Goal: Task Accomplishment & Management: Manage account settings

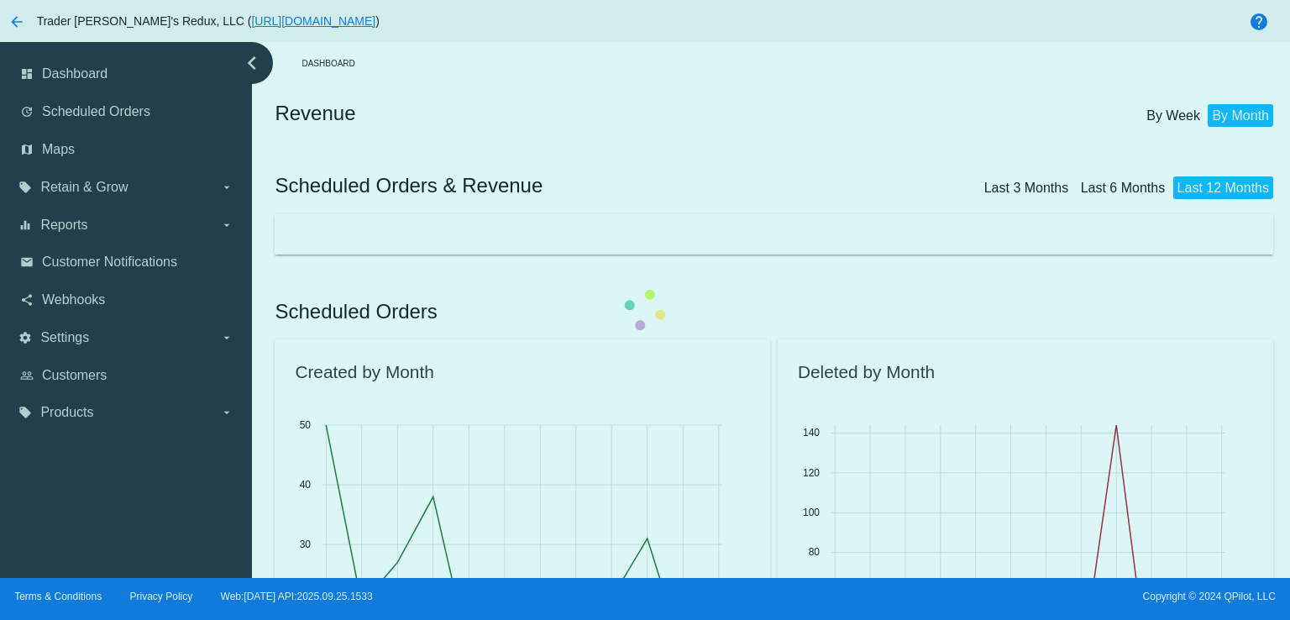
click at [635, 214] on div at bounding box center [777, 234] width 1005 height 40
click at [275, 214] on div at bounding box center [777, 234] width 1005 height 40
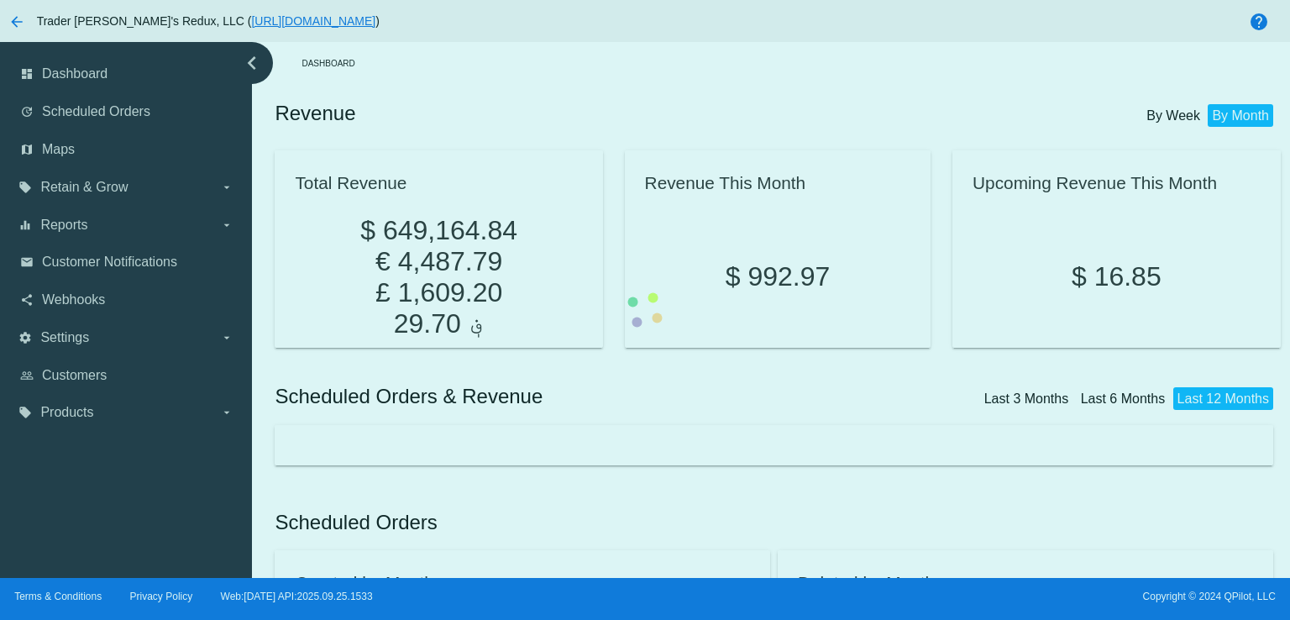
click at [275, 425] on div at bounding box center [777, 445] width 1005 height 40
click at [593, 425] on div at bounding box center [777, 445] width 1005 height 40
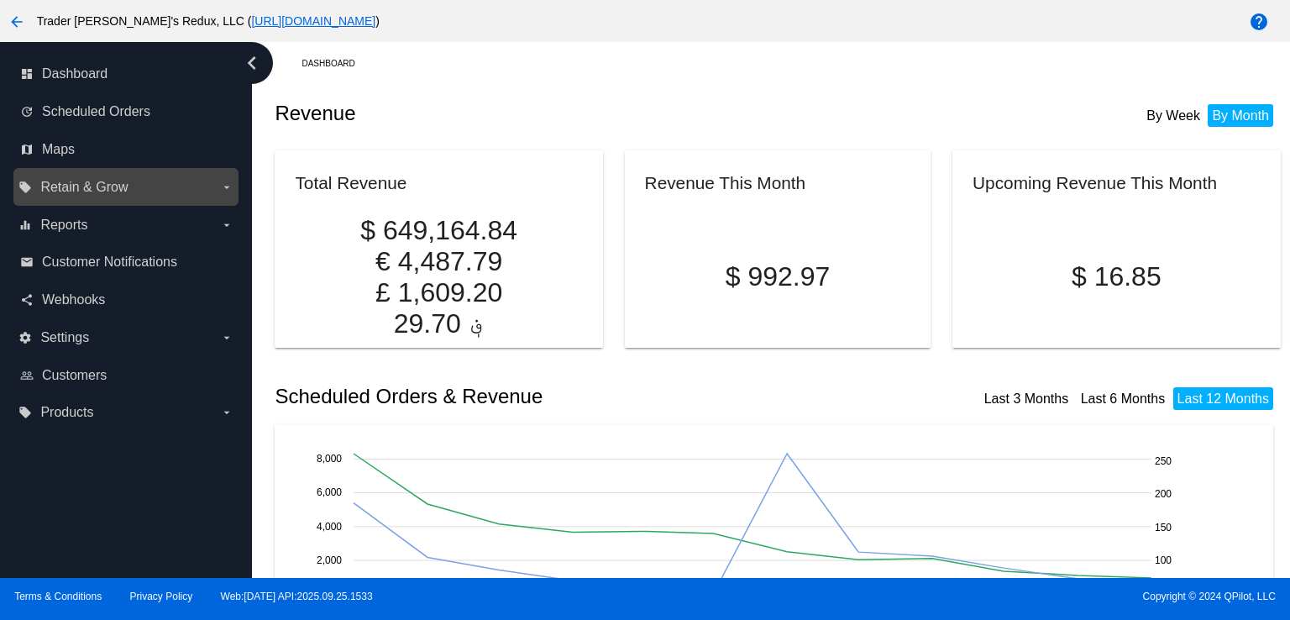
click at [71, 202] on div "local_offer Retain & Grow arrow_drop_down" at bounding box center [125, 187] width 225 height 38
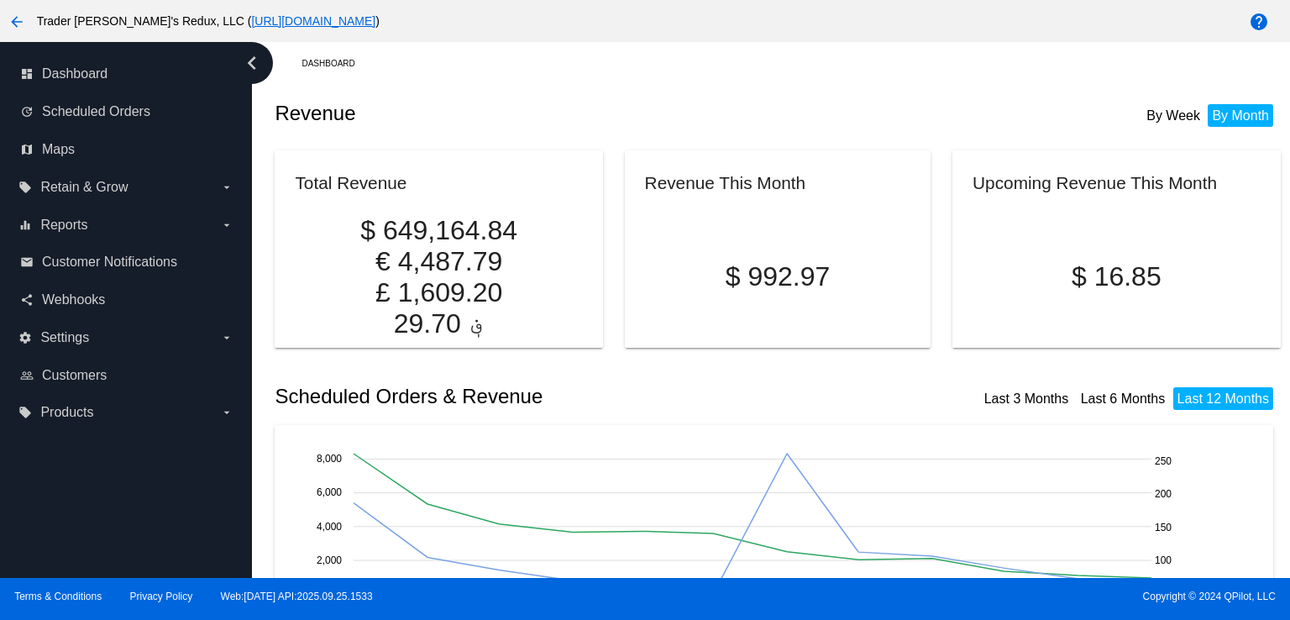
drag, startPoint x: 611, startPoint y: 142, endPoint x: 366, endPoint y: 129, distance: 245.6
click at [611, 142] on article "Revenue This Month $ 992.97" at bounding box center [777, 240] width 335 height 197
click at [114, 105] on span "Scheduled Orders" at bounding box center [96, 111] width 108 height 15
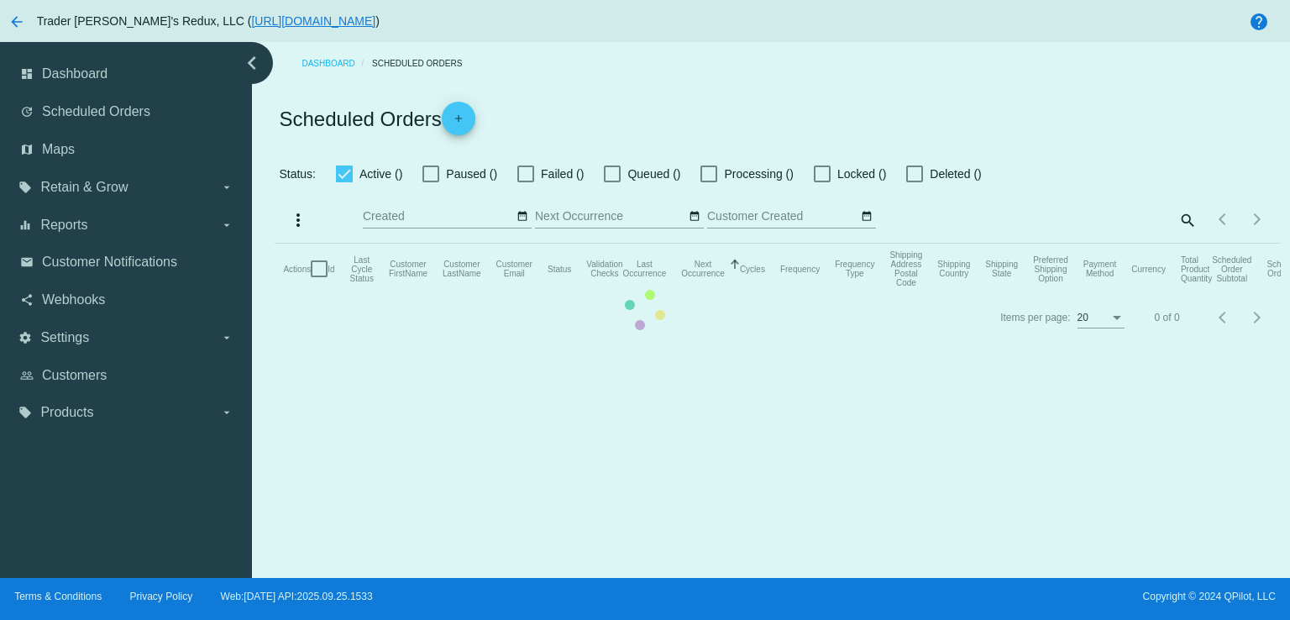
checkbox input "false"
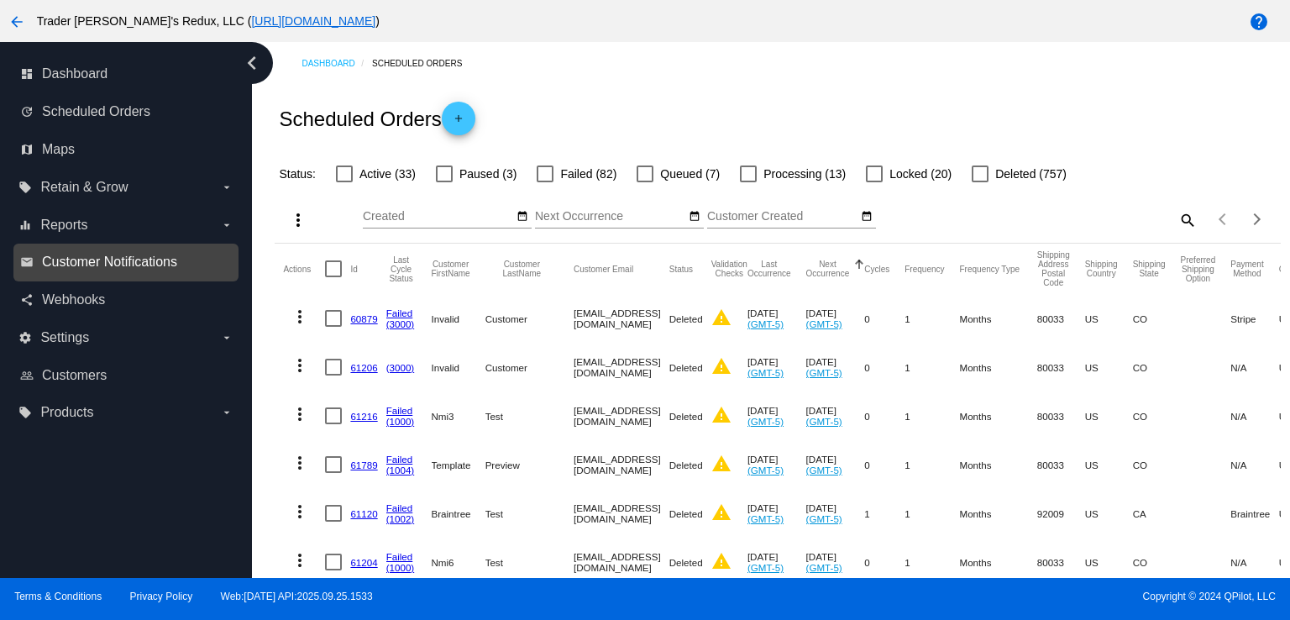
click at [108, 263] on span "Customer Notifications" at bounding box center [109, 262] width 135 height 15
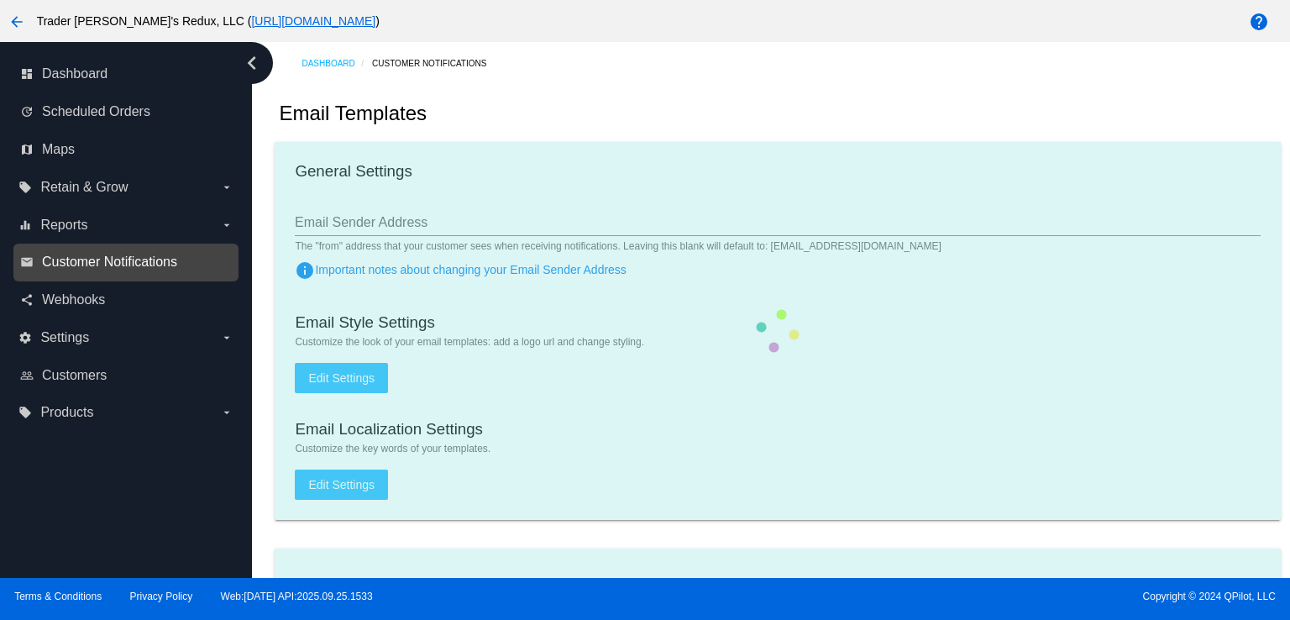
checkbox input "true"
type input "1"
checkbox input "true"
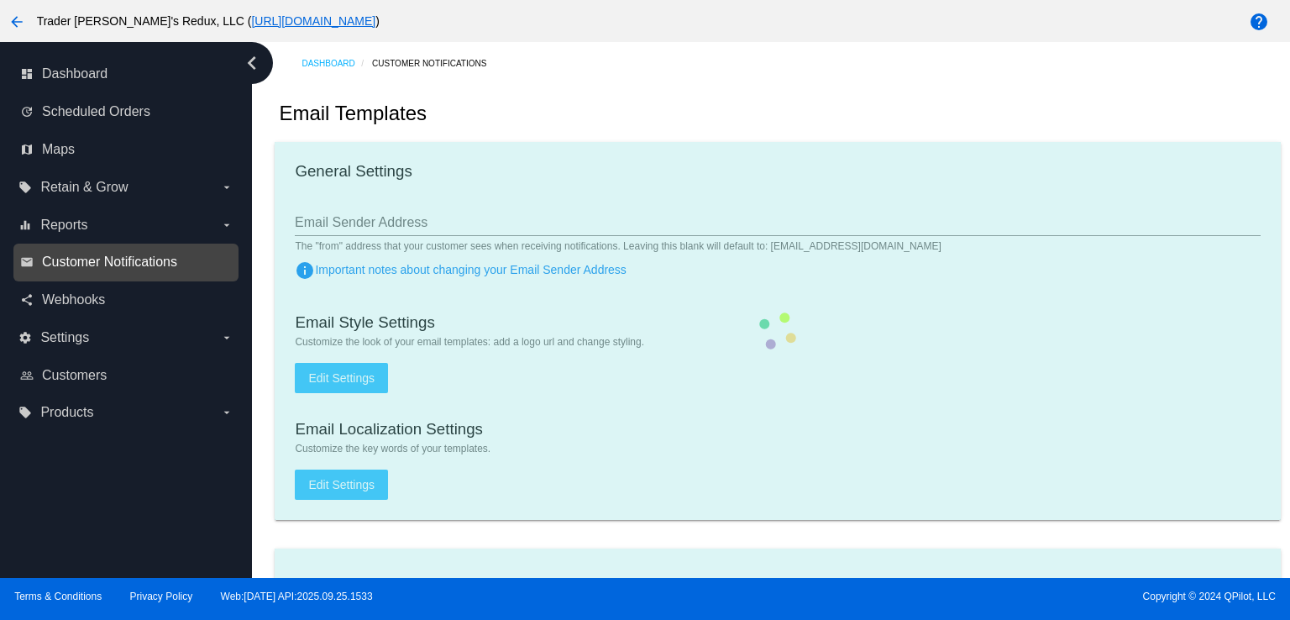
checkbox input "true"
type input "[EMAIL_ADDRESS][DOMAIN_NAME]"
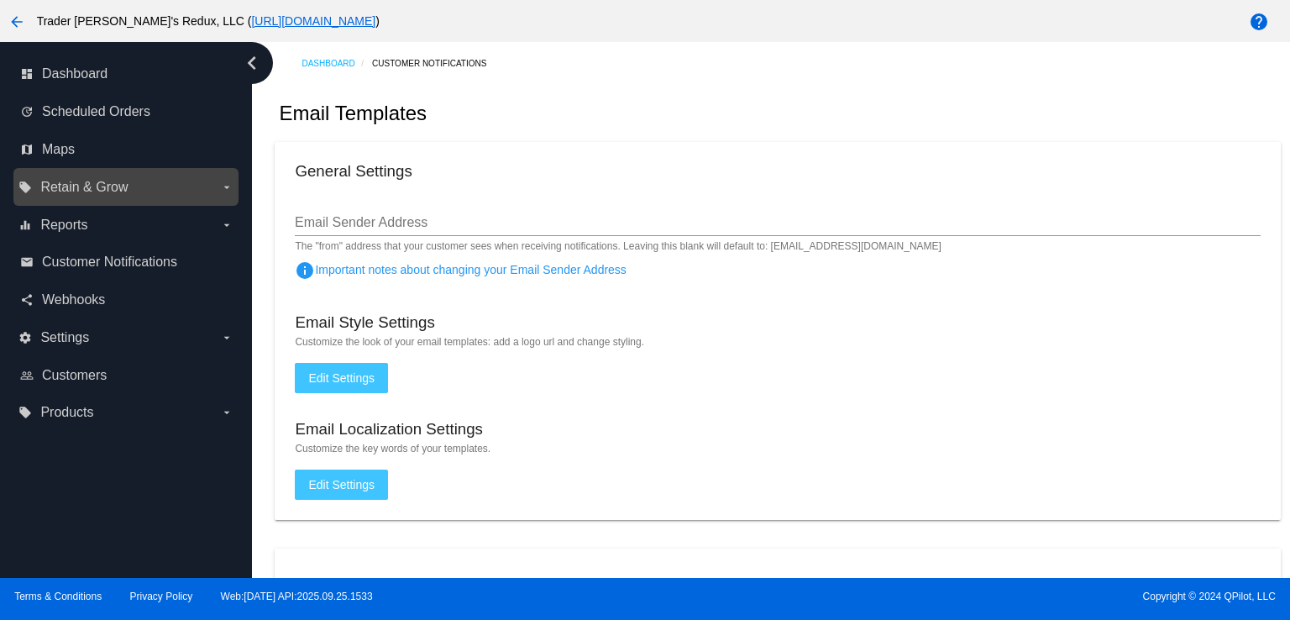
click at [104, 189] on span "Retain & Grow" at bounding box center [83, 187] width 87 height 15
click at [0, 0] on input "local_offer Retain & Grow arrow_drop_down" at bounding box center [0, 0] width 0 height 0
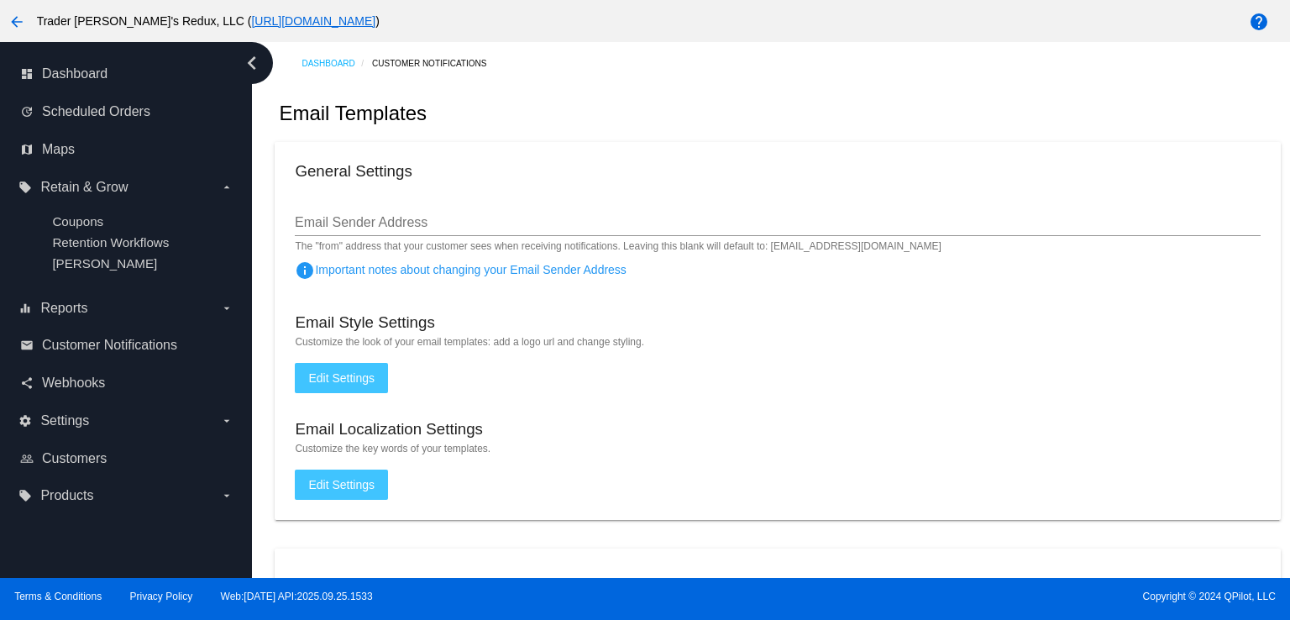
click at [546, 156] on mat-card "General Settings Email Sender Address The "from" address that your customer see…" at bounding box center [777, 331] width 1005 height 378
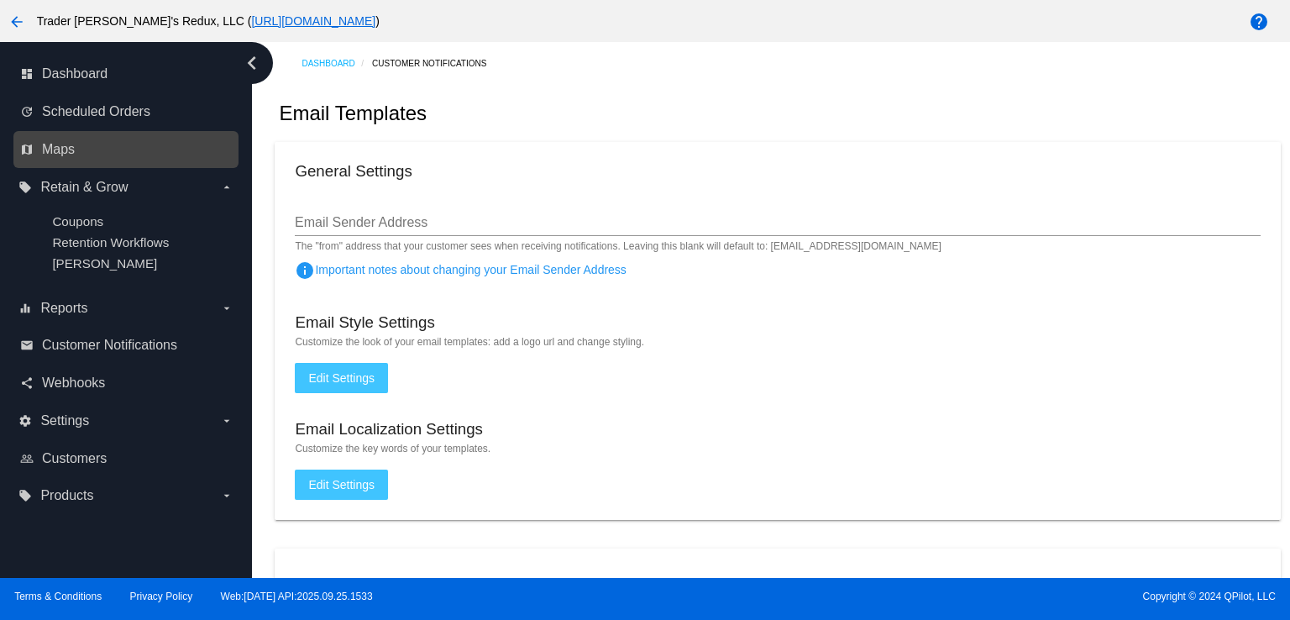
click at [96, 158] on div "map Maps" at bounding box center [125, 150] width 225 height 38
click at [79, 144] on link "map Maps" at bounding box center [126, 149] width 213 height 27
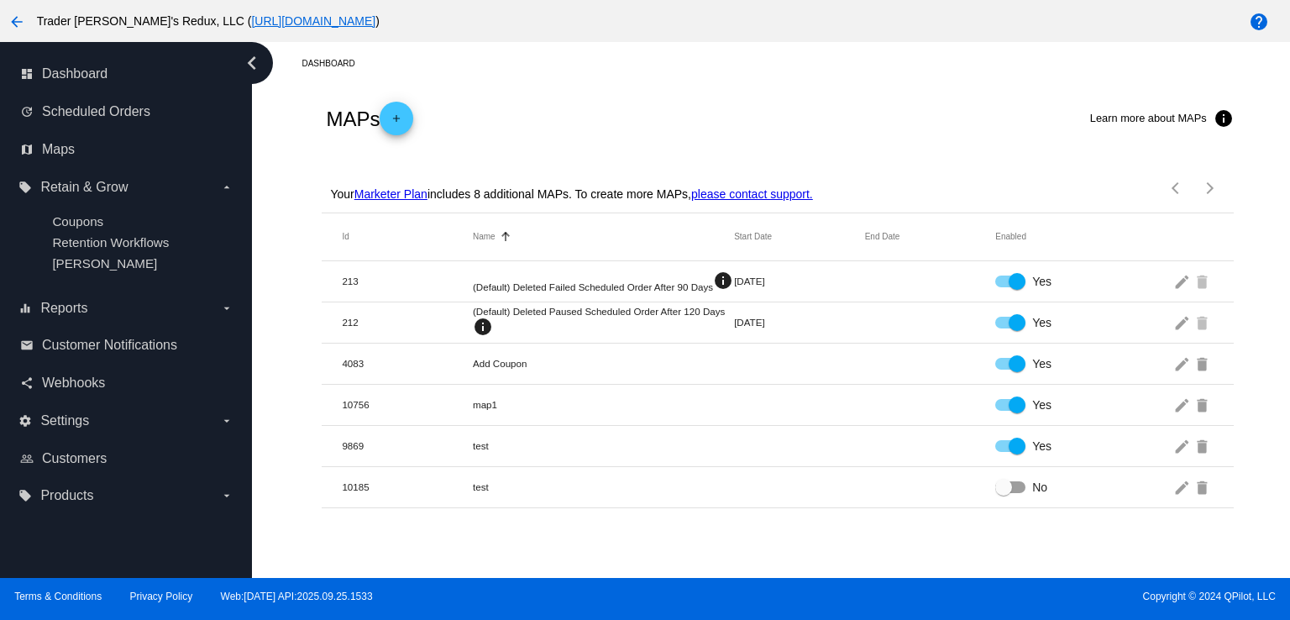
click at [1000, 112] on div "MAPs add Learn more about MAPs info" at bounding box center [777, 118] width 911 height 67
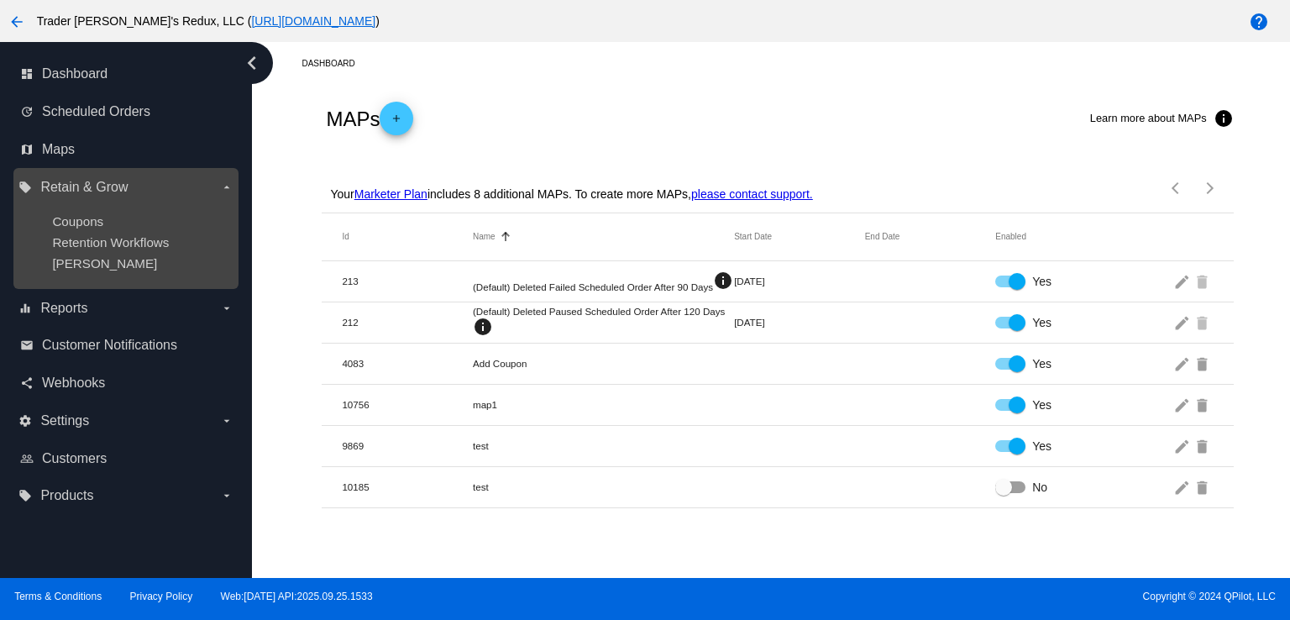
click at [113, 228] on ul "Coupons Retention Workflows [PERSON_NAME]" at bounding box center [125, 242] width 214 height 83
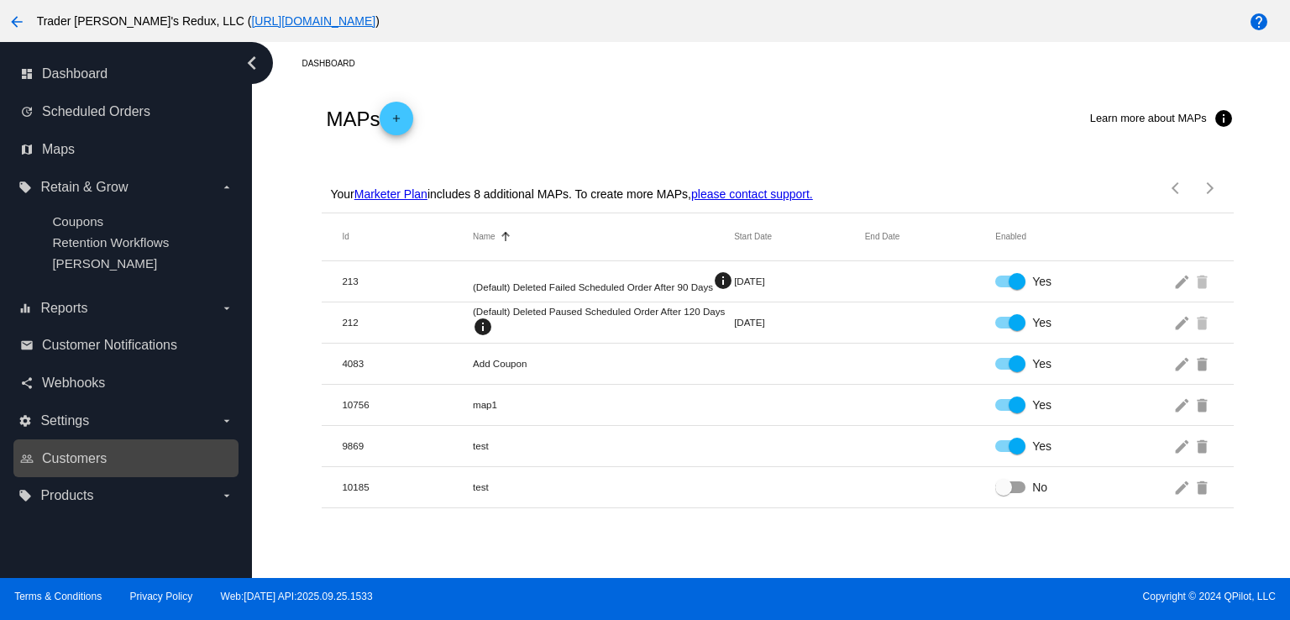
click at [82, 441] on div "people_outline Customers" at bounding box center [125, 458] width 225 height 38
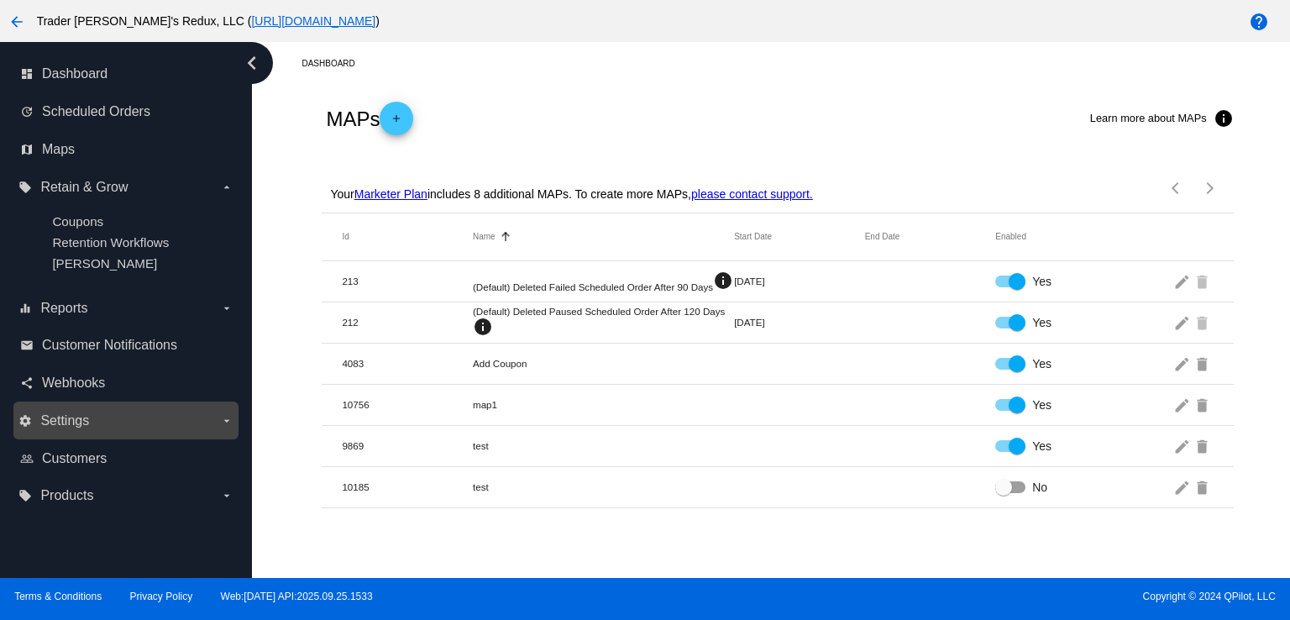
click at [79, 423] on span "Settings" at bounding box center [64, 420] width 49 height 15
click at [0, 0] on input "settings Settings arrow_drop_down" at bounding box center [0, 0] width 0 height 0
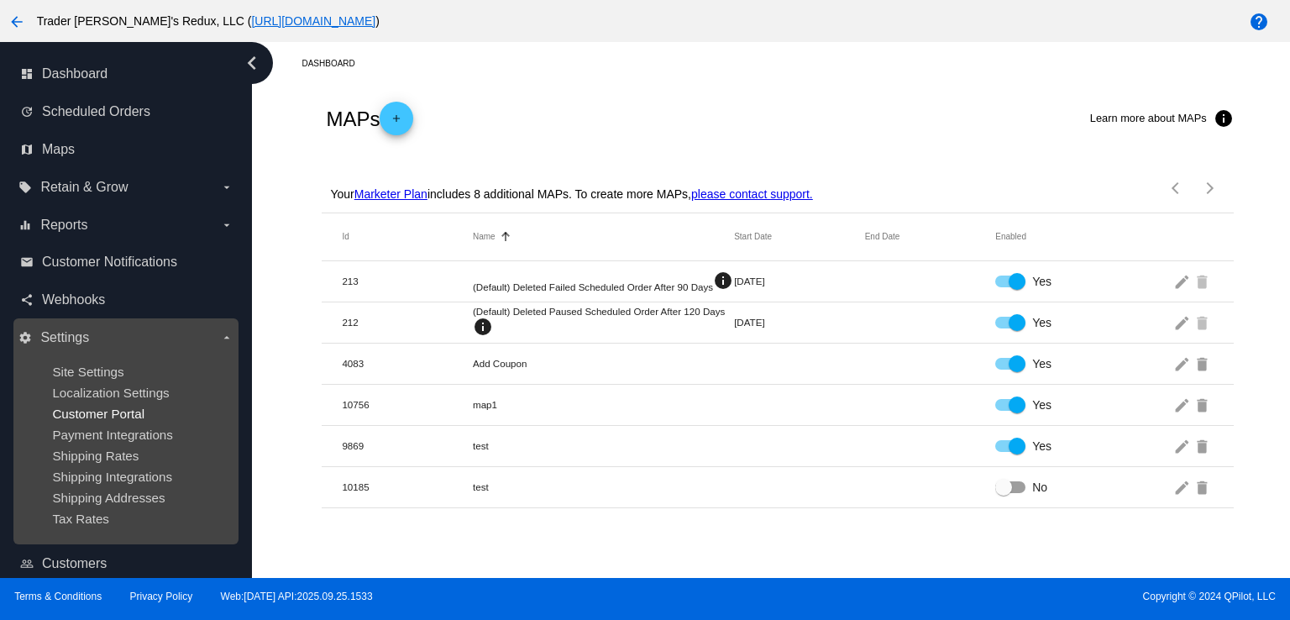
click at [119, 407] on span "Customer Portal" at bounding box center [98, 414] width 92 height 14
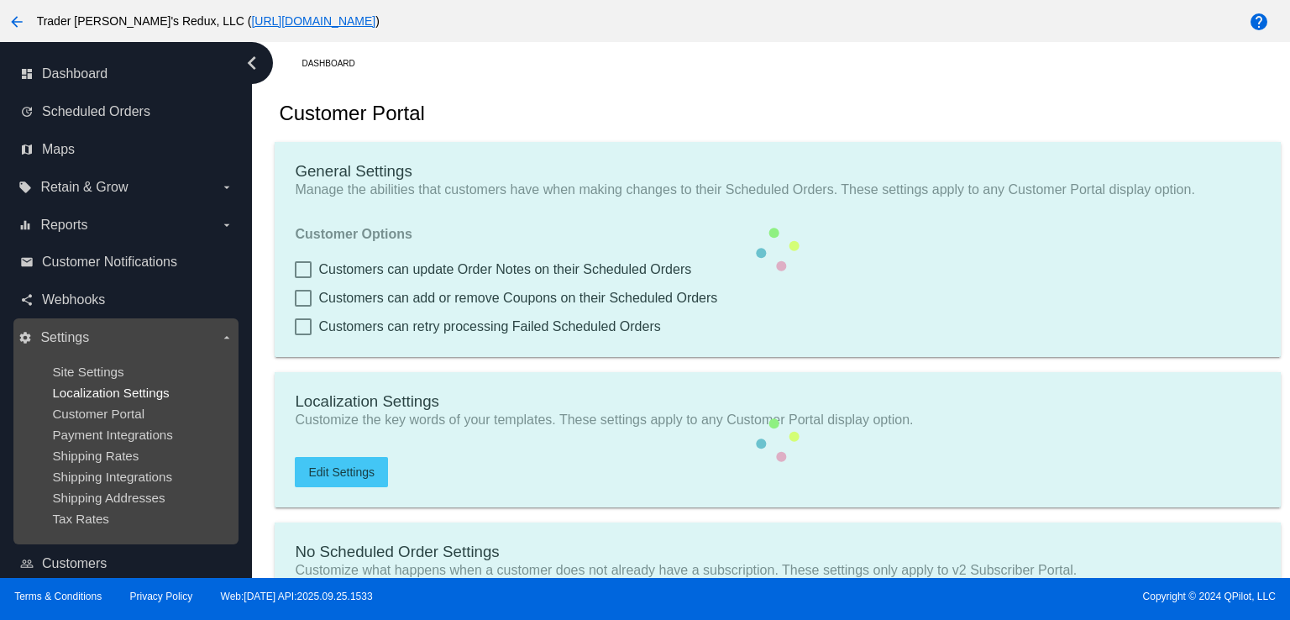
checkbox input "true"
type input "Create a Subscription"
type input "[URL][DOMAIN_NAME]"
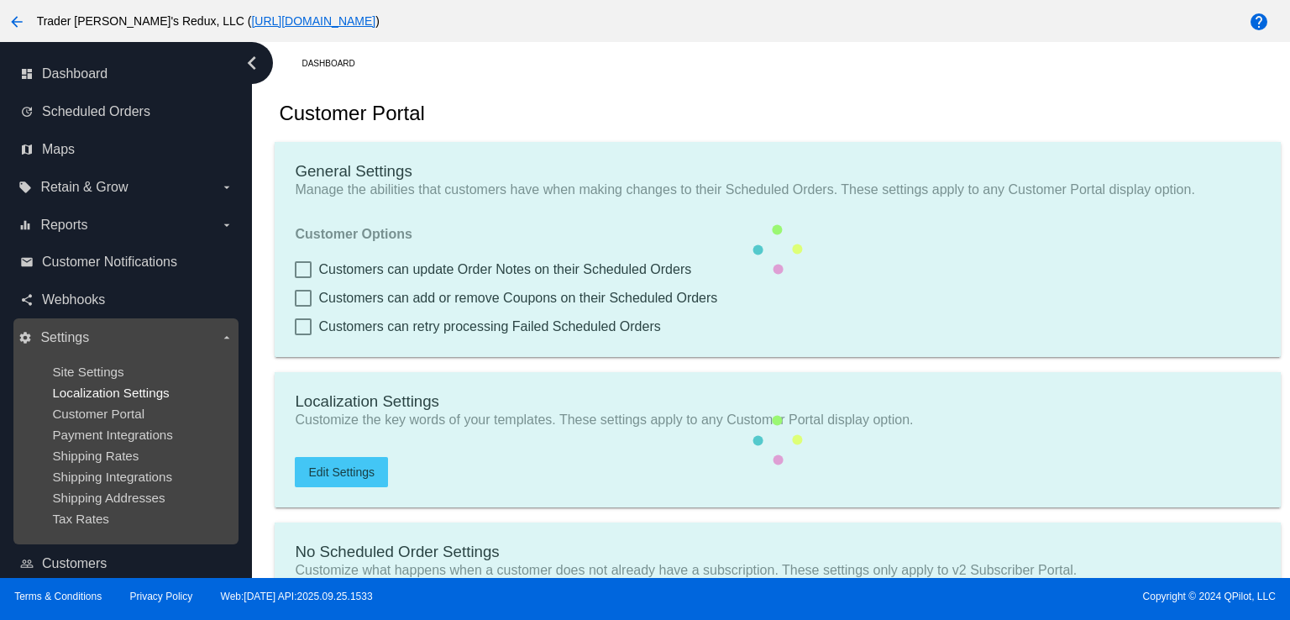
checkbox input "true"
type input "1"
type input "20"
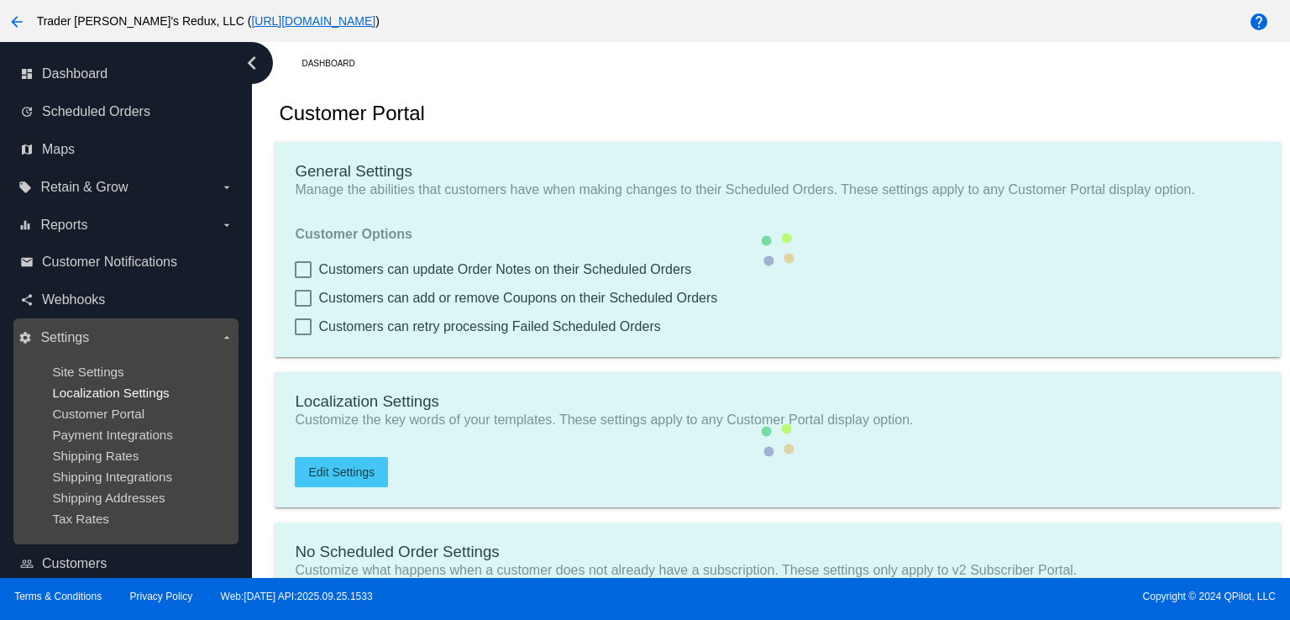
type input "500"
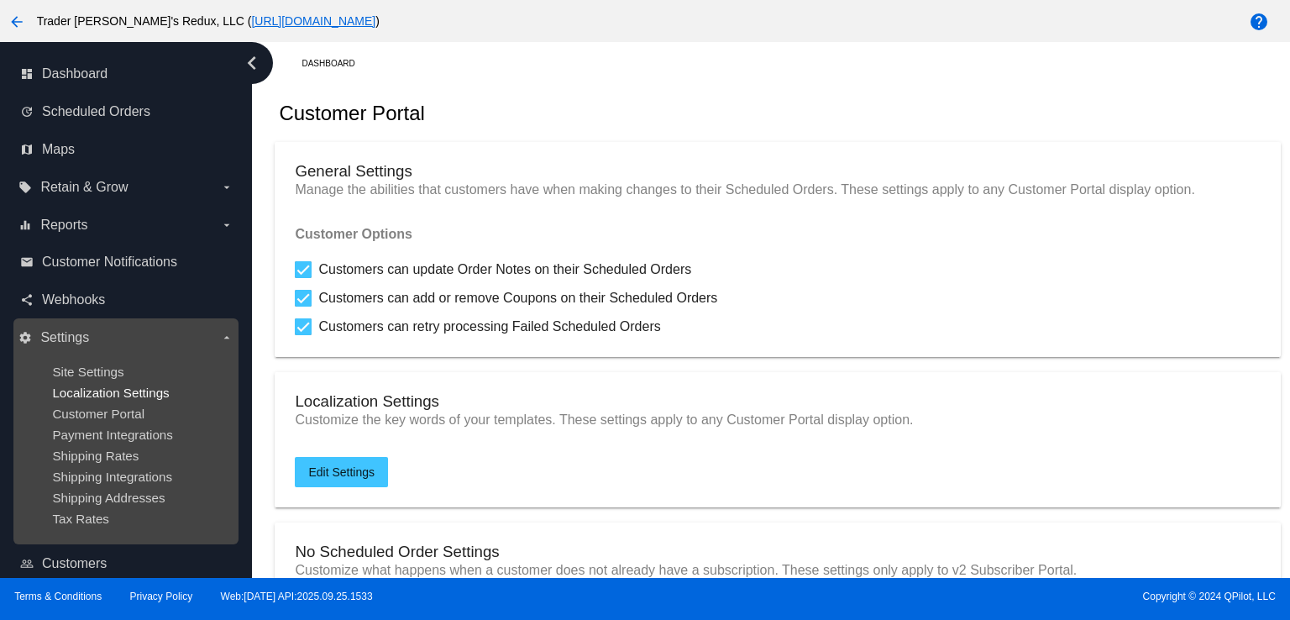
click at [119, 393] on span "Localization Settings" at bounding box center [110, 393] width 117 height 14
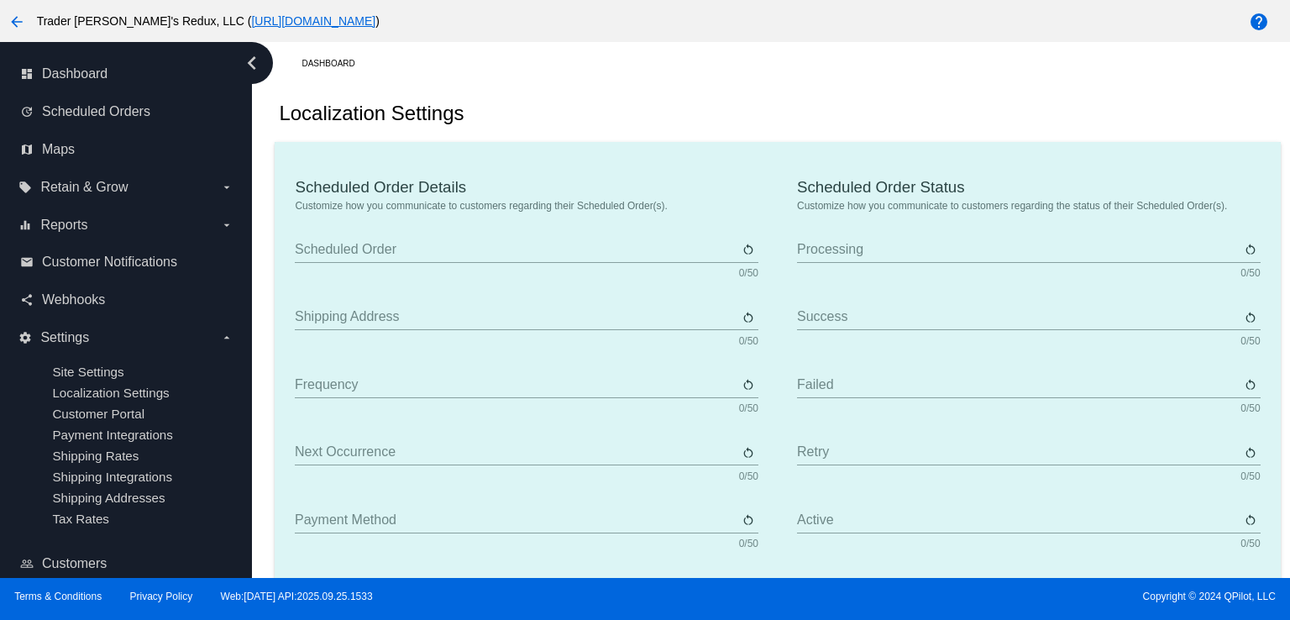
type input "Scheduled Order"
type input "Shipping address"
type input "Frequency"
type input "Next occurrence"
type input "Payment method"
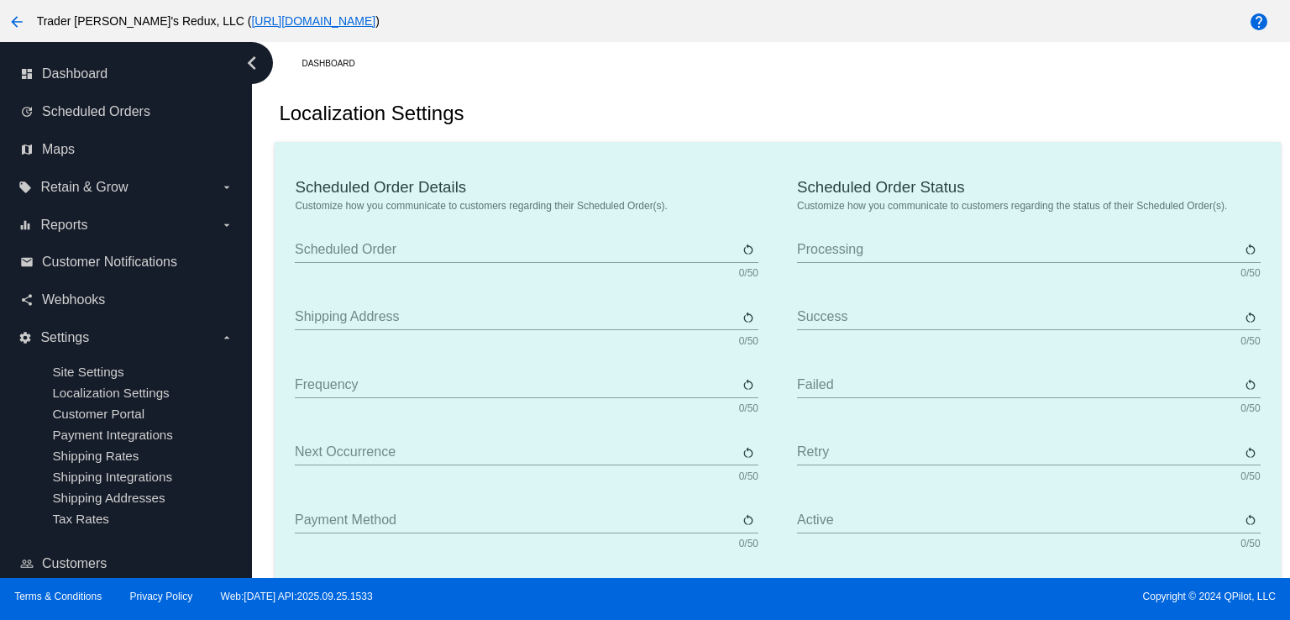
type input "Product"
type input "Quantity"
type input "Price"
type input "Out of stock"
type input "Subtotal"
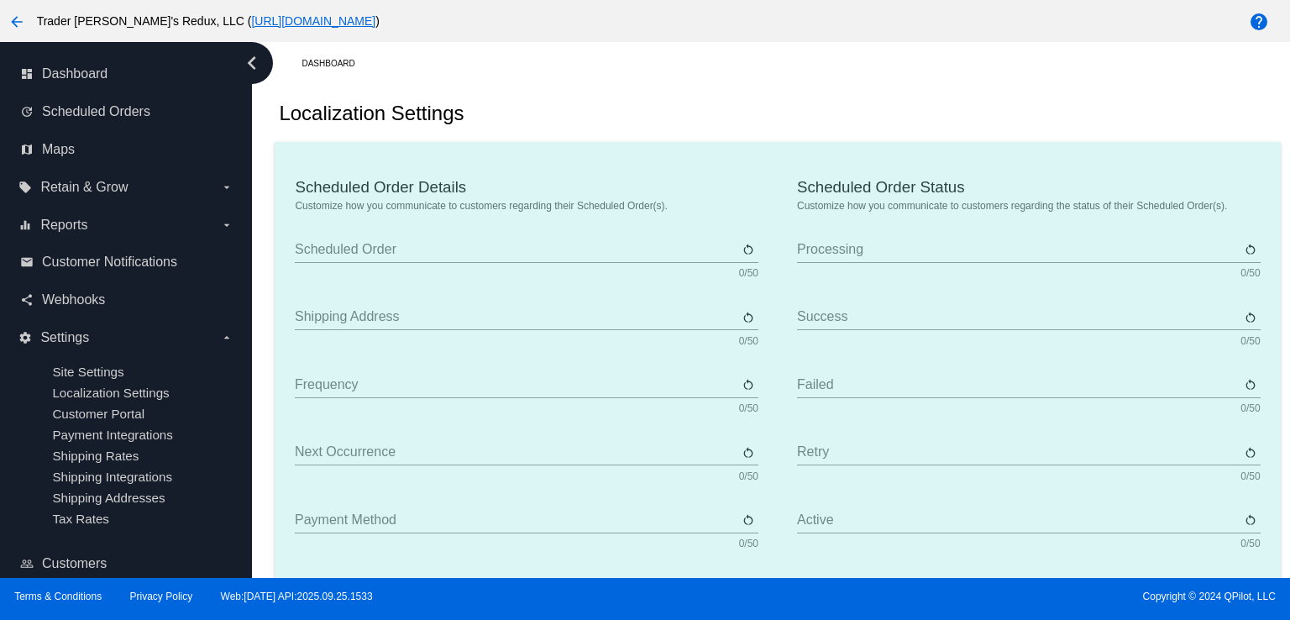
type input "Shipping"
type input "Tax"
type input "TBD"
type input "Total"
type input "No payment method"
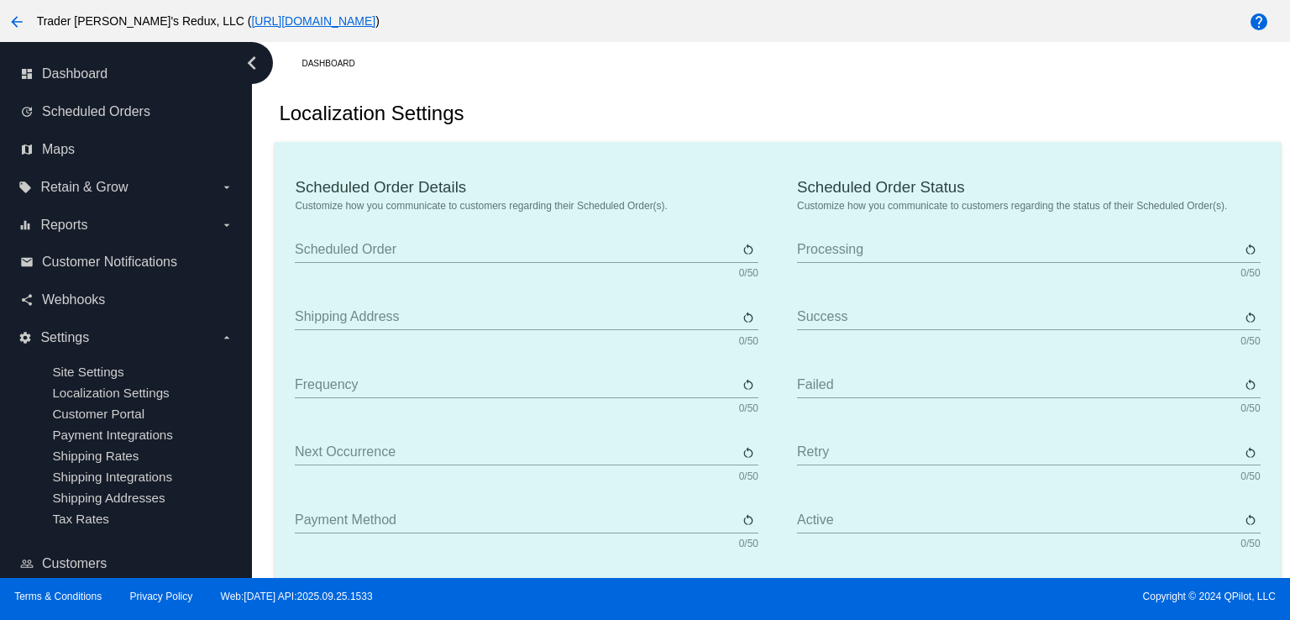
type input "Subscribe"
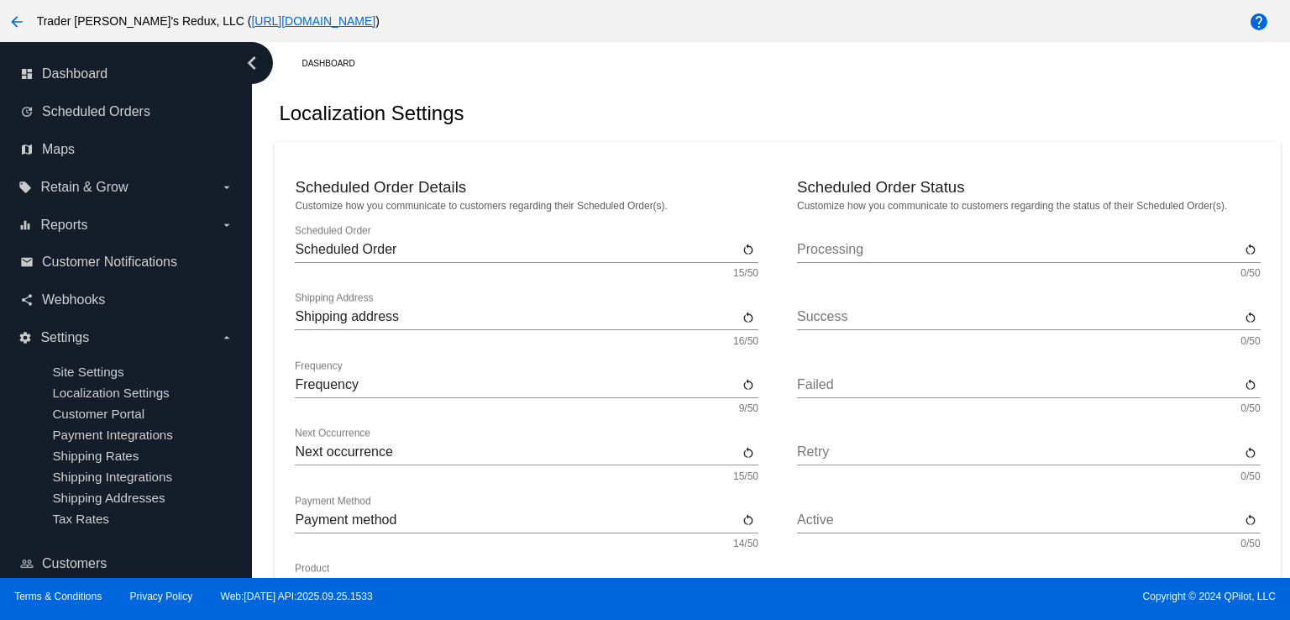
click at [572, 132] on div "Localization Settings" at bounding box center [777, 113] width 1005 height 57
click at [123, 274] on link "email Customer Notifications" at bounding box center [126, 262] width 213 height 27
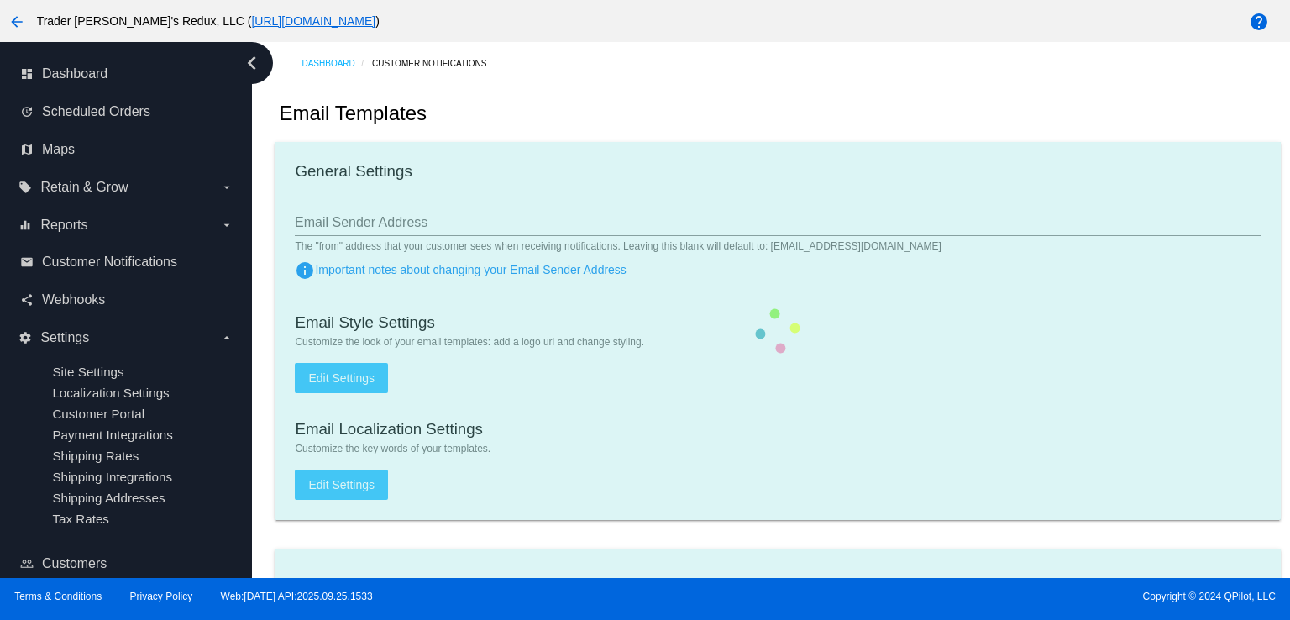
checkbox input "true"
type input "1"
checkbox input "true"
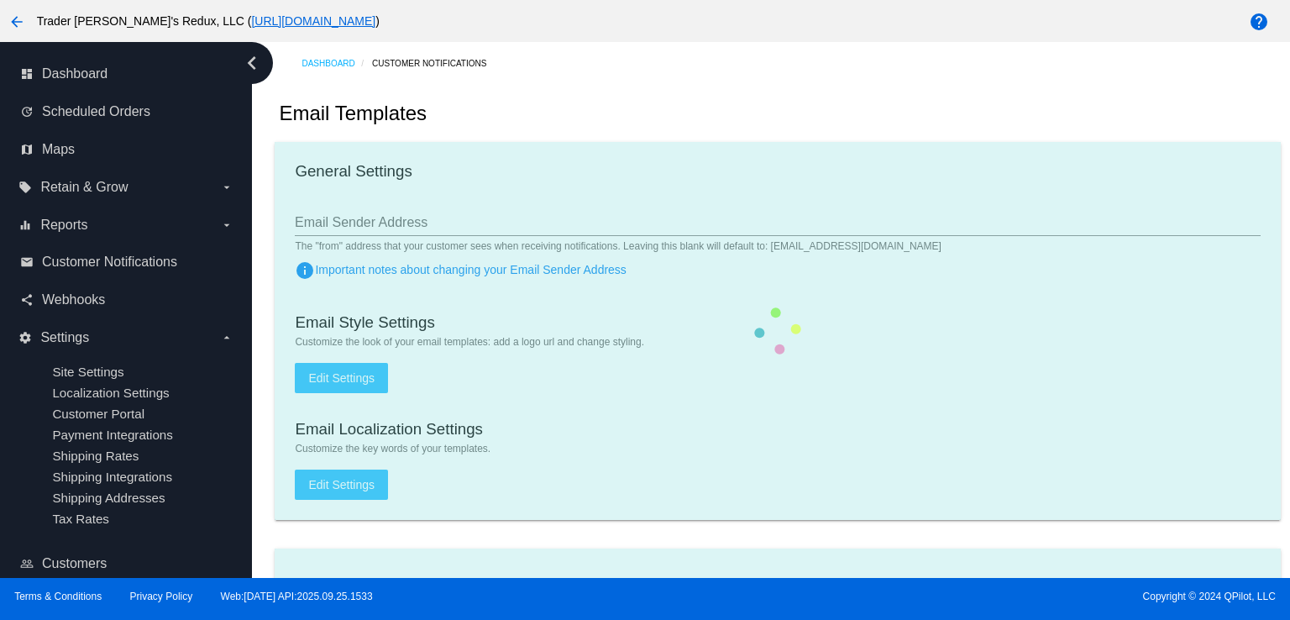
checkbox input "true"
type input "[EMAIL_ADDRESS][DOMAIN_NAME]"
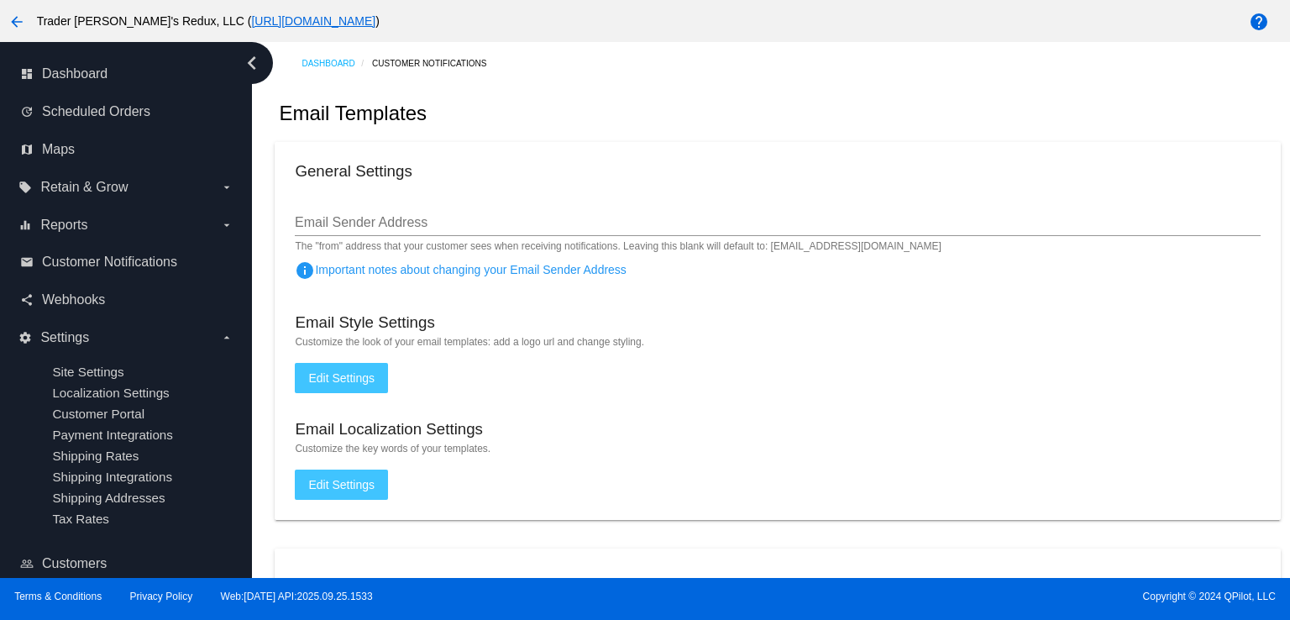
click at [580, 190] on mat-card "General Settings Email Sender Address The "from" address that your customer see…" at bounding box center [777, 331] width 1005 height 378
drag, startPoint x: 134, startPoint y: 260, endPoint x: 491, endPoint y: 13, distance: 433.4
click at [136, 258] on span "Customer Notifications" at bounding box center [109, 262] width 135 height 15
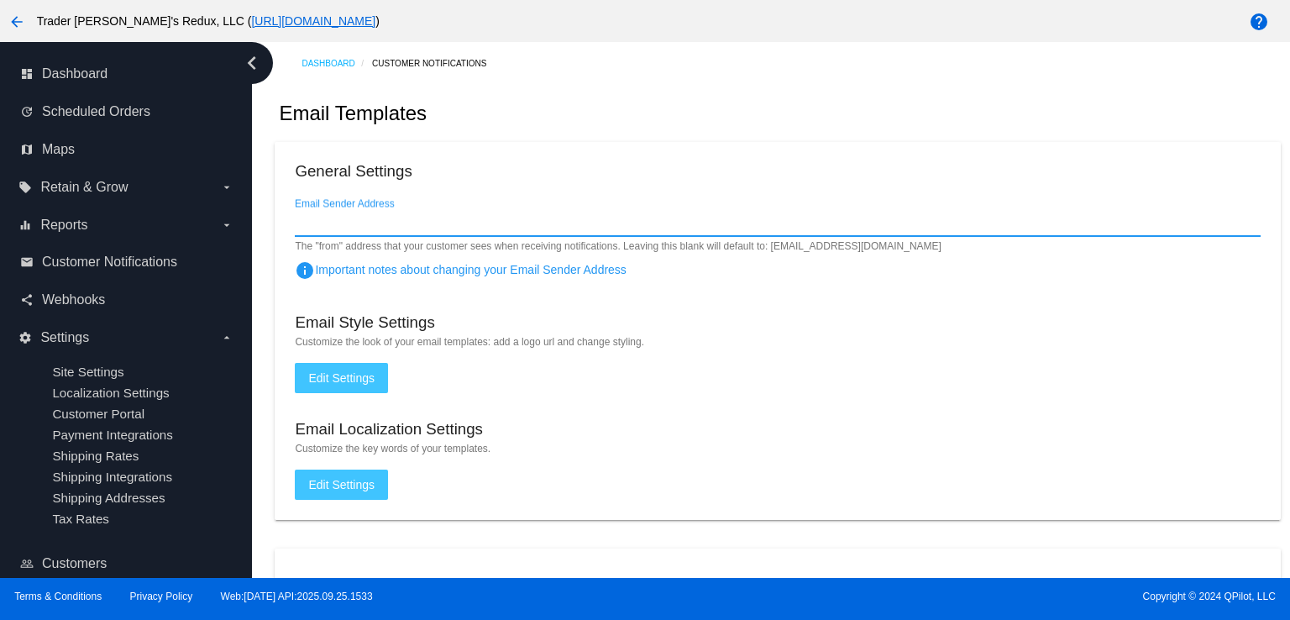
click at [901, 223] on input "Email Sender Address" at bounding box center [777, 222] width 965 height 15
click at [139, 247] on div "email Customer Notifications" at bounding box center [125, 263] width 225 height 38
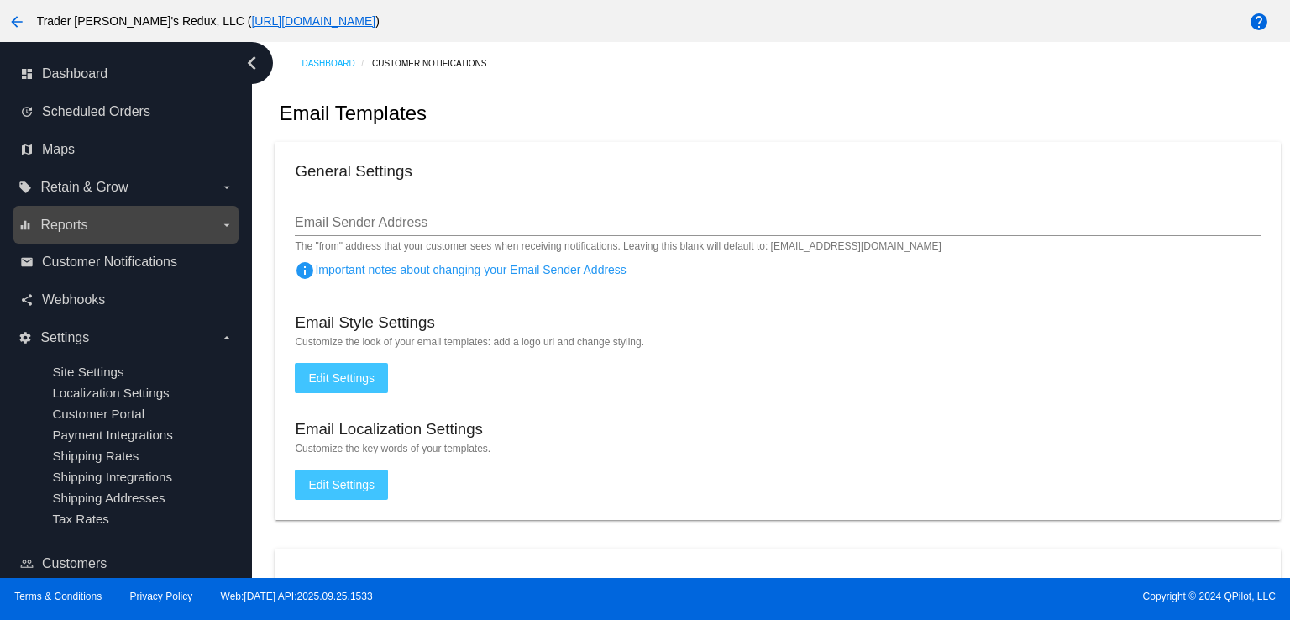
click at [131, 222] on label "equalizer Reports arrow_drop_down" at bounding box center [125, 225] width 214 height 27
click at [0, 0] on input "equalizer Reports arrow_drop_down" at bounding box center [0, 0] width 0 height 0
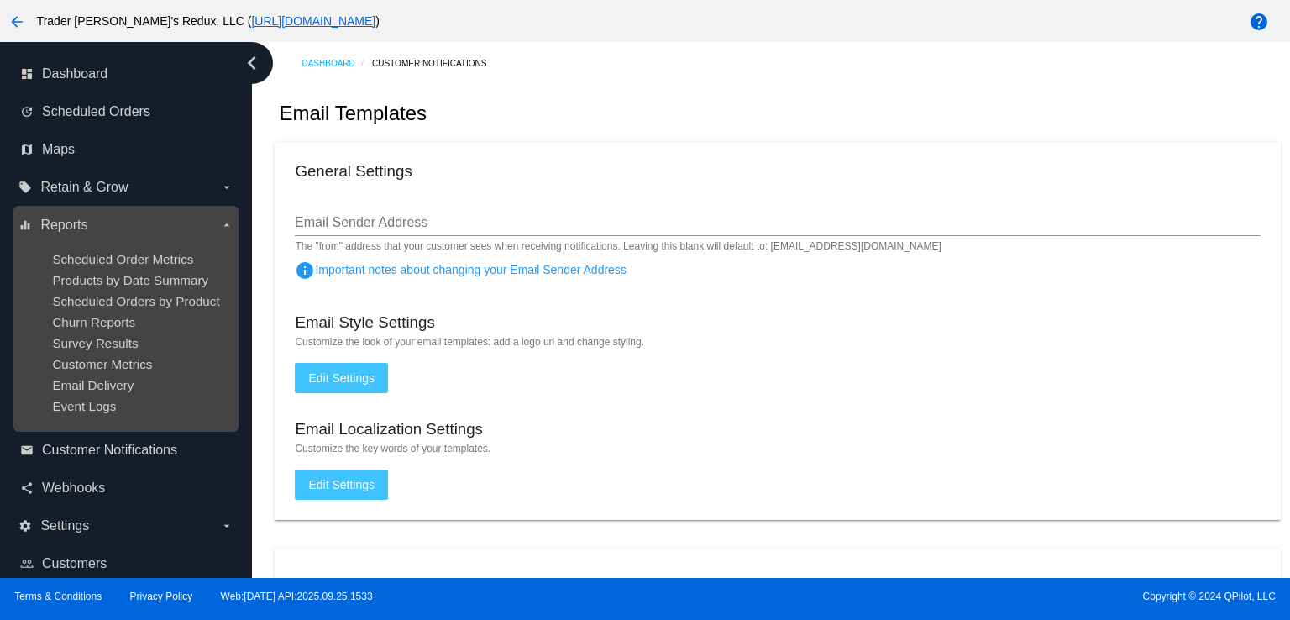
click at [131, 222] on label "equalizer Reports arrow_drop_down" at bounding box center [125, 225] width 214 height 27
click at [0, 0] on input "equalizer Reports arrow_drop_down" at bounding box center [0, 0] width 0 height 0
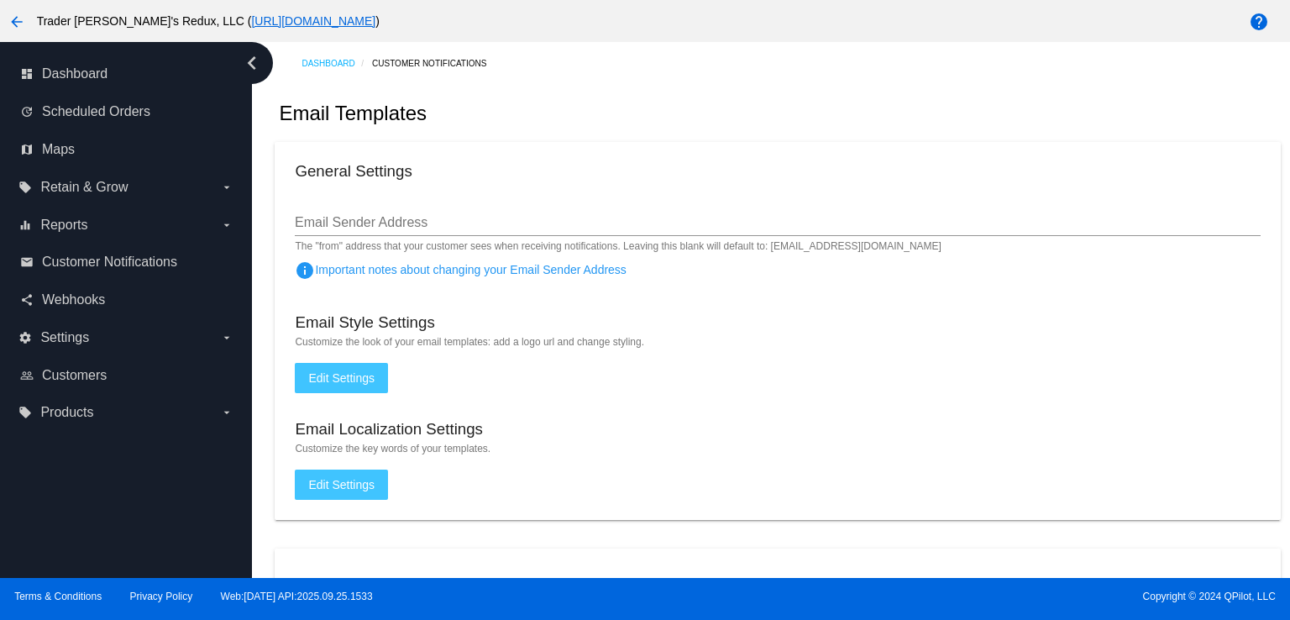
click at [873, 168] on div "General Settings" at bounding box center [777, 173] width 965 height 23
click at [86, 267] on span "Customer Notifications" at bounding box center [109, 262] width 135 height 15
click at [662, 187] on mat-card "General Settings Email Sender Address The "from" address that your customer see…" at bounding box center [777, 331] width 1005 height 378
click at [84, 267] on span "Customer Notifications" at bounding box center [109, 262] width 135 height 15
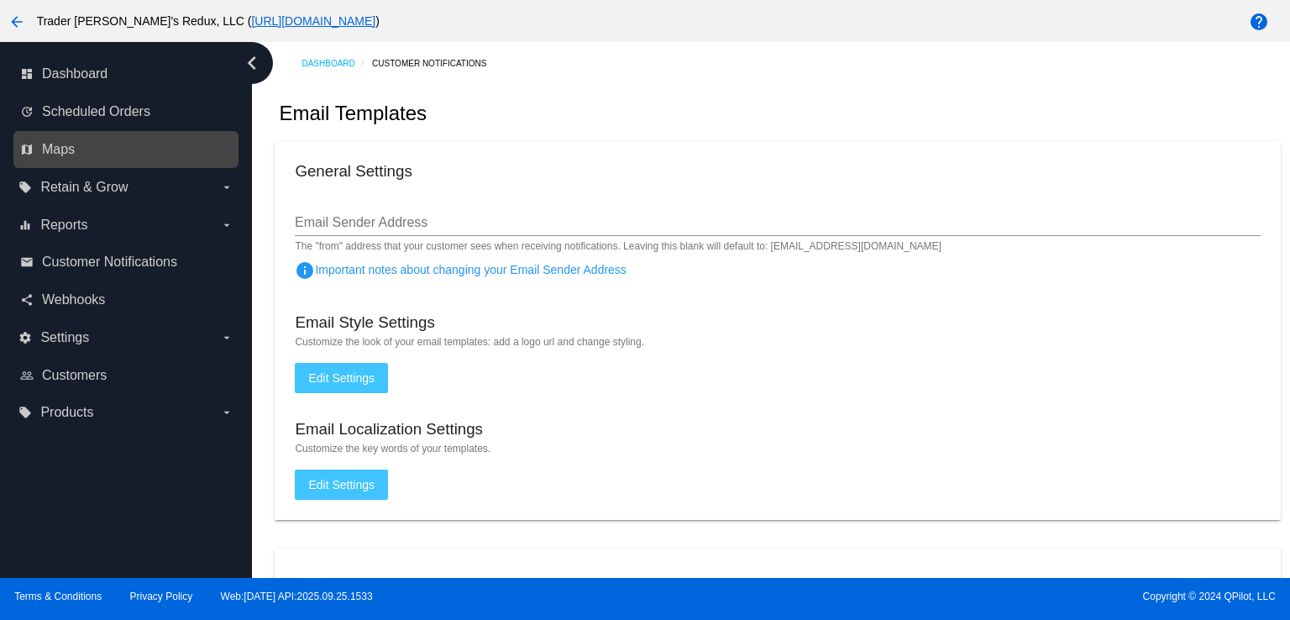
click at [71, 163] on div "map Maps" at bounding box center [125, 150] width 225 height 38
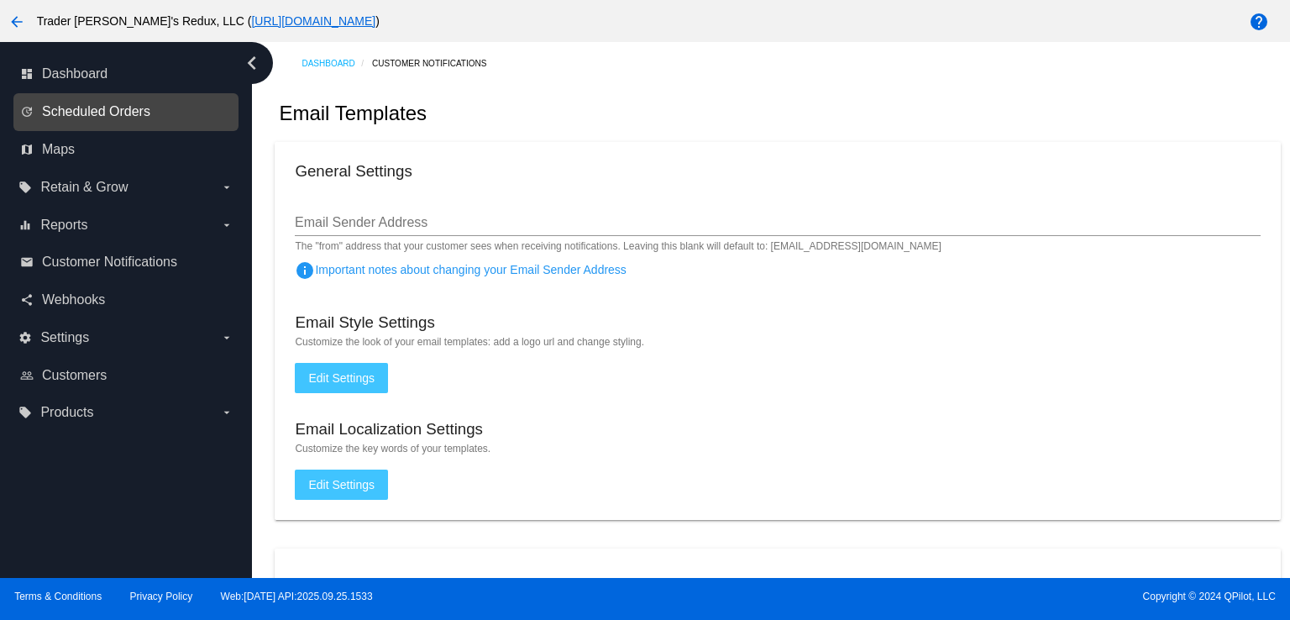
click at [77, 116] on span "Scheduled Orders" at bounding box center [96, 111] width 108 height 15
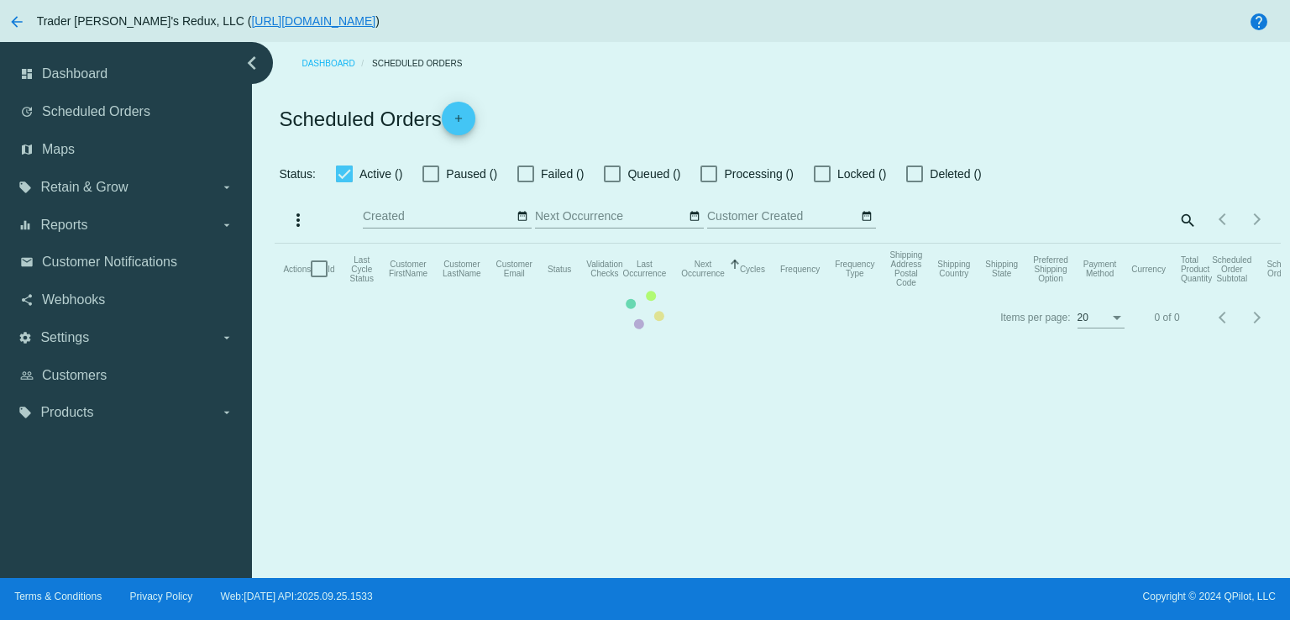
checkbox input "false"
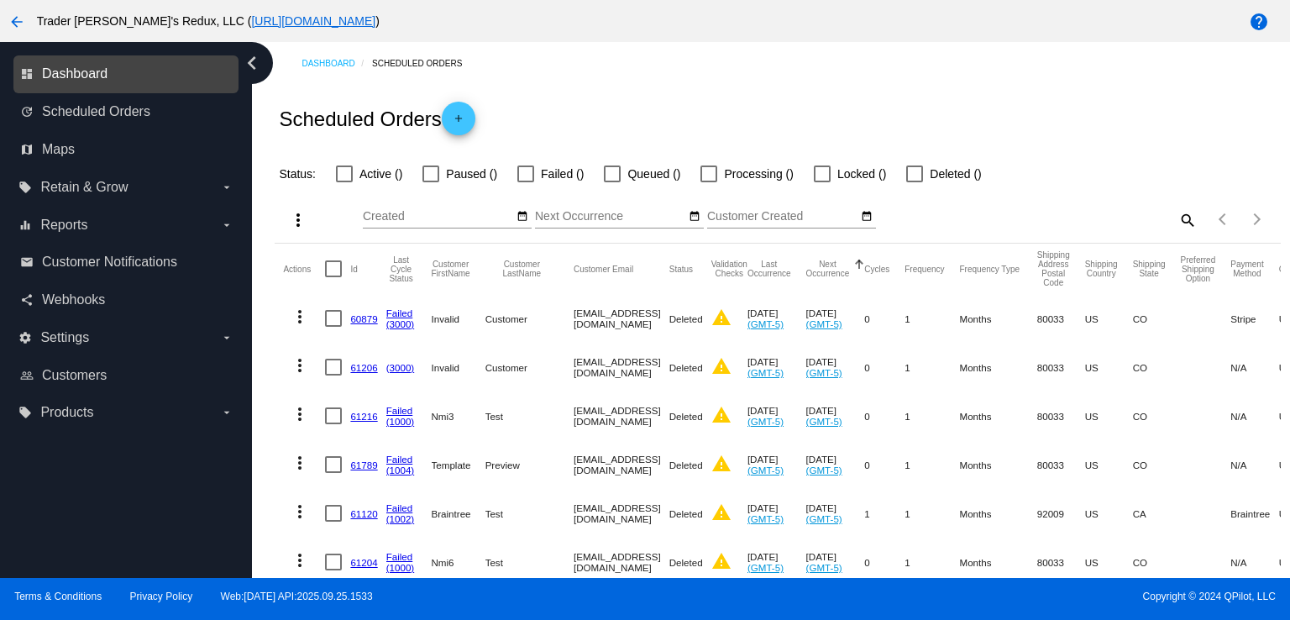
click at [77, 77] on span "Dashboard" at bounding box center [75, 73] width 66 height 15
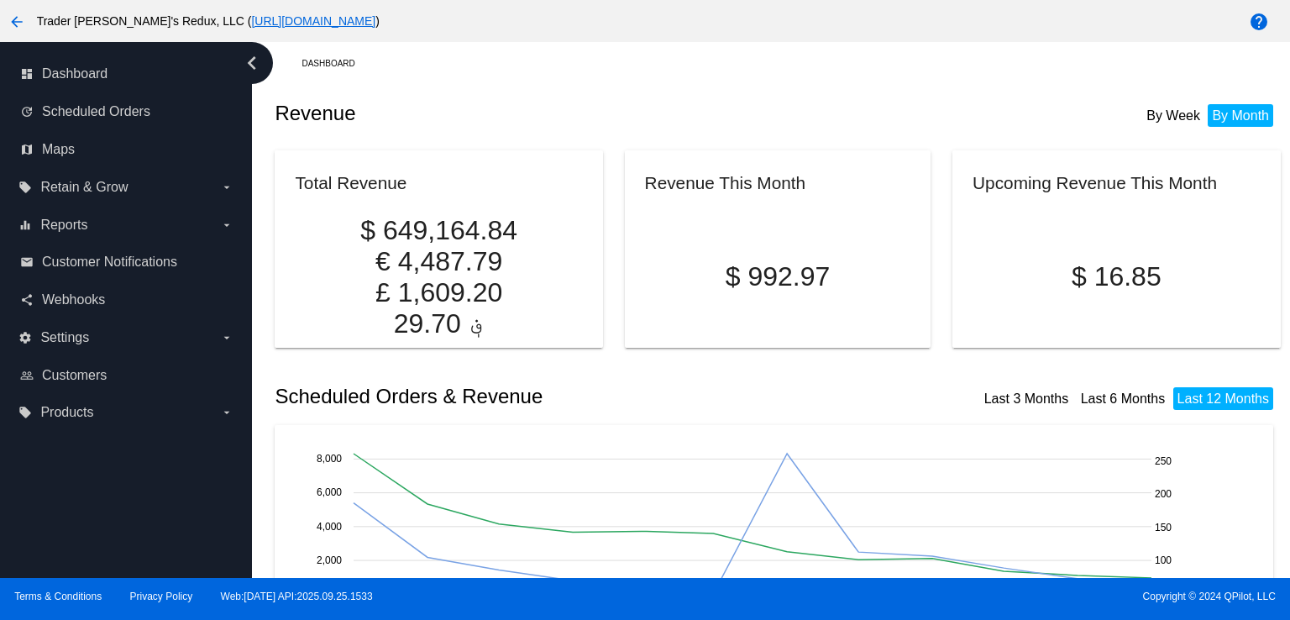
drag, startPoint x: 668, startPoint y: 114, endPoint x: 627, endPoint y: 125, distance: 41.8
click at [668, 114] on h2 "Revenue" at bounding box center [526, 114] width 503 height 24
click at [118, 72] on link "dashboard Dashboard" at bounding box center [126, 73] width 213 height 27
click at [161, 229] on label "equalizer Reports arrow_drop_down" at bounding box center [125, 225] width 214 height 27
click at [0, 0] on input "equalizer Reports arrow_drop_down" at bounding box center [0, 0] width 0 height 0
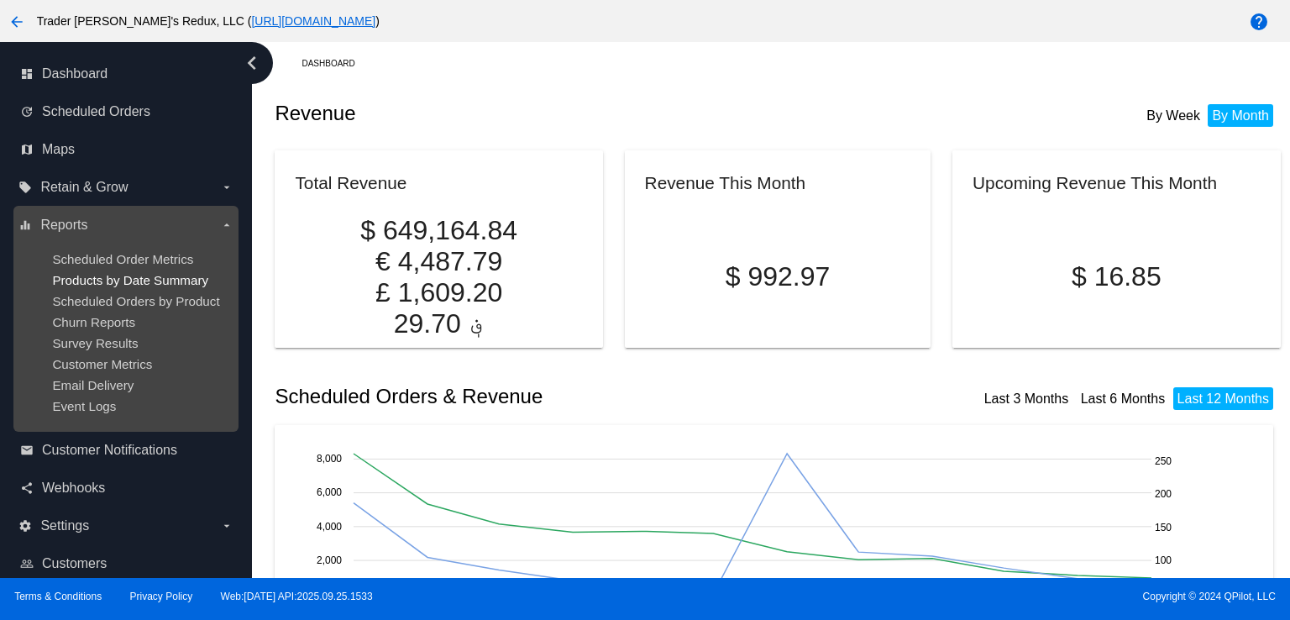
click at [106, 284] on span "Products by Date Summary" at bounding box center [130, 280] width 156 height 14
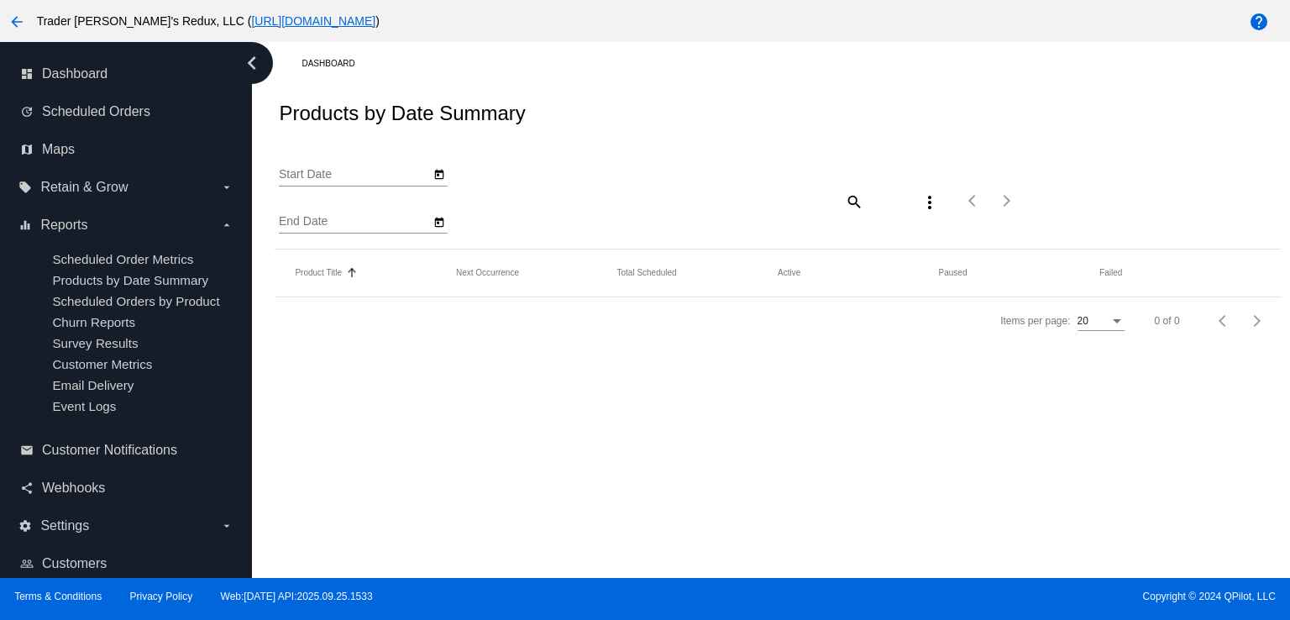
type input "[DATE]"
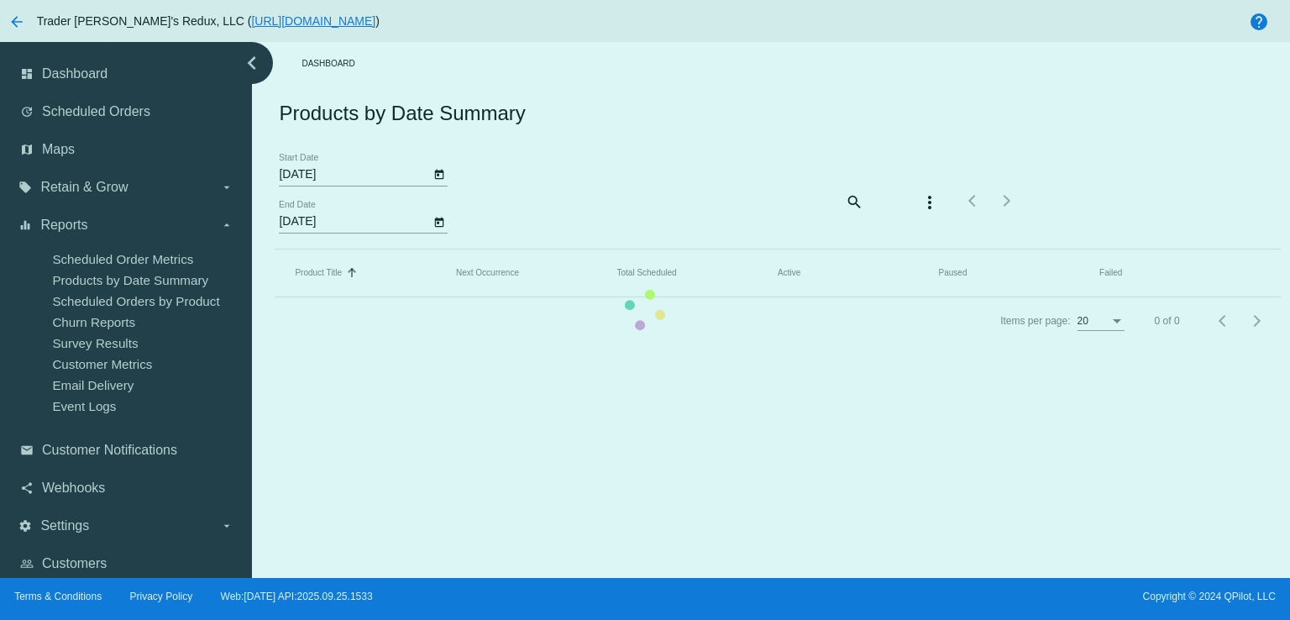
click at [683, 249] on mat-table "Product Title Sorted by Title ascending Next Occurrence Total Scheduled Active …" at bounding box center [777, 273] width 1005 height 48
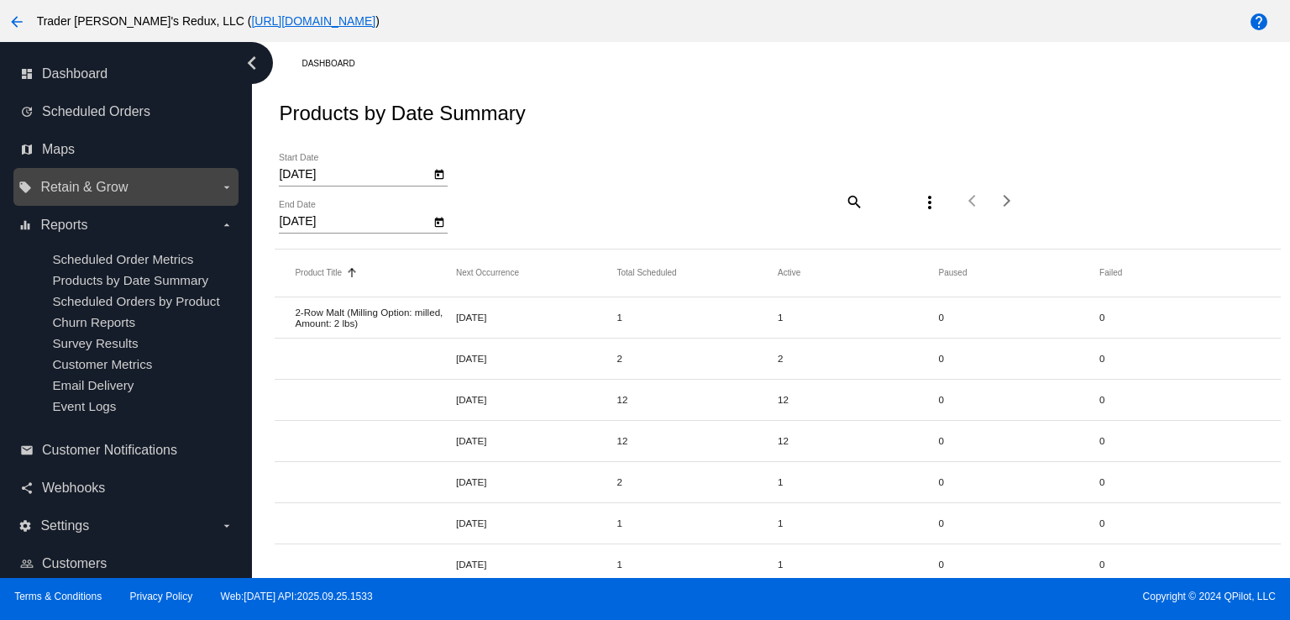
click at [74, 204] on div "local_offer Retain & Grow arrow_drop_down" at bounding box center [125, 187] width 225 height 38
click at [81, 176] on label "local_offer Retain & Grow arrow_drop_down" at bounding box center [125, 187] width 214 height 27
click at [0, 0] on input "local_offer Retain & Grow arrow_drop_down" at bounding box center [0, 0] width 0 height 0
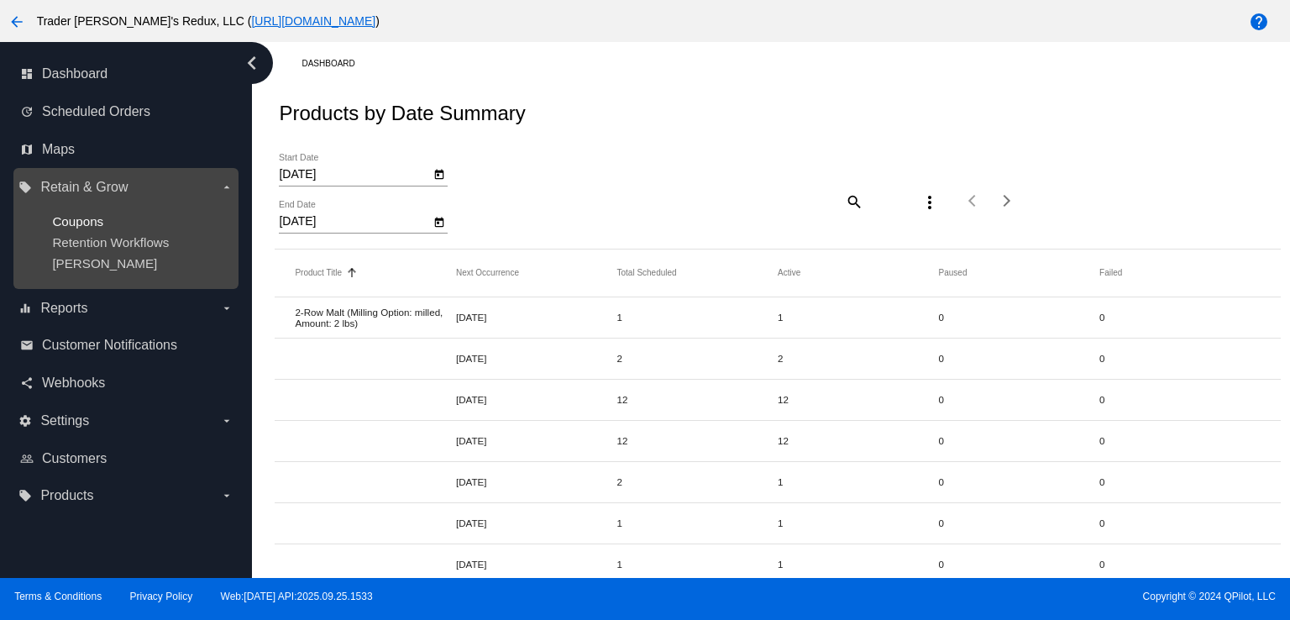
click at [74, 224] on span "Coupons" at bounding box center [77, 221] width 51 height 14
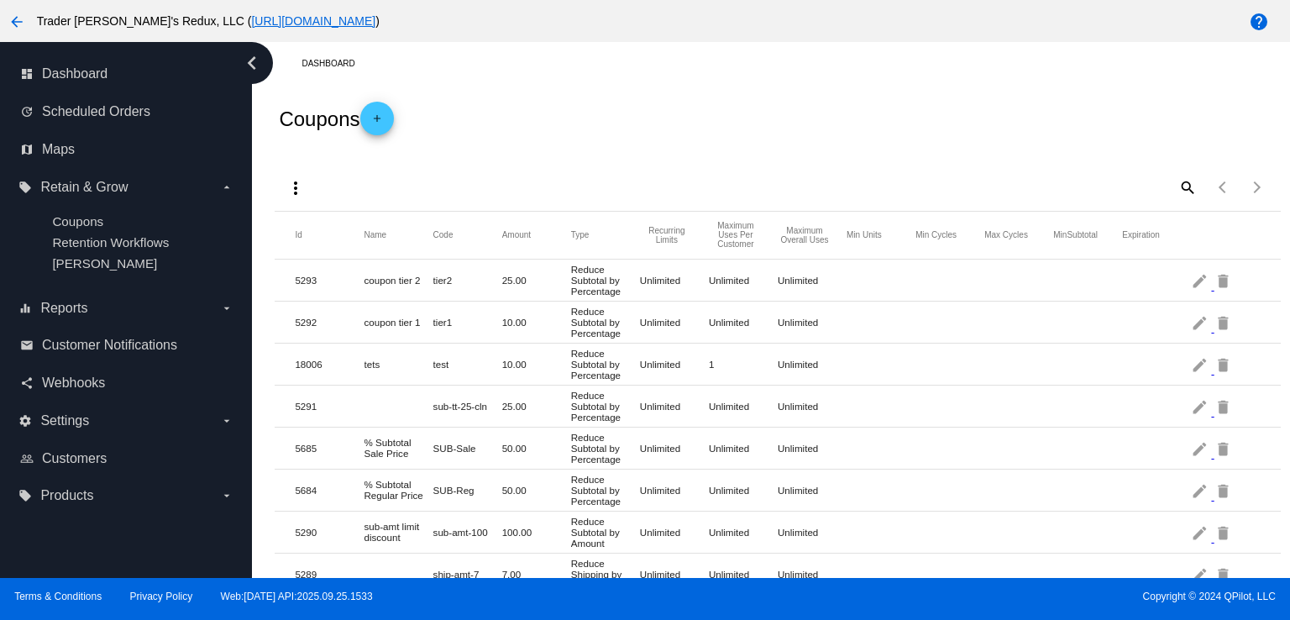
click at [605, 129] on div "Coupons add" at bounding box center [777, 118] width 1005 height 67
click at [383, 123] on mat-icon "add" at bounding box center [377, 123] width 20 height 20
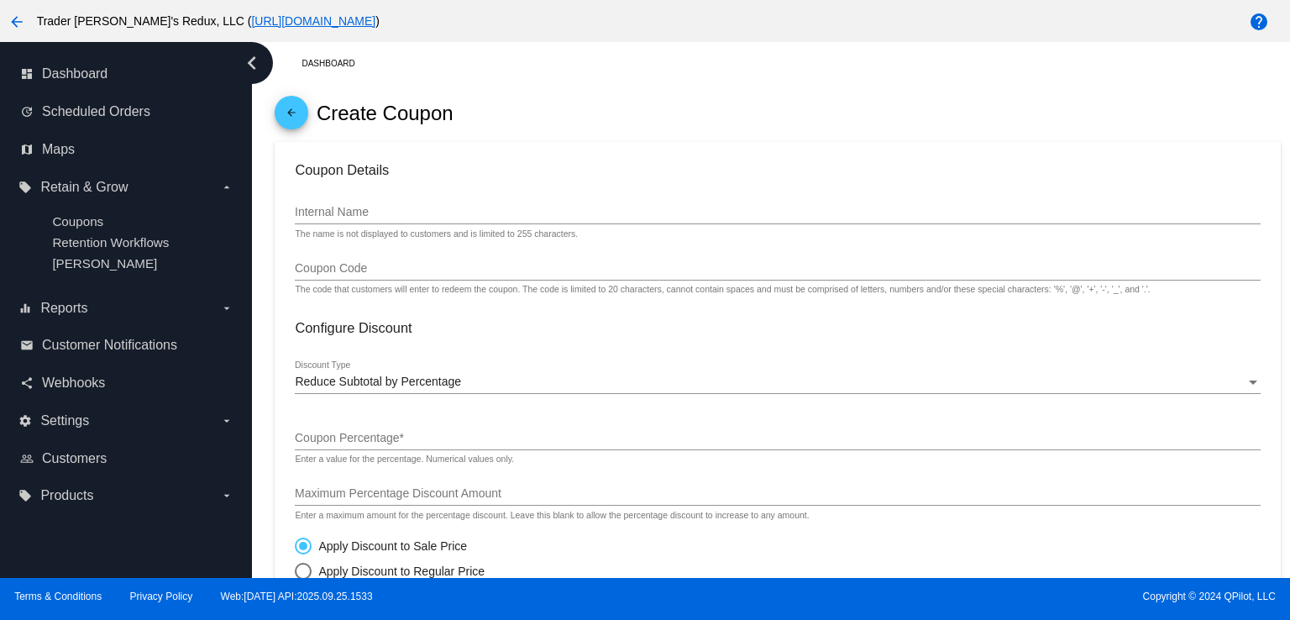
click at [293, 101] on span "arrow_back" at bounding box center [291, 116] width 20 height 41
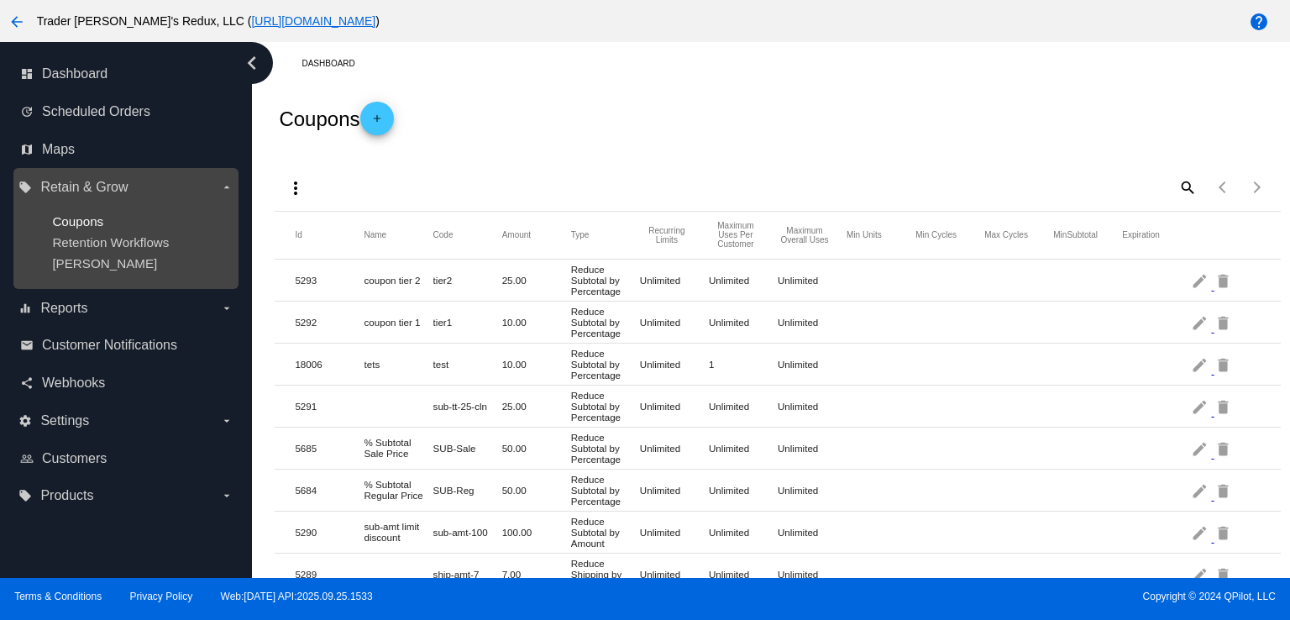
click at [96, 216] on span "Coupons" at bounding box center [77, 221] width 51 height 14
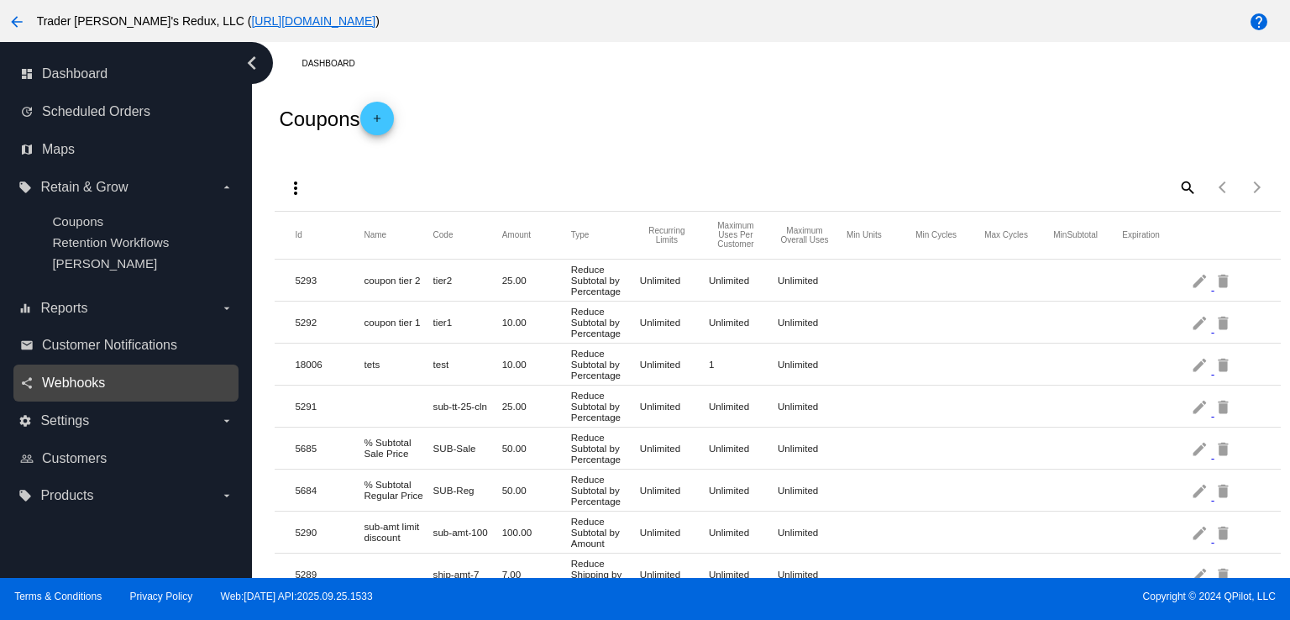
click at [66, 383] on span "Webhooks" at bounding box center [73, 382] width 63 height 15
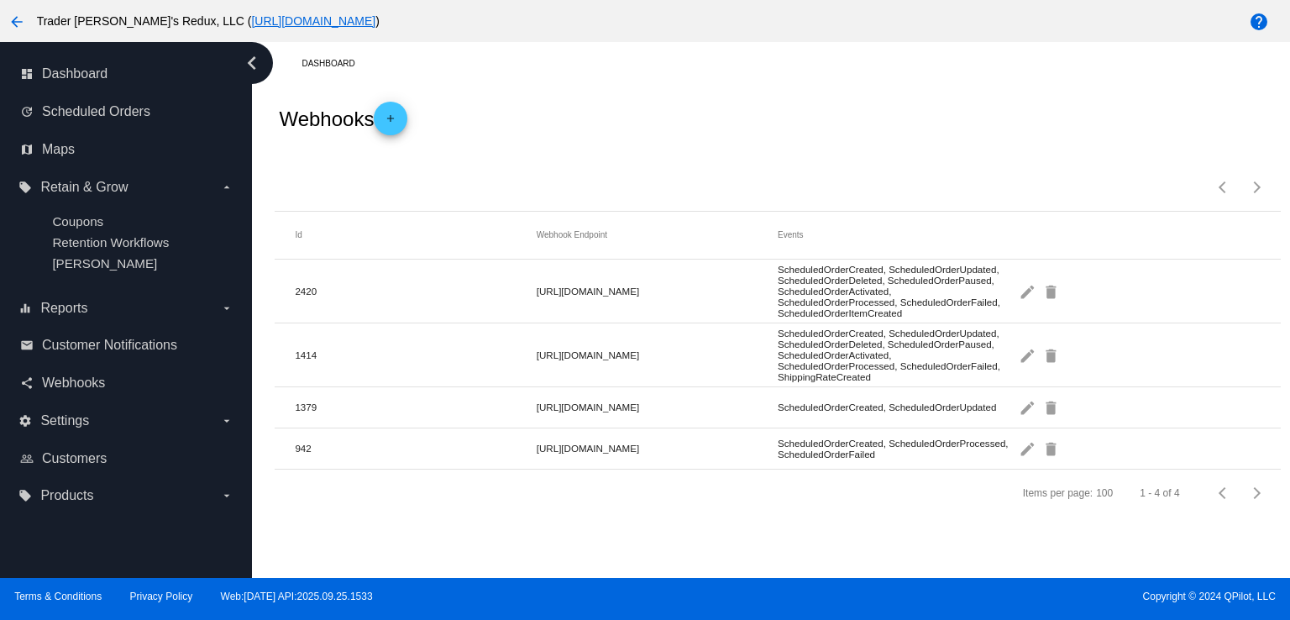
click at [927, 144] on div "Webhooks add" at bounding box center [777, 118] width 1005 height 67
click at [386, 108] on span "add" at bounding box center [391, 122] width 20 height 41
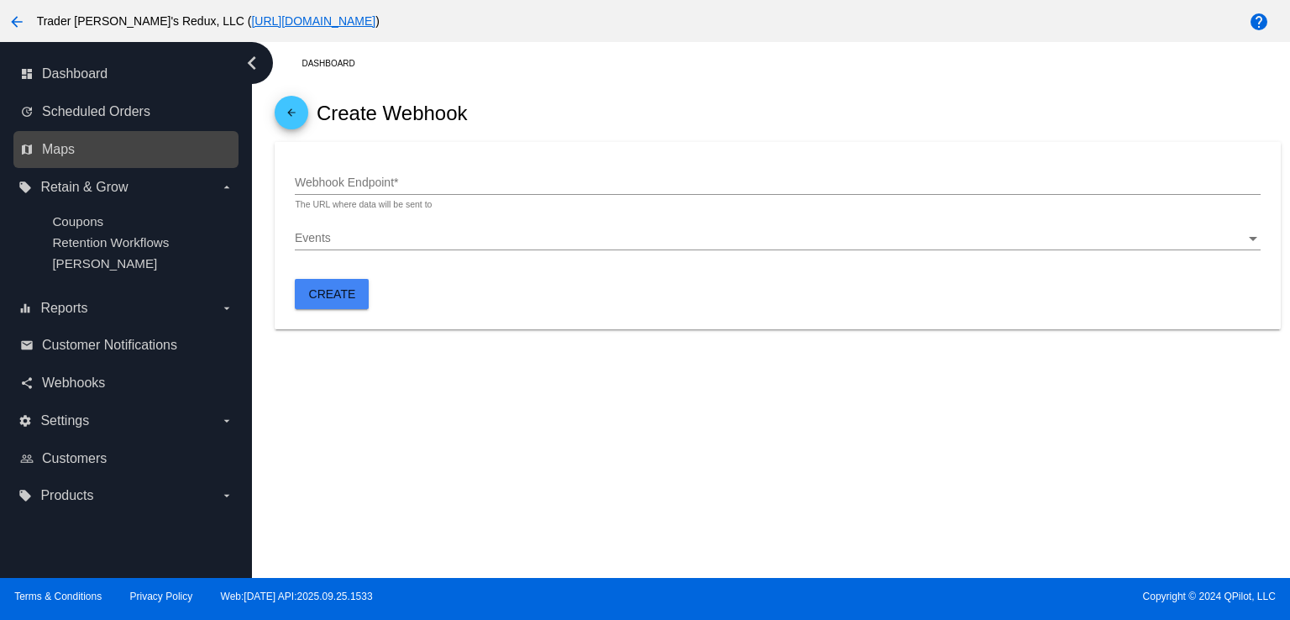
click at [119, 152] on link "map Maps" at bounding box center [126, 149] width 213 height 27
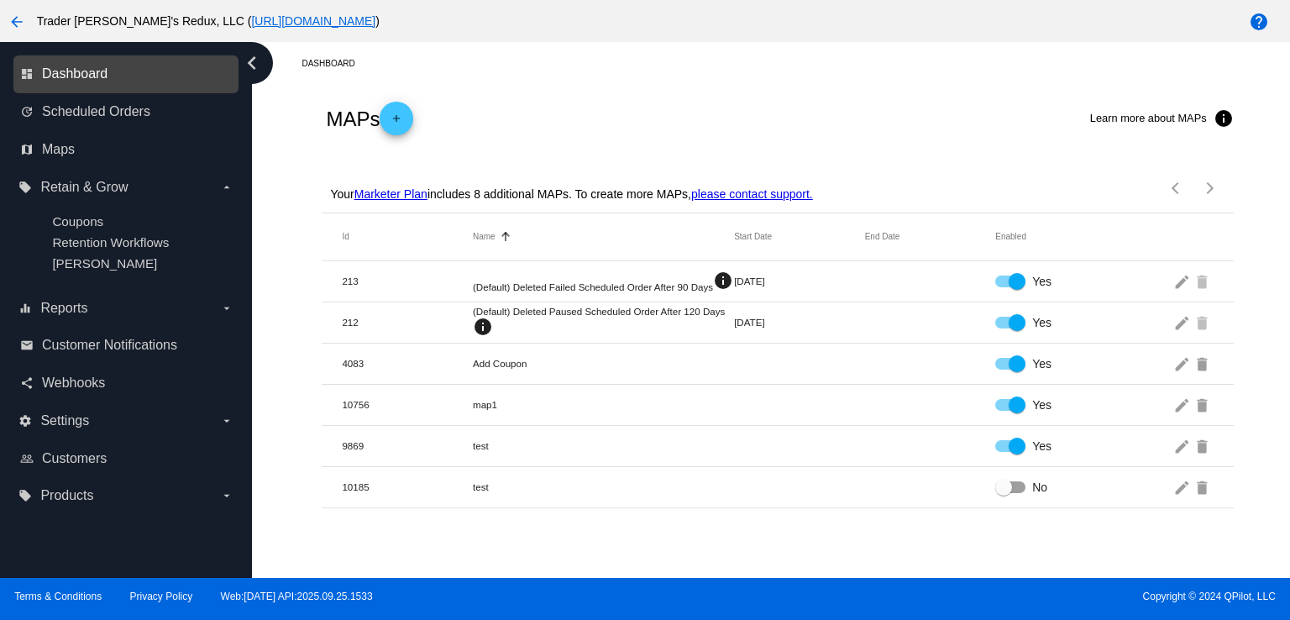
click at [68, 75] on span "Dashboard" at bounding box center [75, 73] width 66 height 15
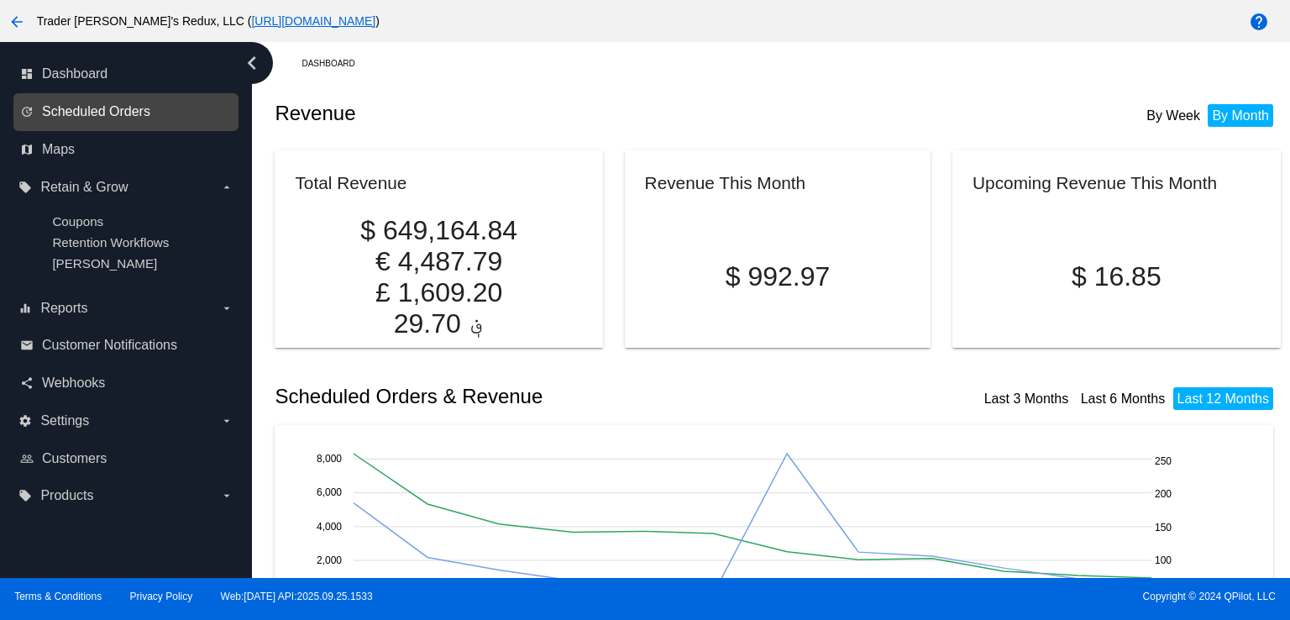
click at [123, 112] on span "Scheduled Orders" at bounding box center [96, 111] width 108 height 15
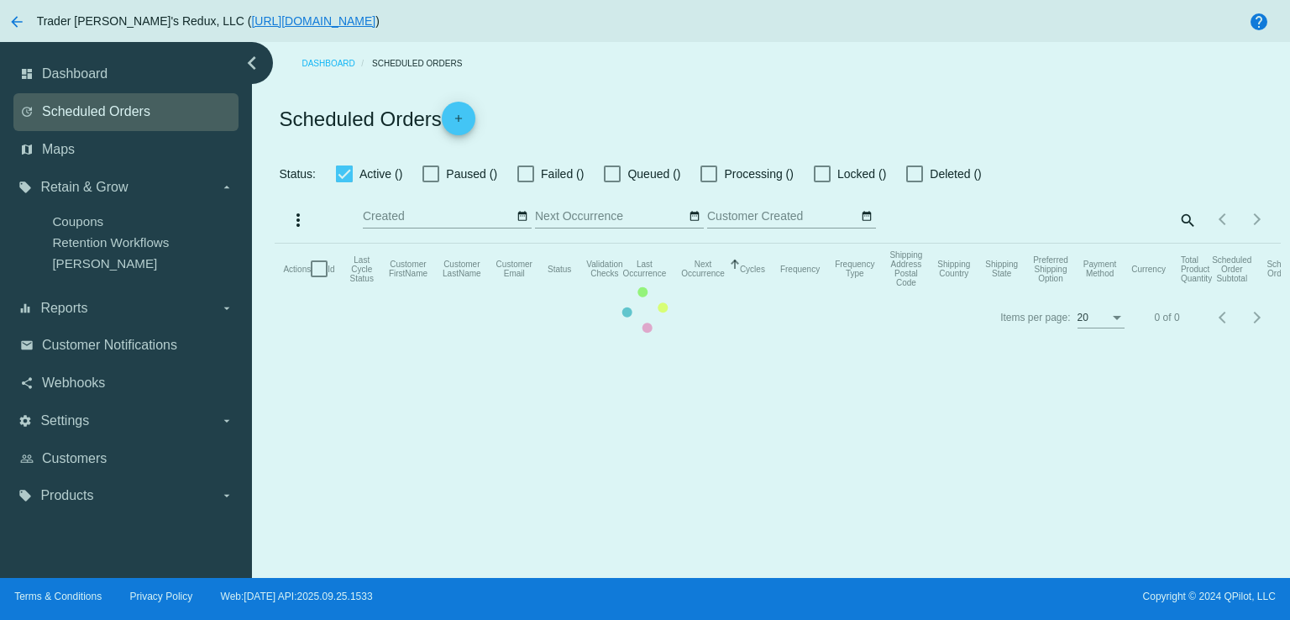
checkbox input "false"
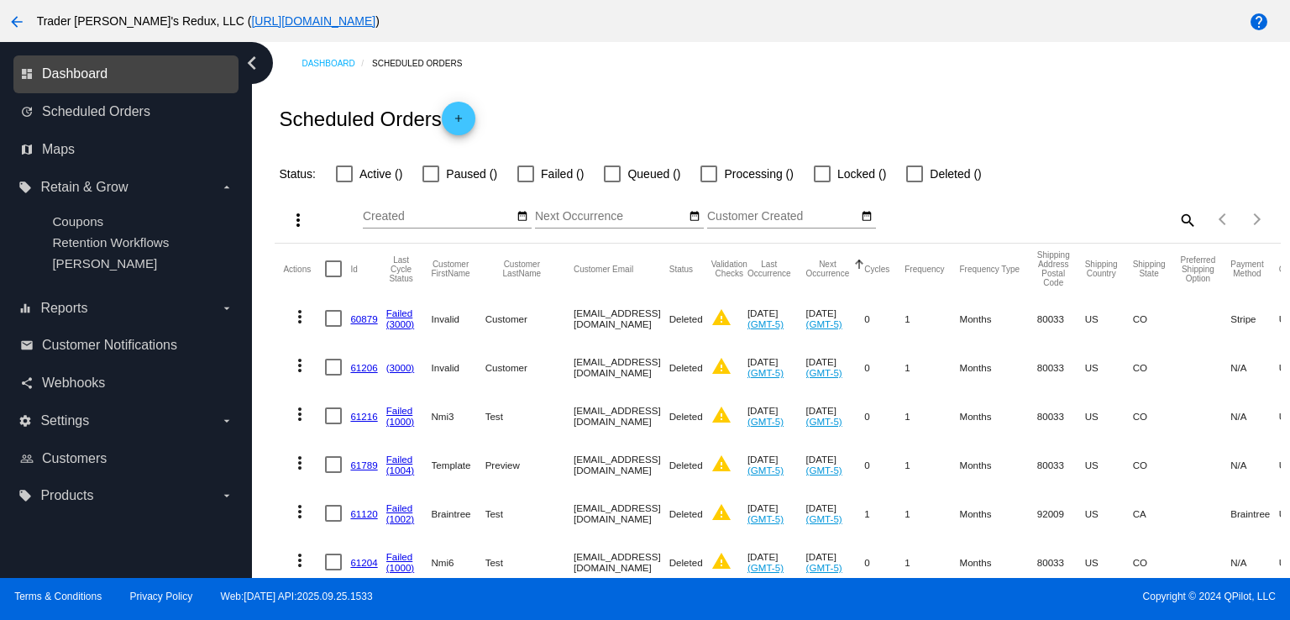
click at [104, 78] on span "Dashboard" at bounding box center [75, 73] width 66 height 15
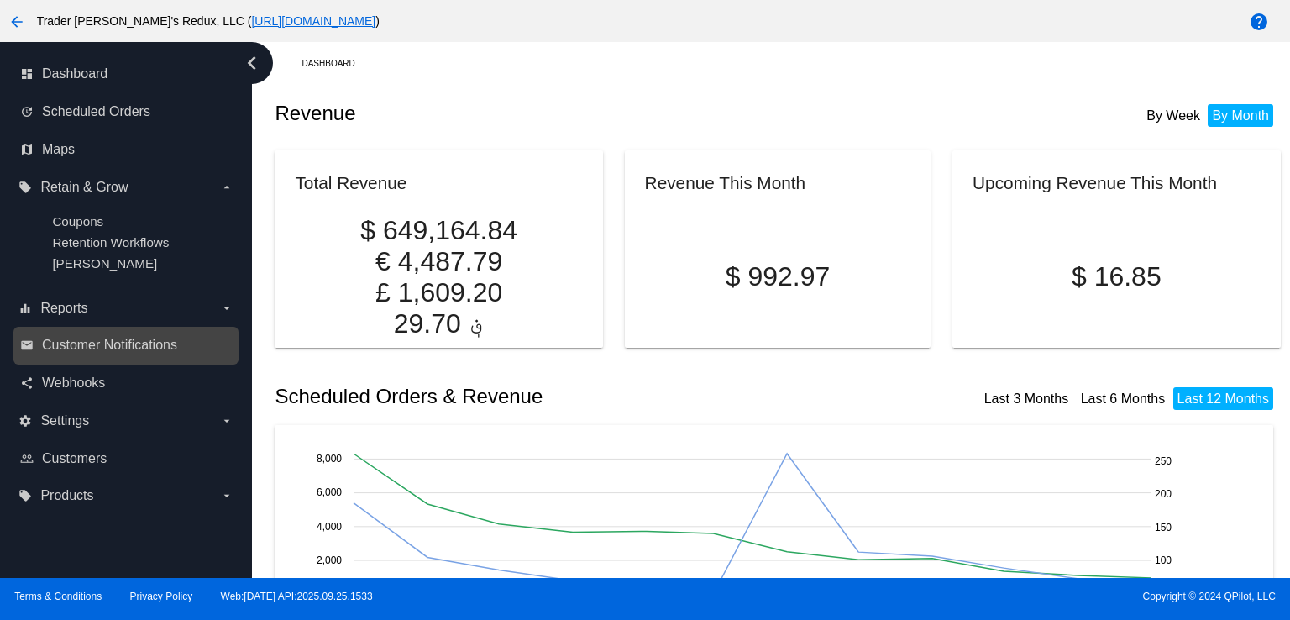
click at [97, 356] on link "email Customer Notifications" at bounding box center [126, 345] width 213 height 27
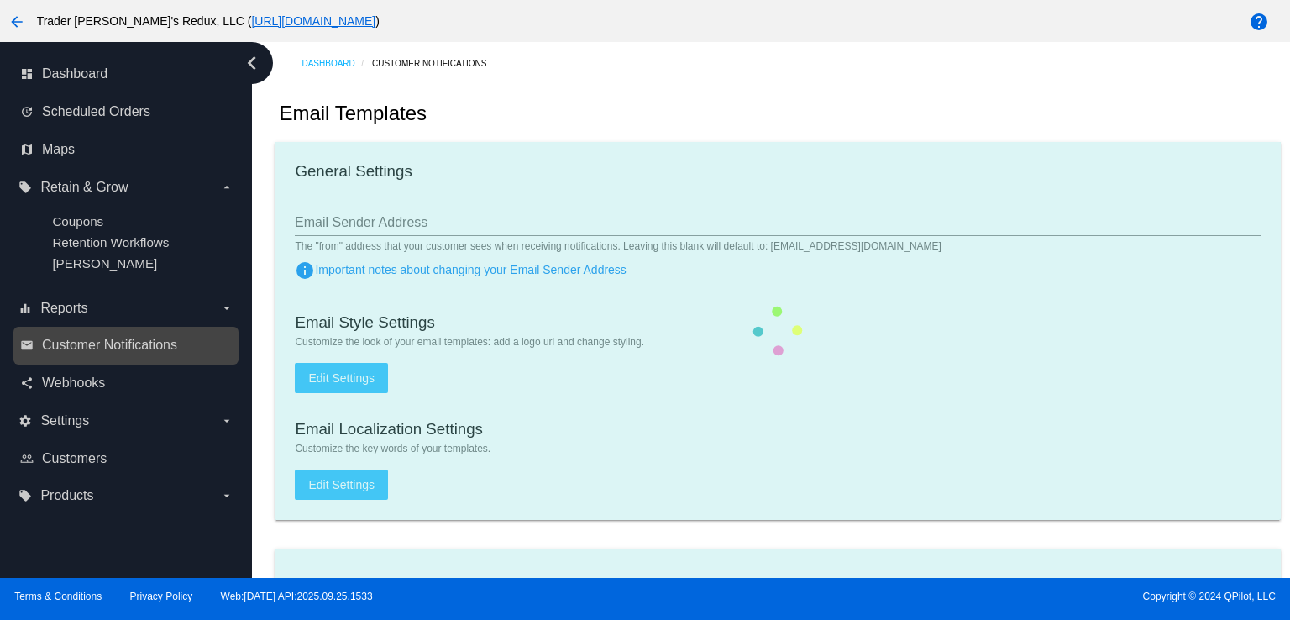
checkbox input "true"
type input "1"
checkbox input "true"
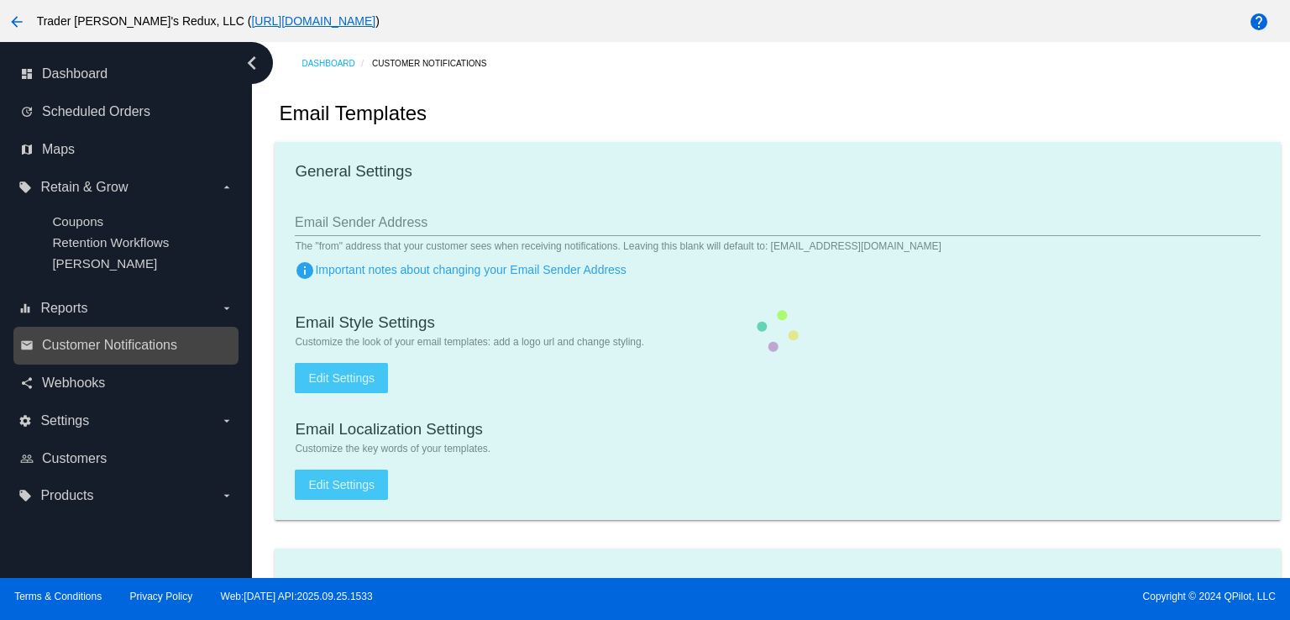
checkbox input "true"
type input "[EMAIL_ADDRESS][DOMAIN_NAME]"
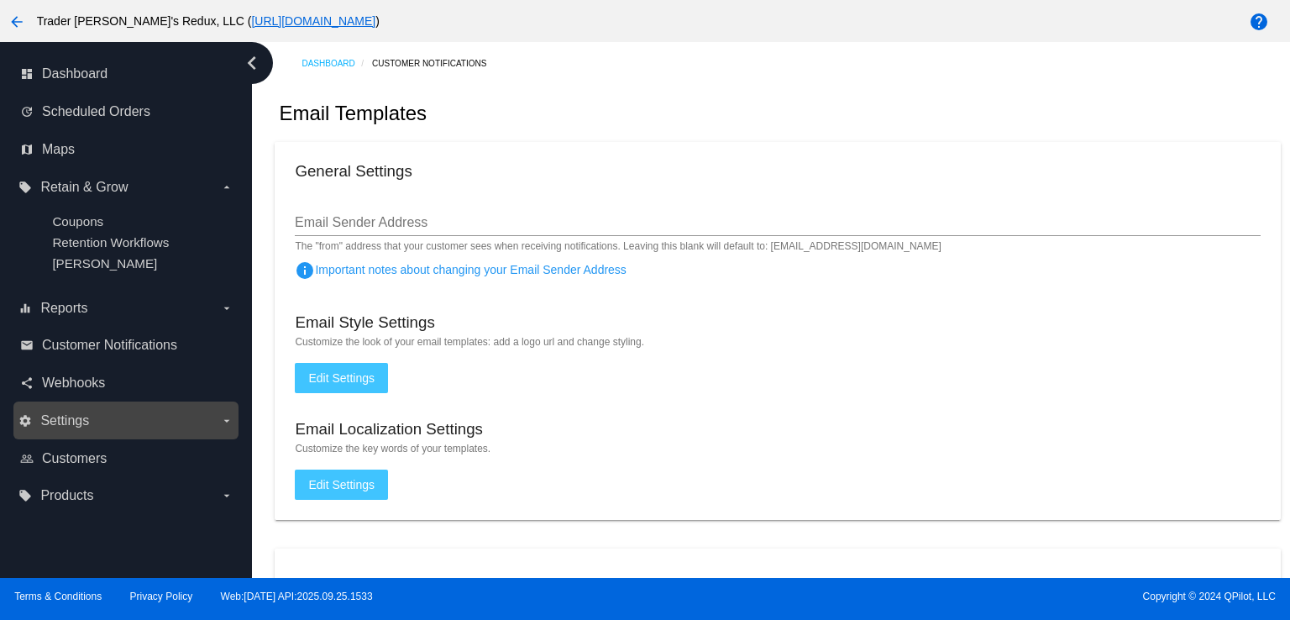
click at [49, 428] on span "Settings" at bounding box center [64, 420] width 49 height 15
click at [0, 0] on input "settings Settings arrow_drop_down" at bounding box center [0, 0] width 0 height 0
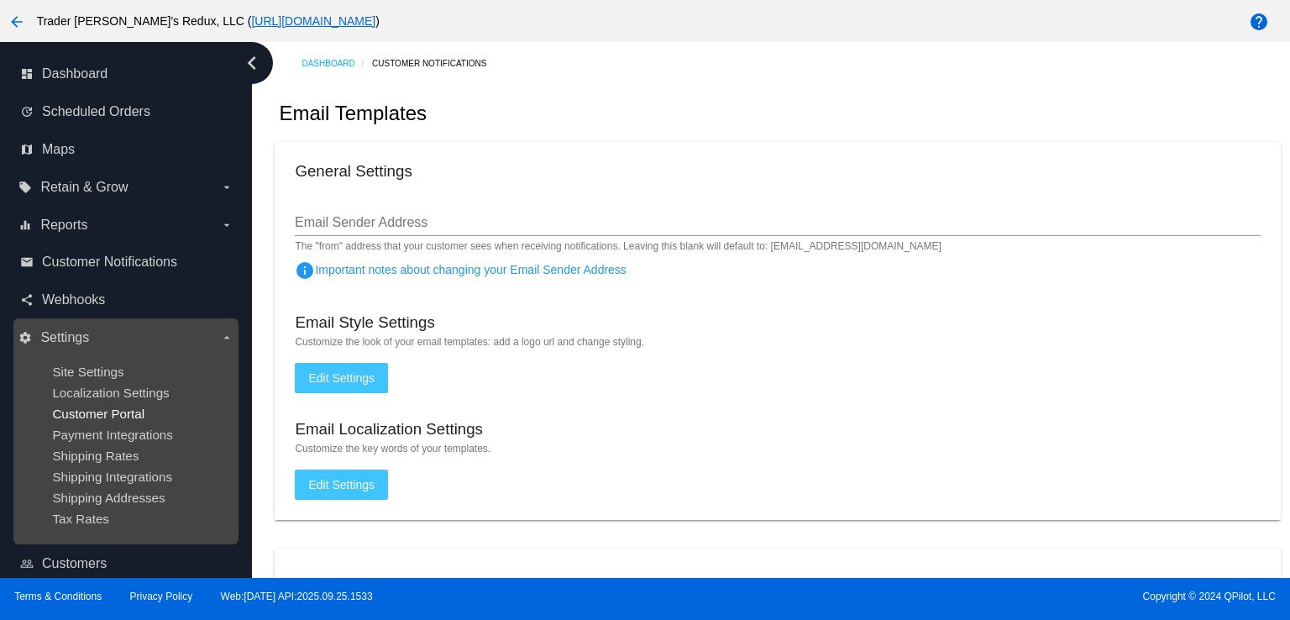
click at [108, 408] on span "Customer Portal" at bounding box center [98, 414] width 92 height 14
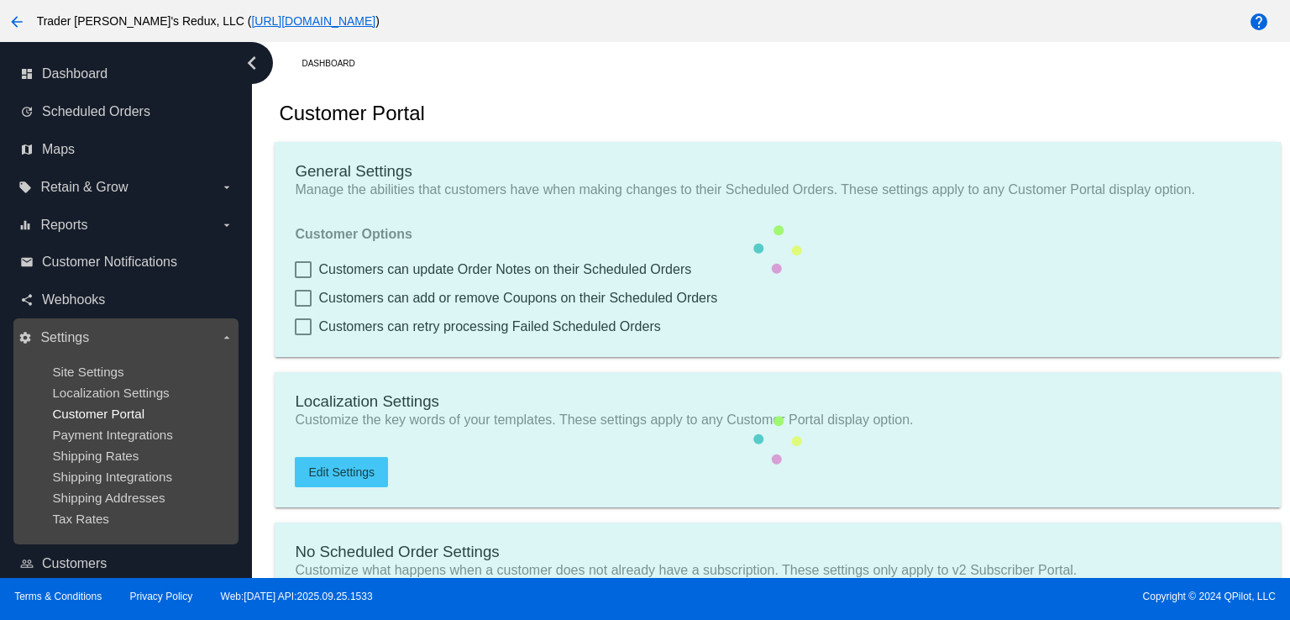
checkbox input "true"
type input "Create a Subscription"
type input "[URL][DOMAIN_NAME]"
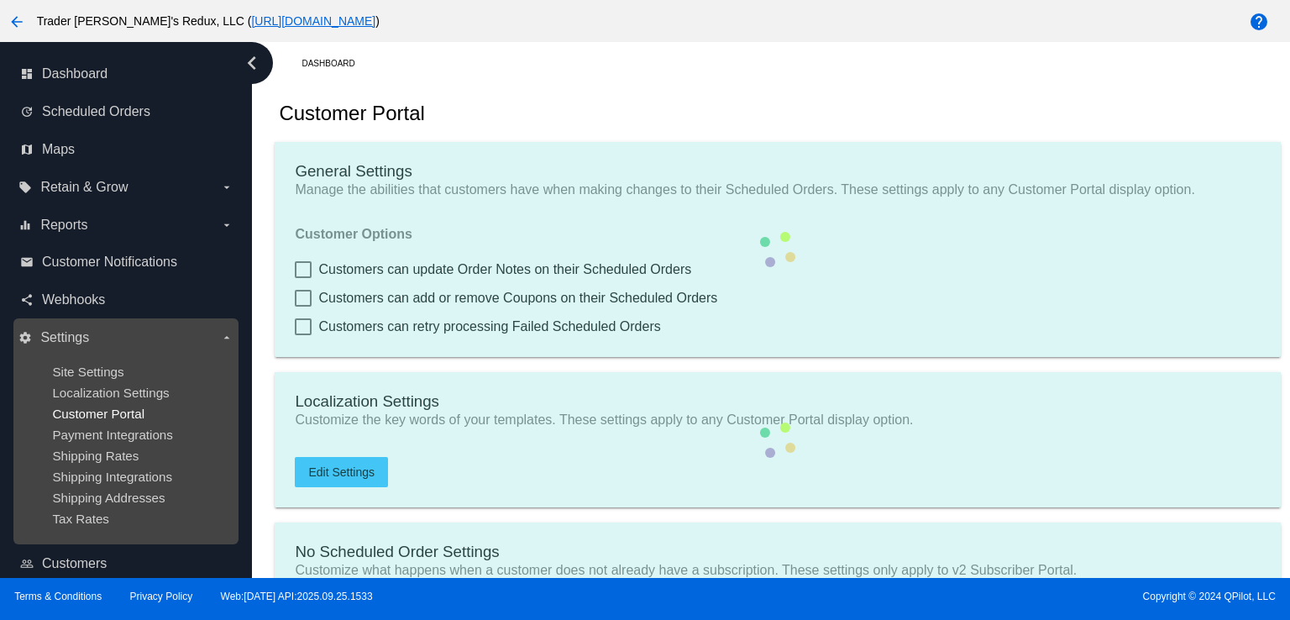
checkbox input "true"
type input "1"
type input "20"
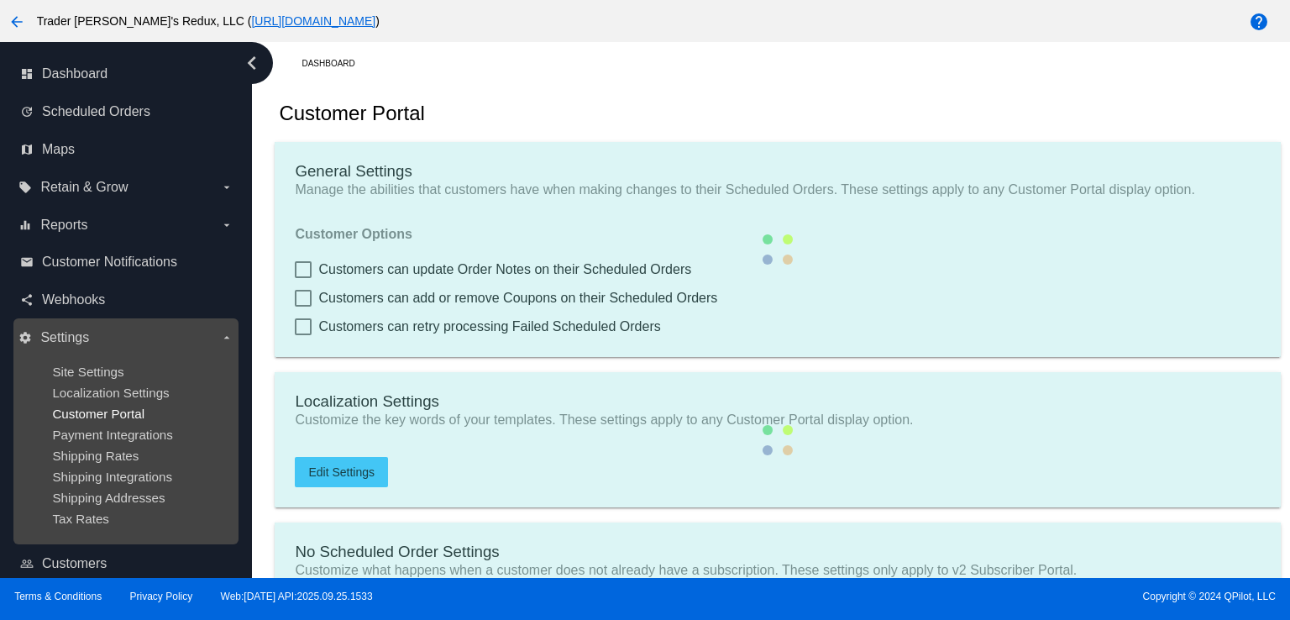
type input "500"
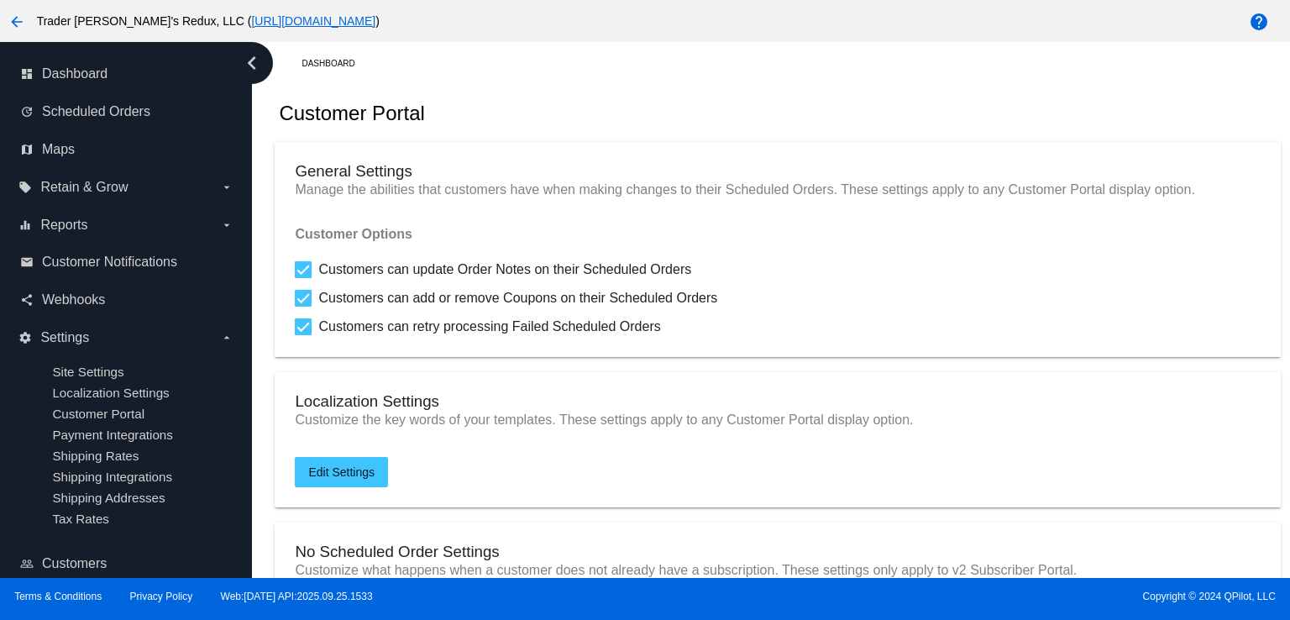
click at [589, 87] on div "Customer Portal" at bounding box center [777, 113] width 1005 height 57
click at [77, 108] on span "Scheduled Orders" at bounding box center [96, 111] width 108 height 15
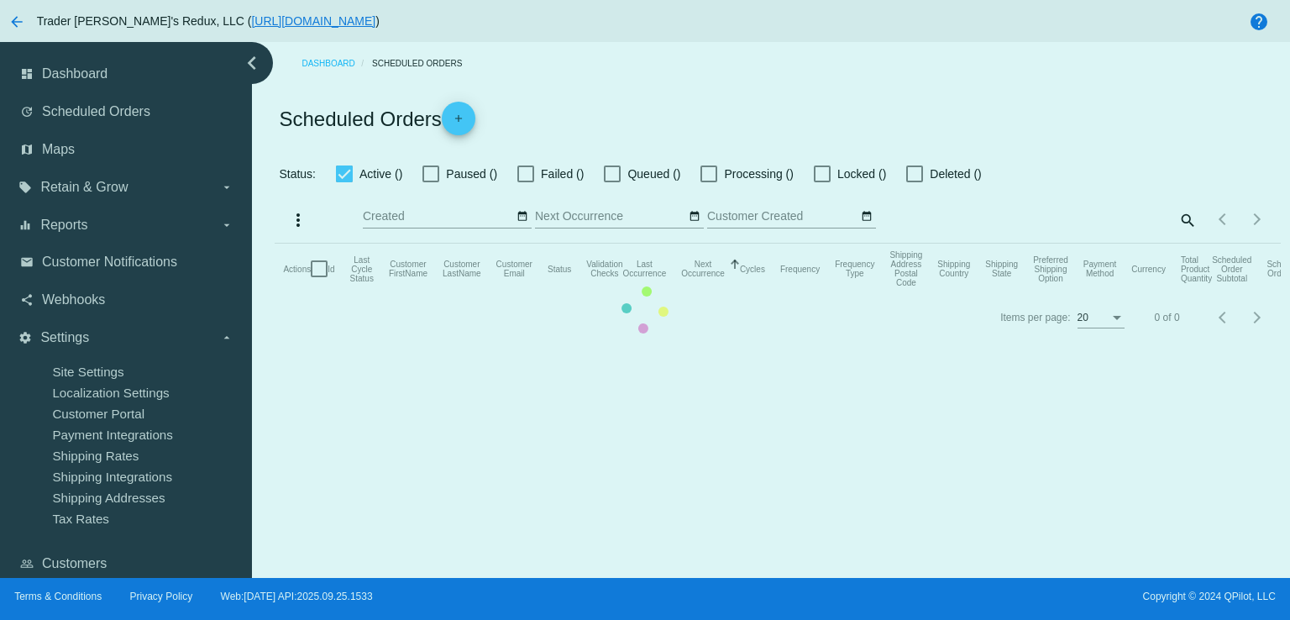
checkbox input "false"
click at [407, 79] on div "Dashboard Scheduled Orders Scheduled Orders add Status: Active () Paused () Fai…" at bounding box center [777, 191] width 1025 height 299
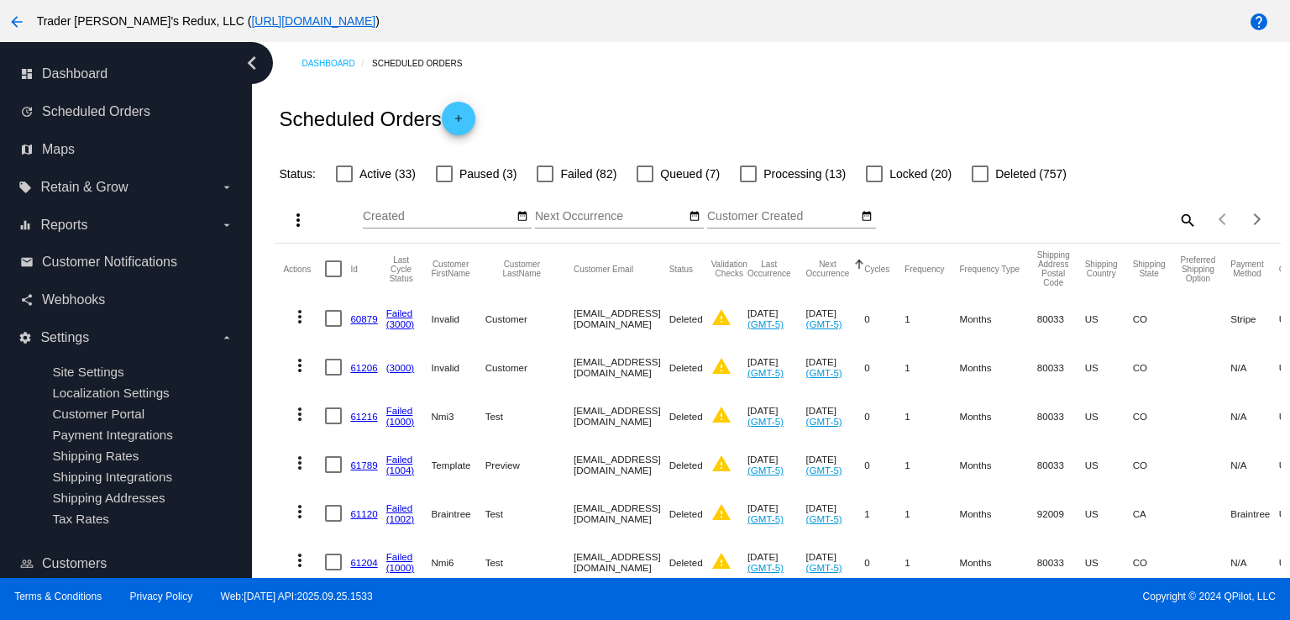
click at [366, 320] on link "60879" at bounding box center [363, 318] width 27 height 11
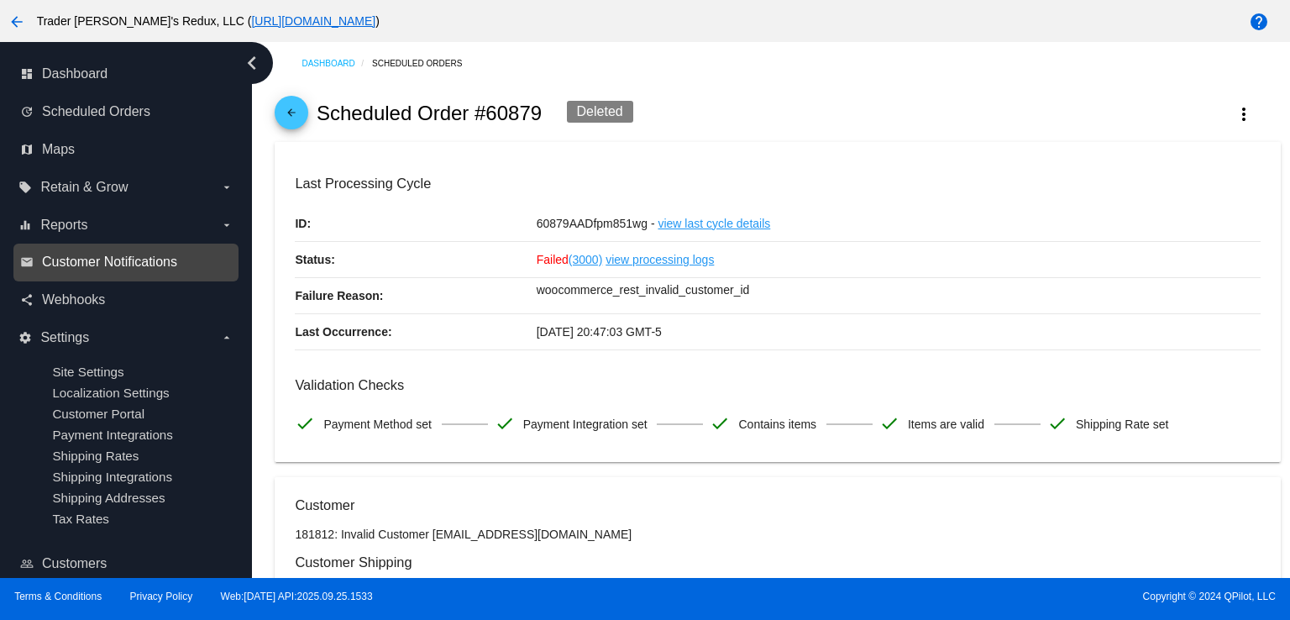
click at [128, 260] on span "Customer Notifications" at bounding box center [109, 262] width 135 height 15
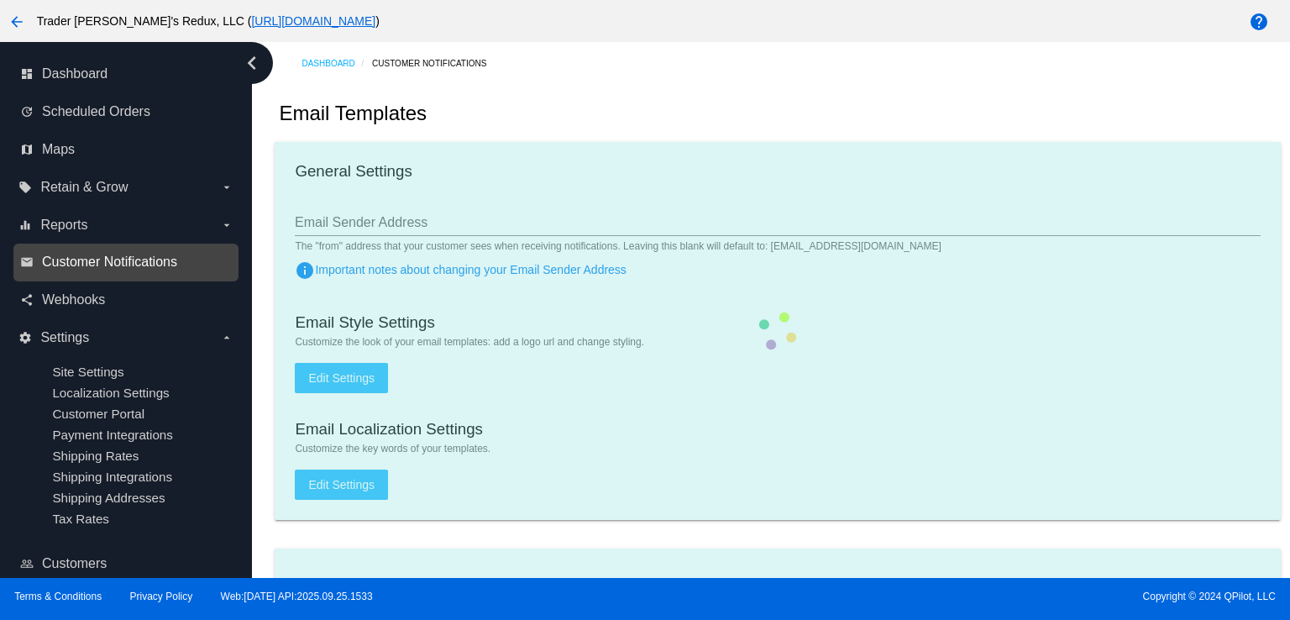
checkbox input "true"
type input "1"
checkbox input "true"
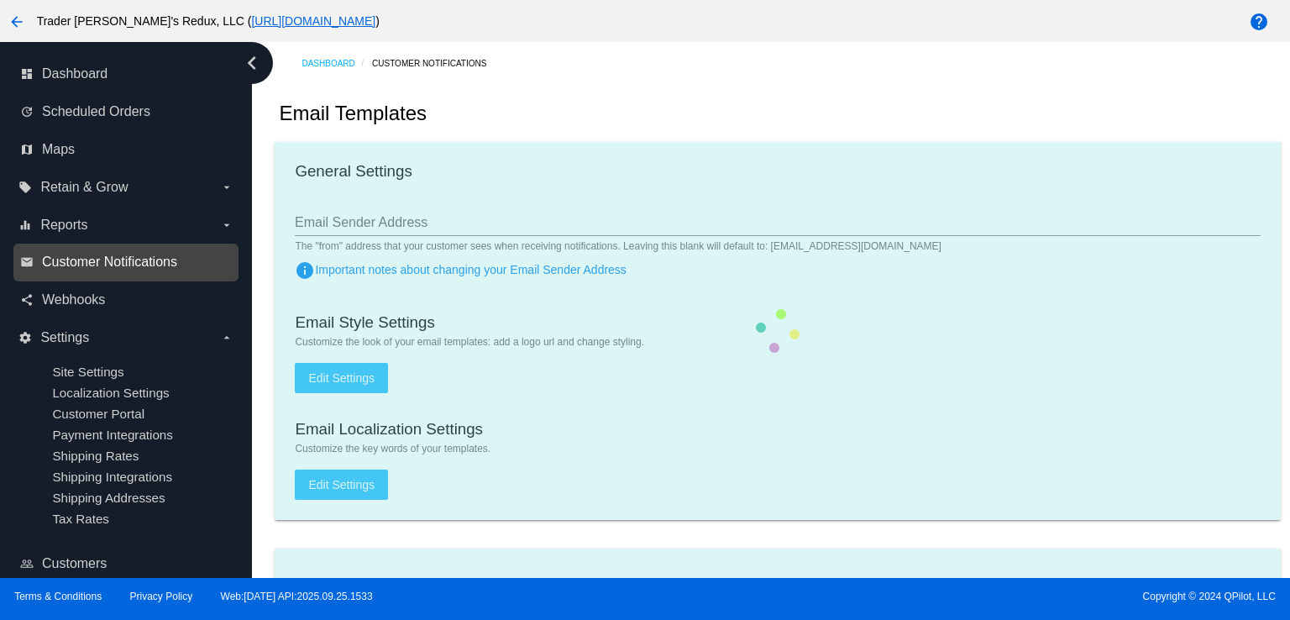
checkbox input "true"
type input "[EMAIL_ADDRESS][DOMAIN_NAME]"
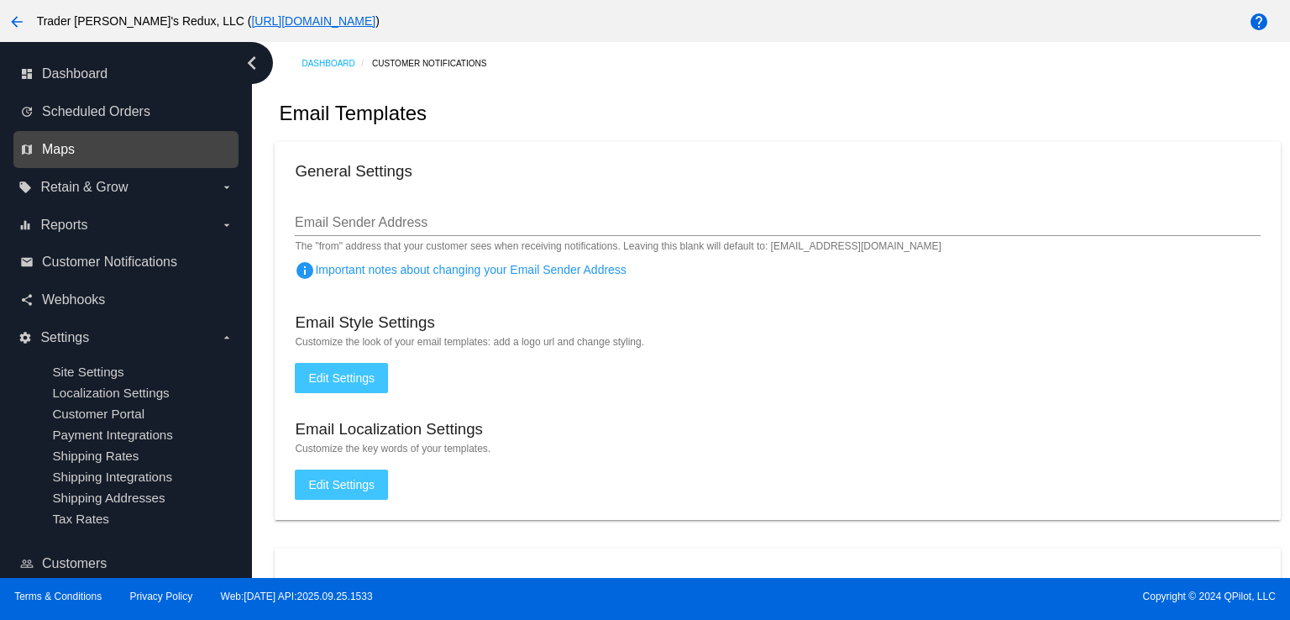
click at [66, 150] on span "Maps" at bounding box center [58, 149] width 33 height 15
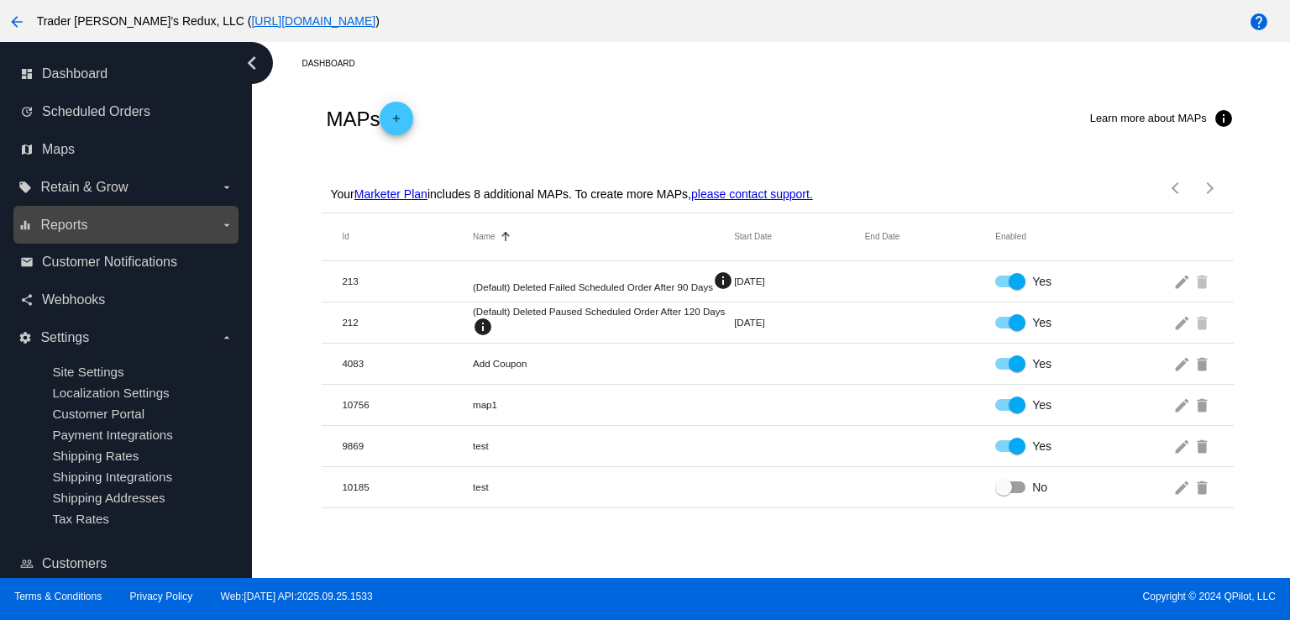
click at [141, 214] on label "equalizer Reports arrow_drop_down" at bounding box center [125, 225] width 214 height 27
click at [0, 0] on input "equalizer Reports arrow_drop_down" at bounding box center [0, 0] width 0 height 0
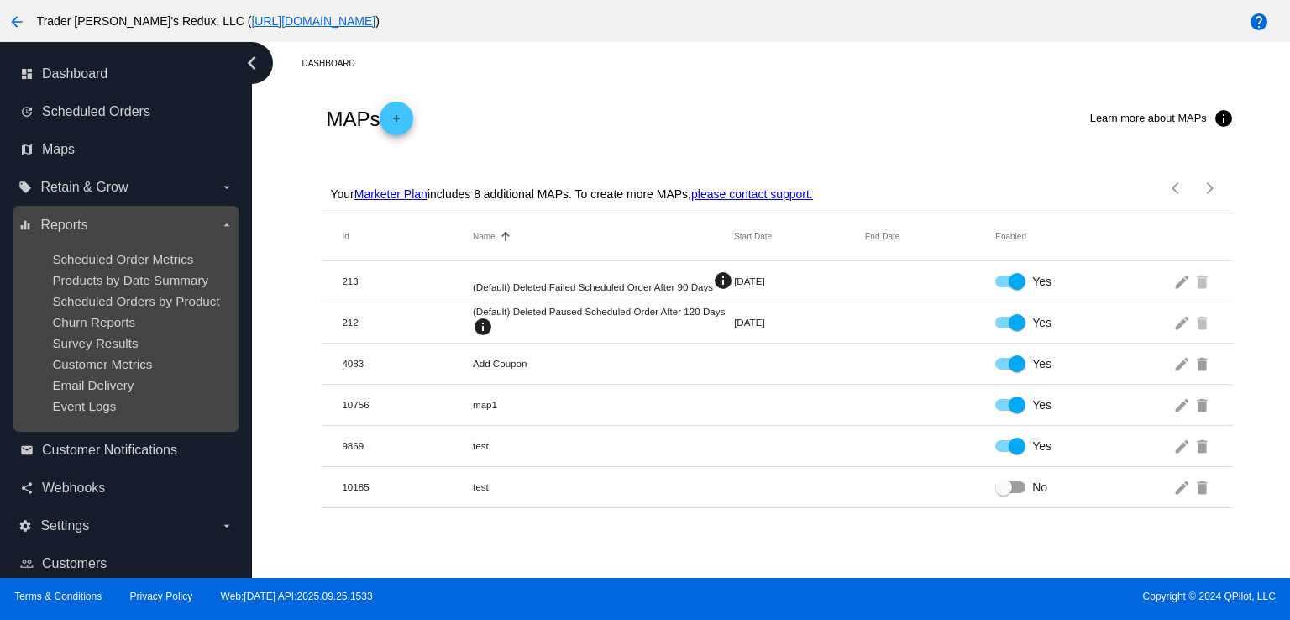
drag, startPoint x: 110, startPoint y: 229, endPoint x: 107, endPoint y: 259, distance: 29.6
click at [110, 231] on label "equalizer Reports arrow_drop_down" at bounding box center [125, 225] width 214 height 27
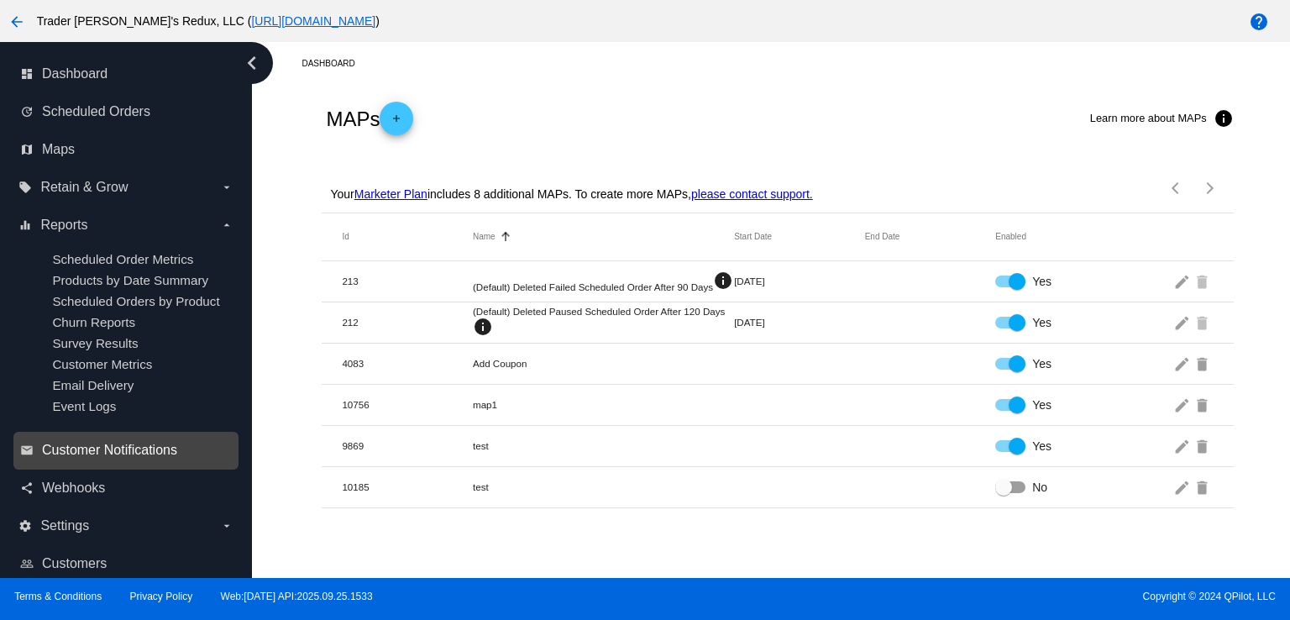
click at [0, 0] on input "equalizer Reports arrow_drop_down" at bounding box center [0, 0] width 0 height 0
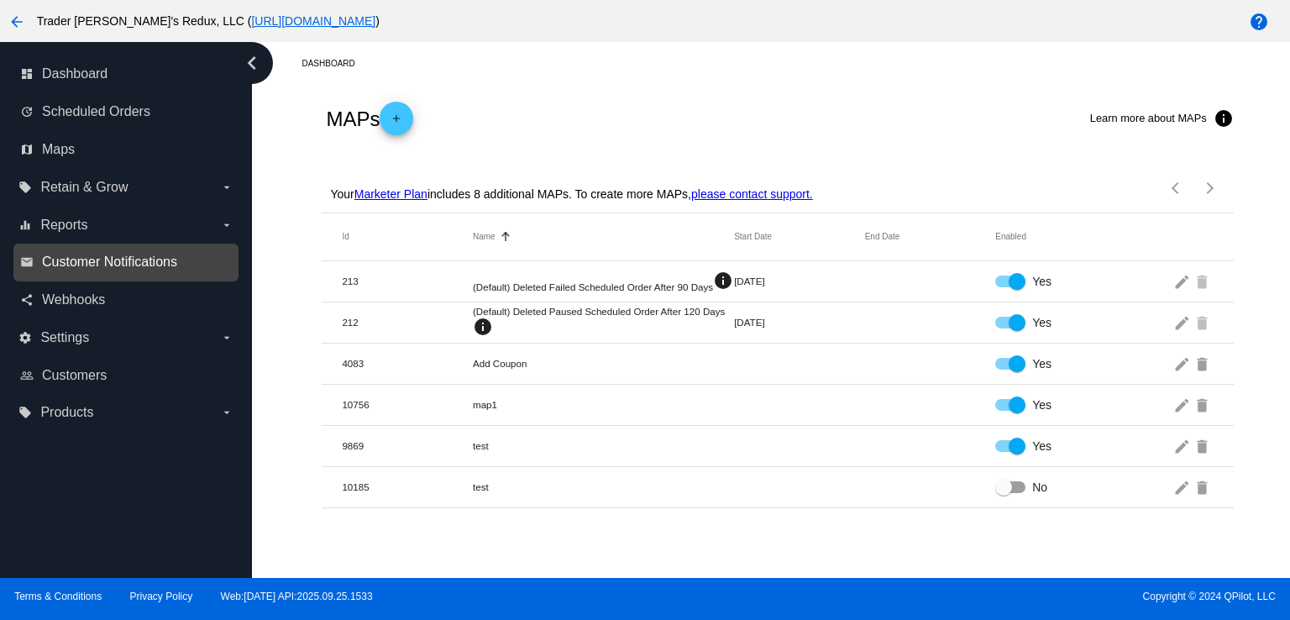
click at [107, 263] on span "Customer Notifications" at bounding box center [109, 262] width 135 height 15
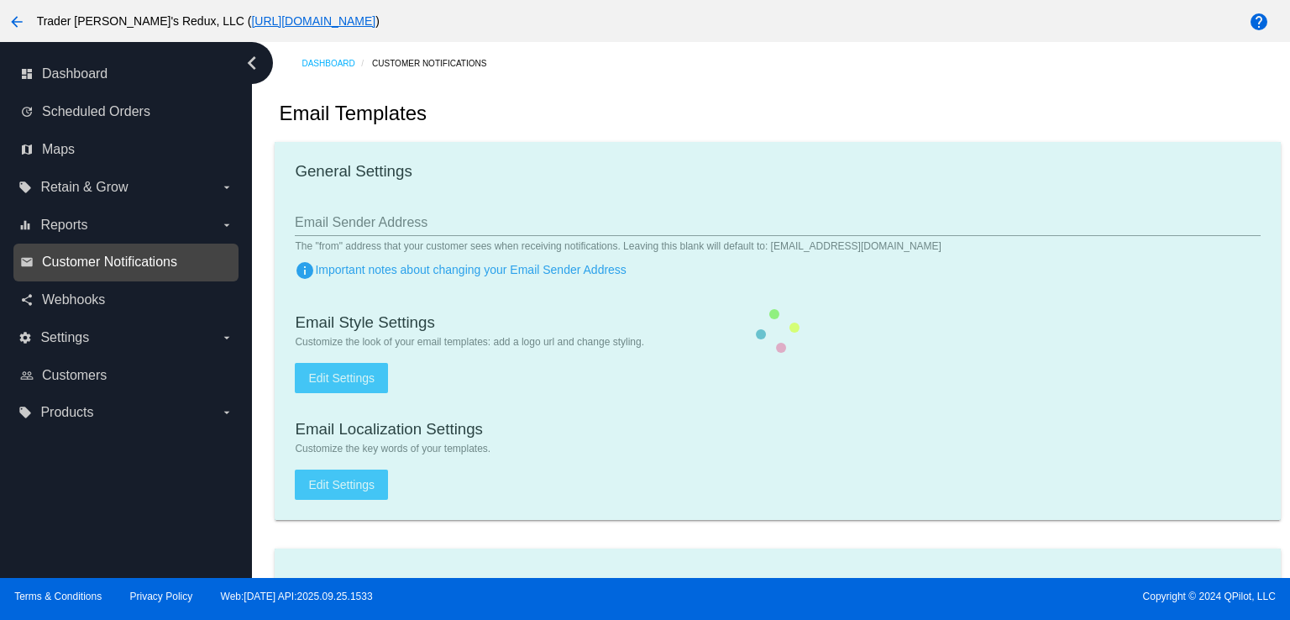
checkbox input "true"
type input "1"
checkbox input "true"
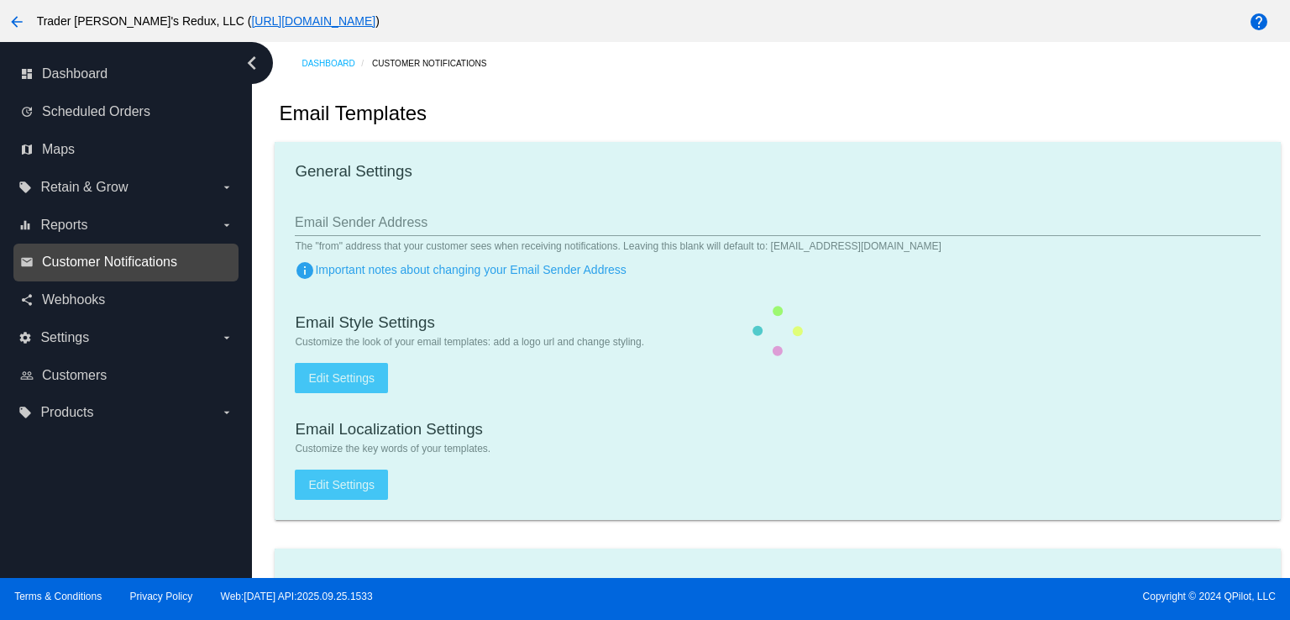
checkbox input "true"
type input "[EMAIL_ADDRESS][DOMAIN_NAME]"
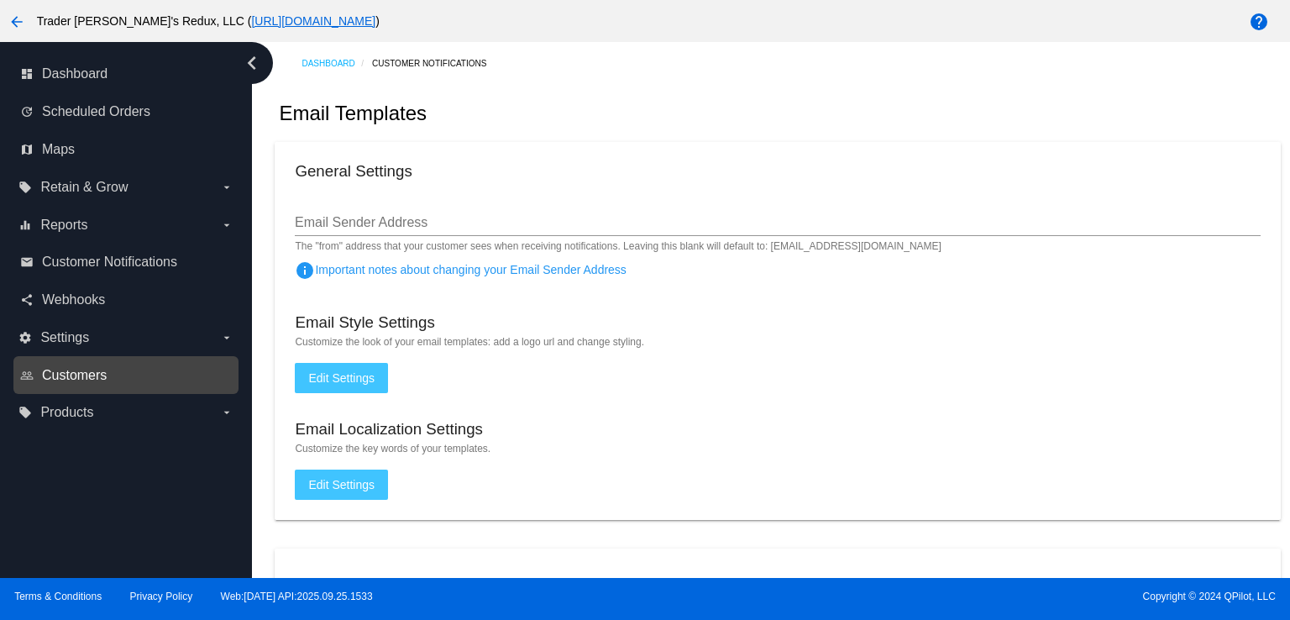
click at [98, 383] on link "people_outline Customers" at bounding box center [126, 375] width 213 height 27
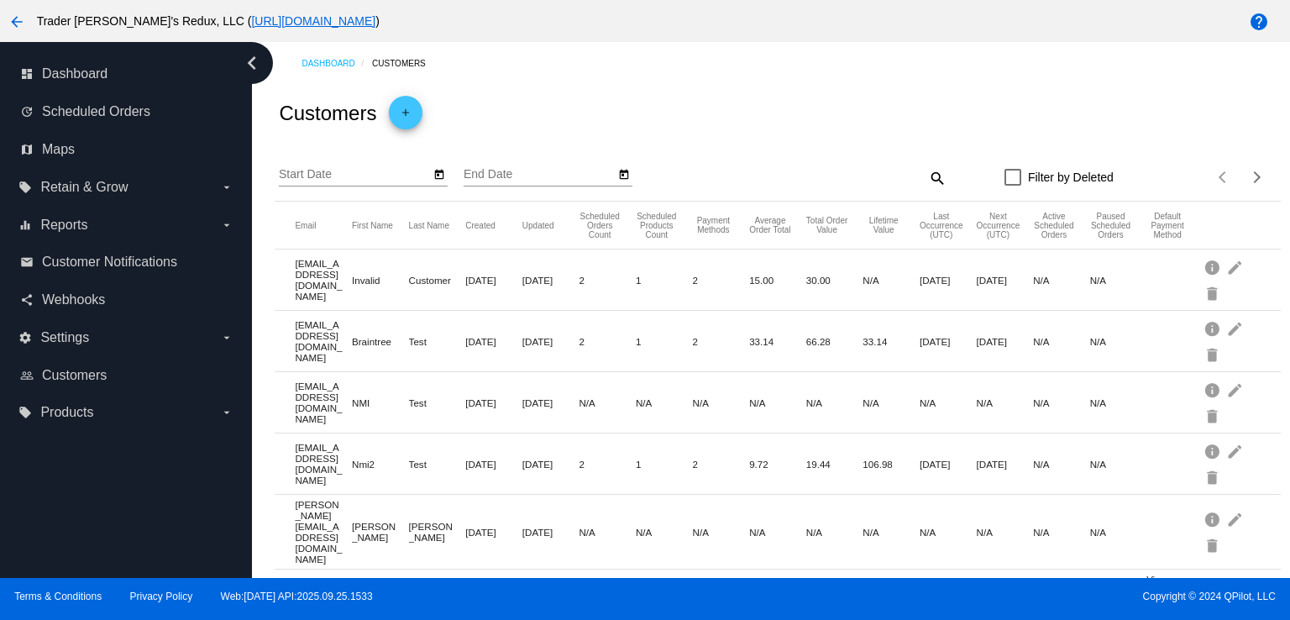
drag, startPoint x: 95, startPoint y: 445, endPoint x: 118, endPoint y: 444, distance: 22.7
click at [97, 446] on div "dashboard Dashboard update Scheduled Orders map Maps local_offer Retain & Grow …" at bounding box center [126, 310] width 252 height 536
click at [109, 407] on label "local_offer Products arrow_drop_down" at bounding box center [125, 412] width 214 height 27
click at [0, 0] on input "local_offer Products arrow_drop_down" at bounding box center [0, 0] width 0 height 0
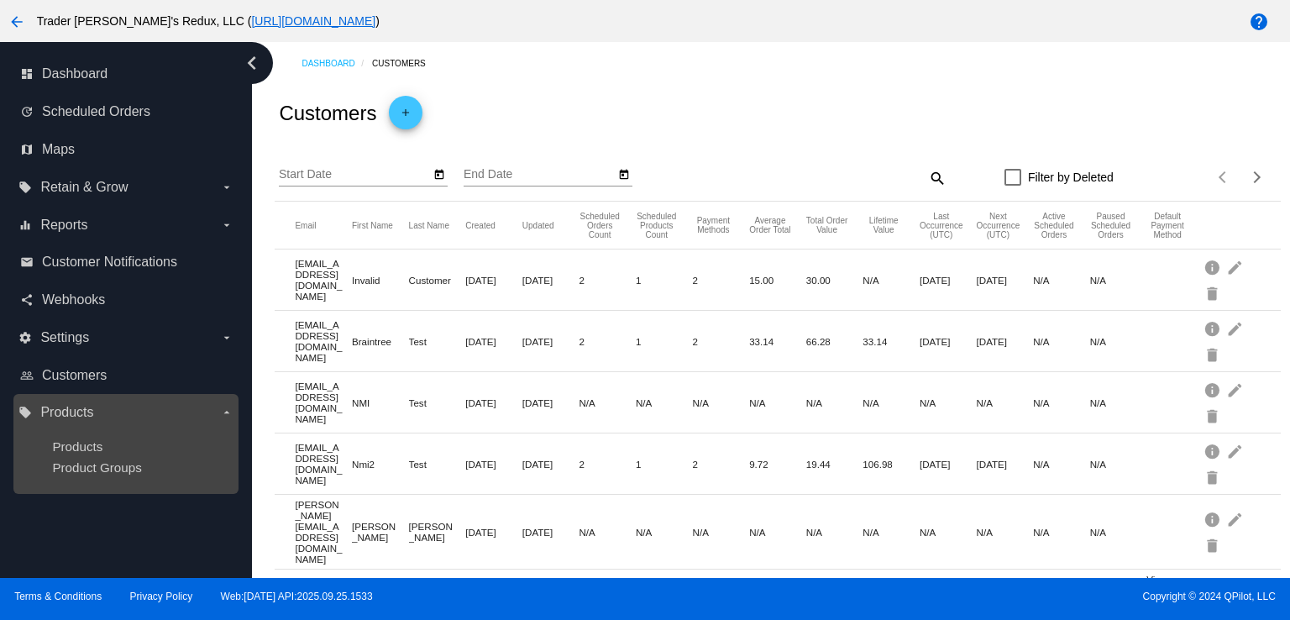
click at [87, 438] on ul "Products Product Groups" at bounding box center [125, 457] width 214 height 62
click at [90, 471] on span "Product Groups" at bounding box center [96, 467] width 89 height 14
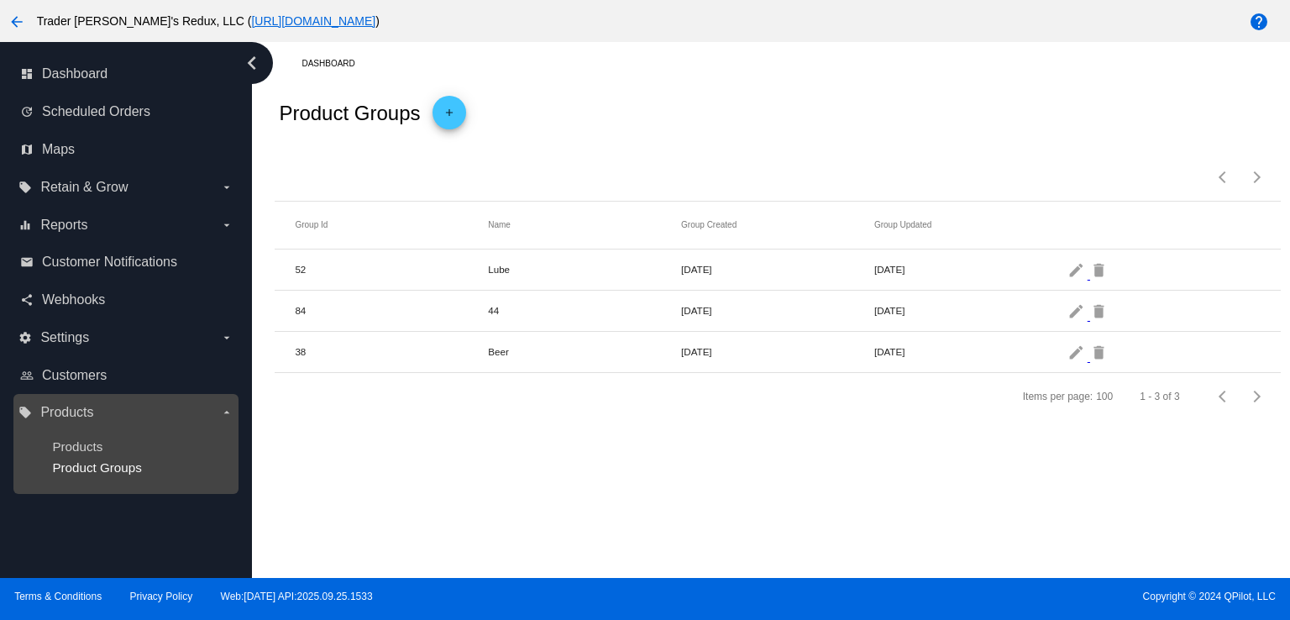
click at [101, 471] on span "Product Groups" at bounding box center [96, 467] width 89 height 14
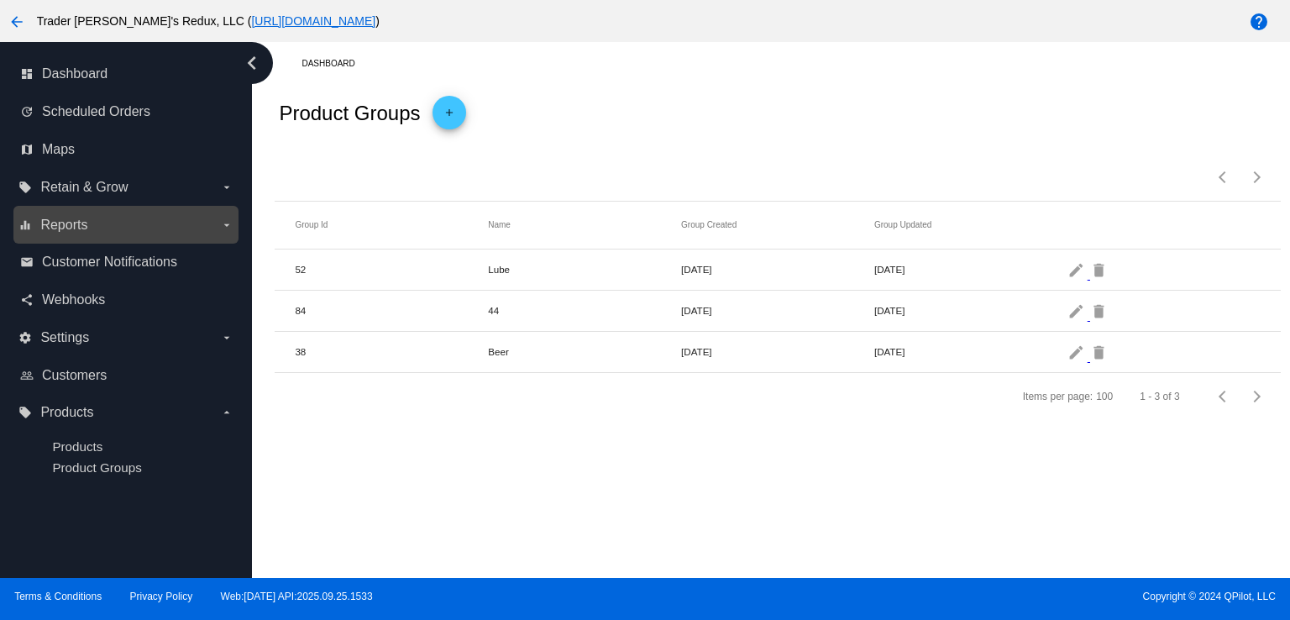
click at [148, 221] on label "equalizer Reports arrow_drop_down" at bounding box center [125, 225] width 214 height 27
click at [0, 0] on input "equalizer Reports arrow_drop_down" at bounding box center [0, 0] width 0 height 0
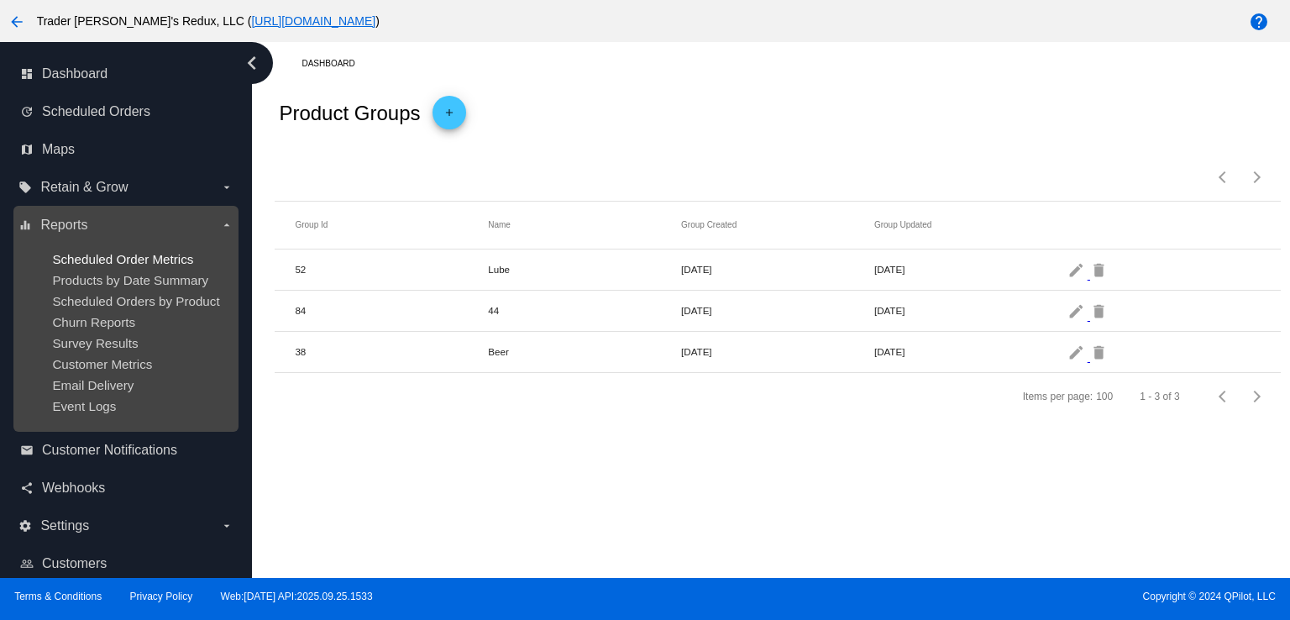
click at [146, 256] on span "Scheduled Order Metrics" at bounding box center [122, 259] width 141 height 14
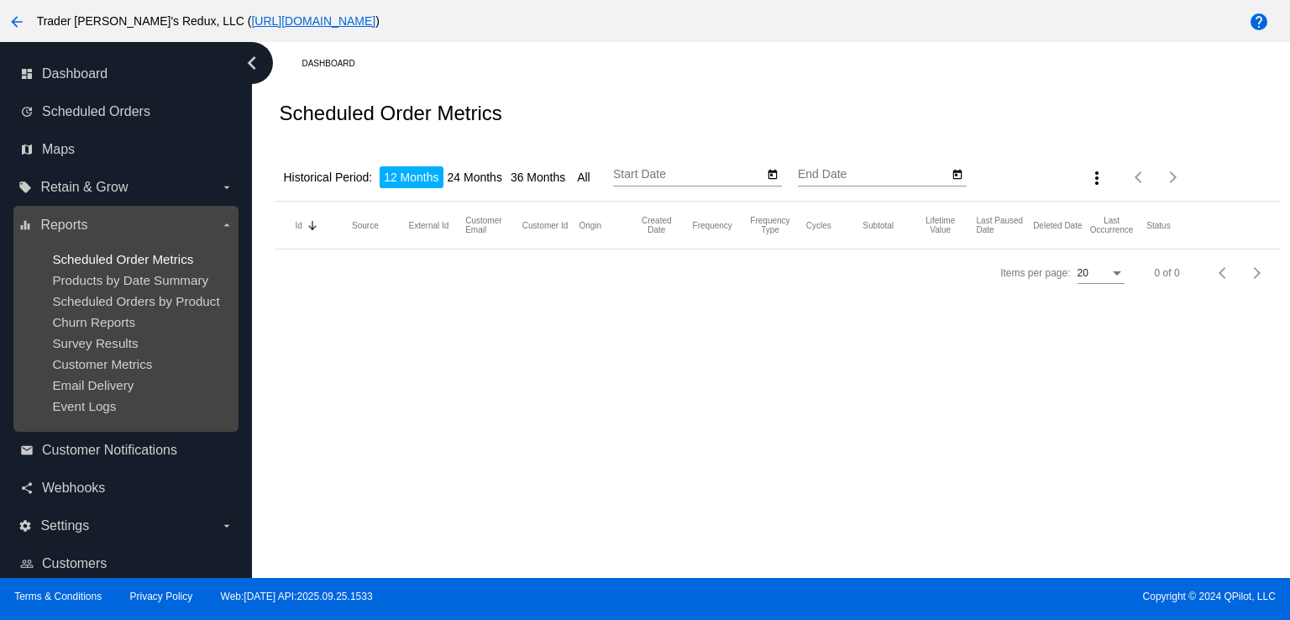
type input "[DATE]"
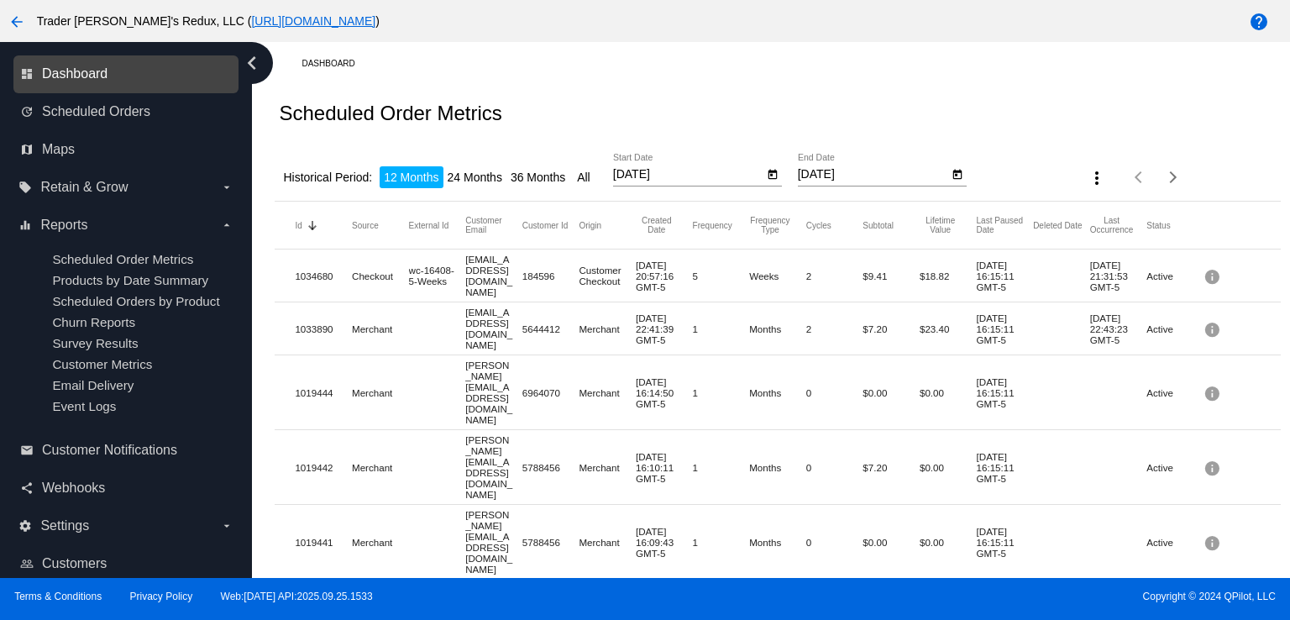
click at [57, 71] on span "Dashboard" at bounding box center [75, 73] width 66 height 15
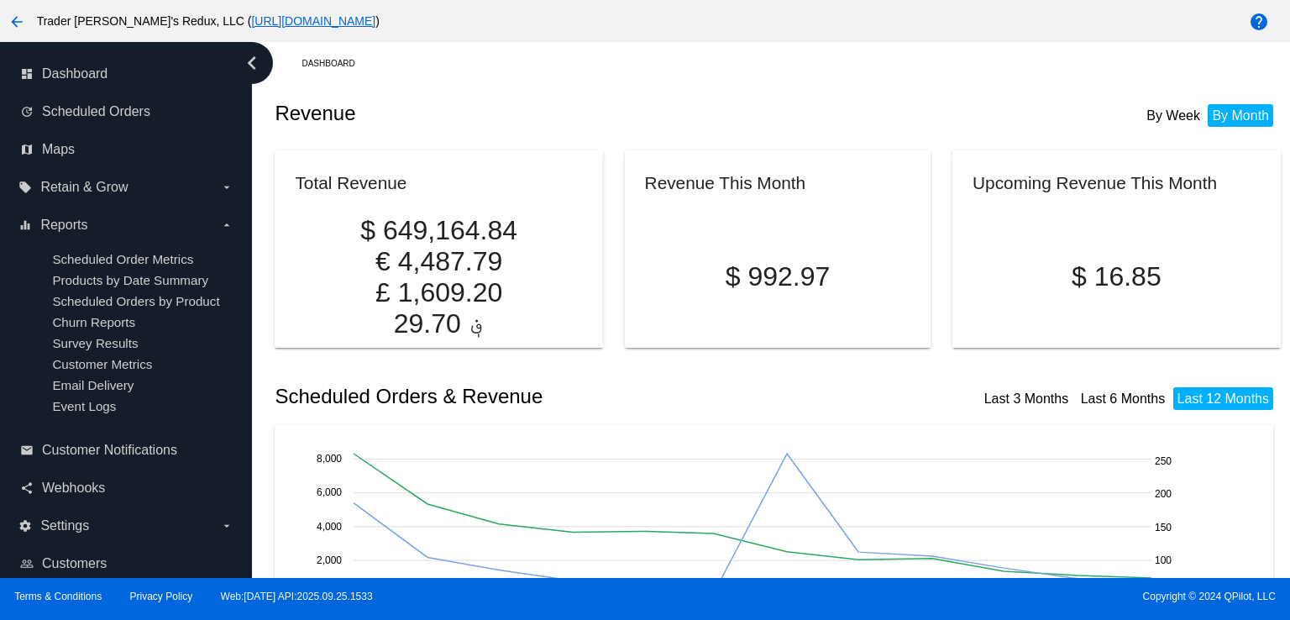
click at [716, 166] on mat-card "Revenue This Month $ 992.97" at bounding box center [778, 248] width 307 height 197
click at [57, 496] on span "Webhooks" at bounding box center [73, 487] width 63 height 15
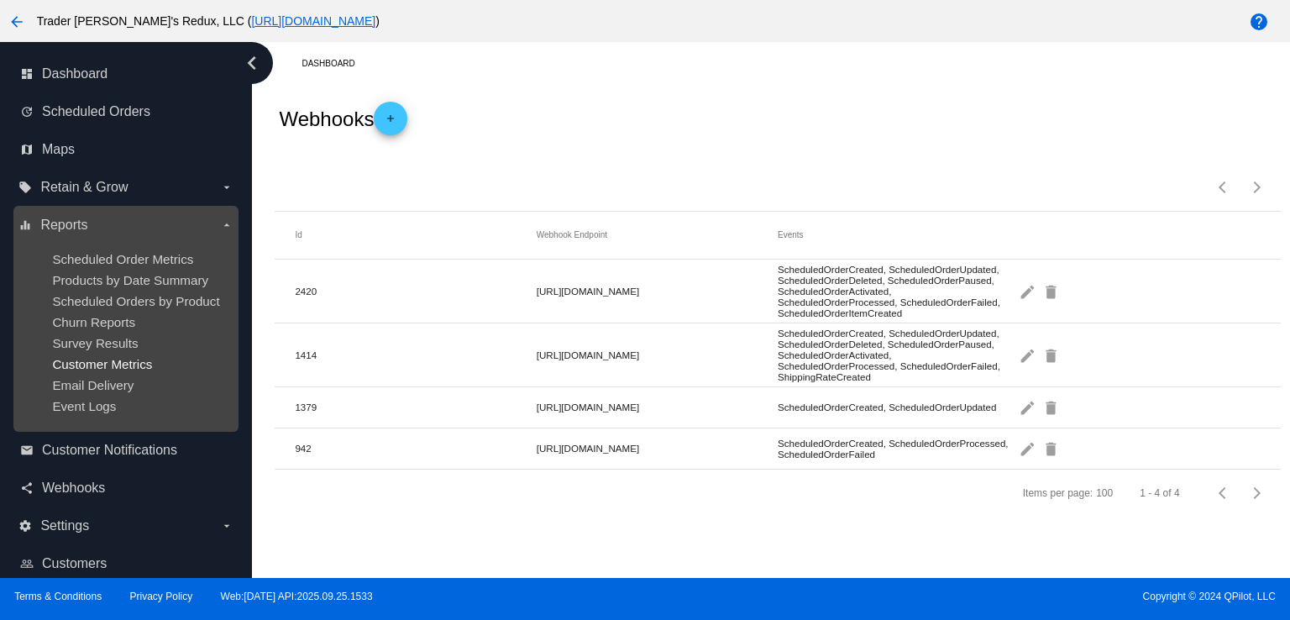
click at [90, 364] on span "Customer Metrics" at bounding box center [102, 364] width 100 height 14
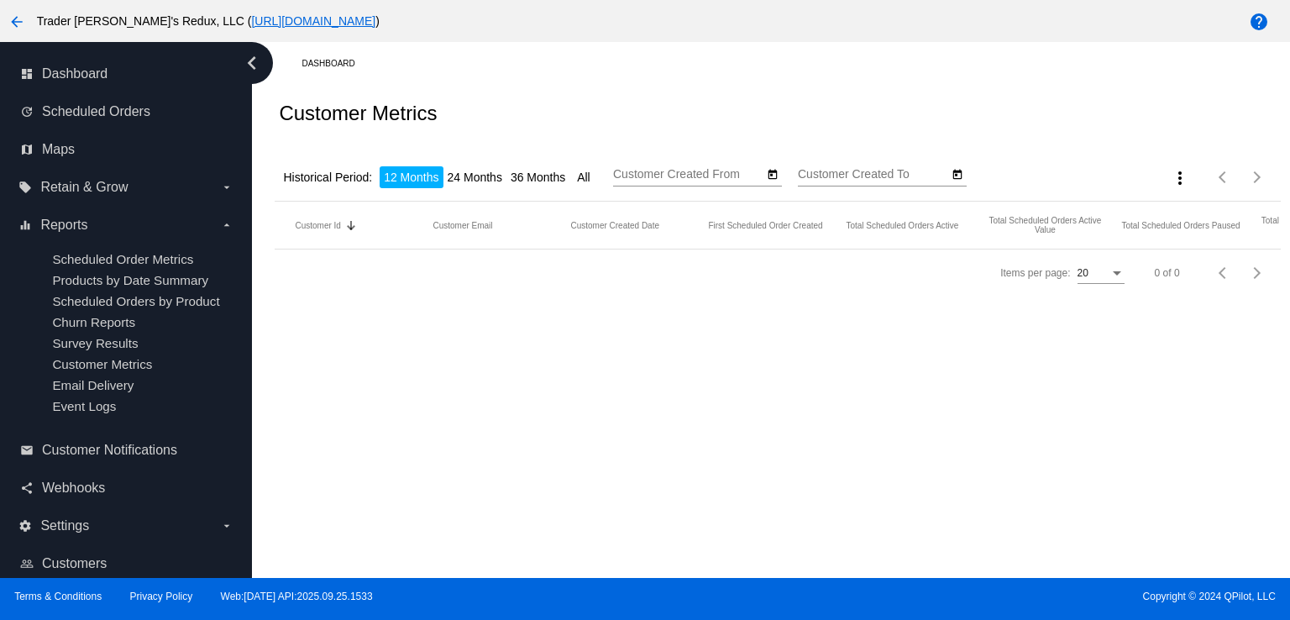
type input "[DATE]"
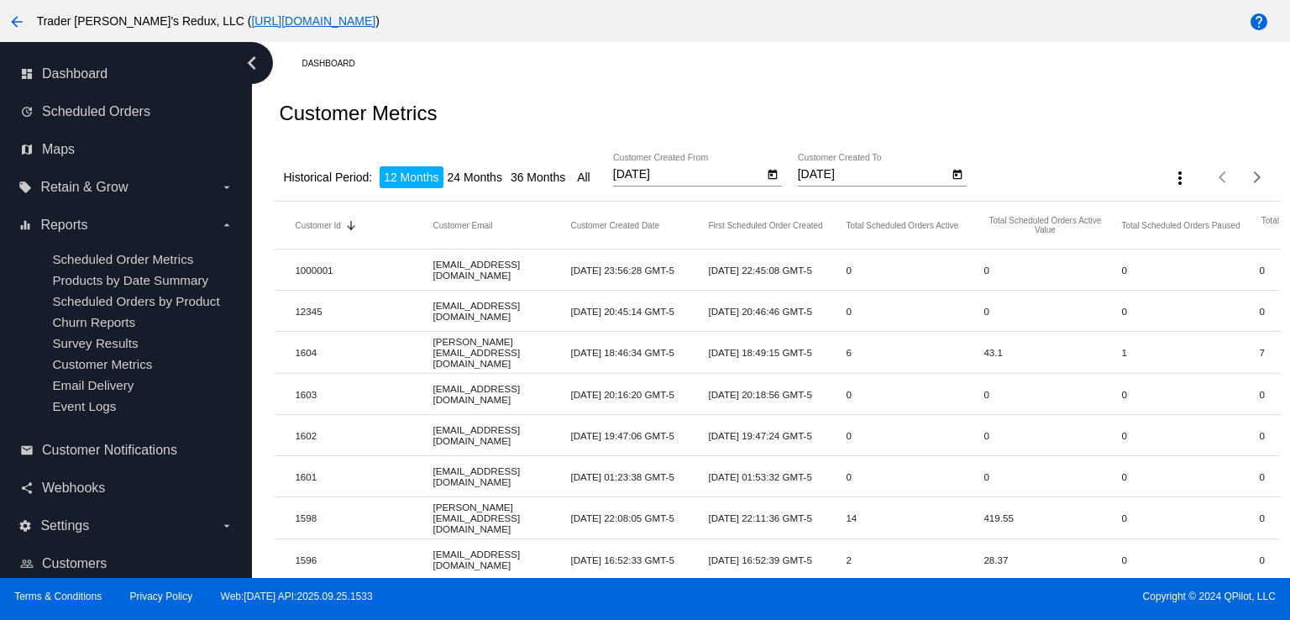
click at [476, 181] on li "24 Months" at bounding box center [475, 177] width 63 height 22
type input "[DATE]"
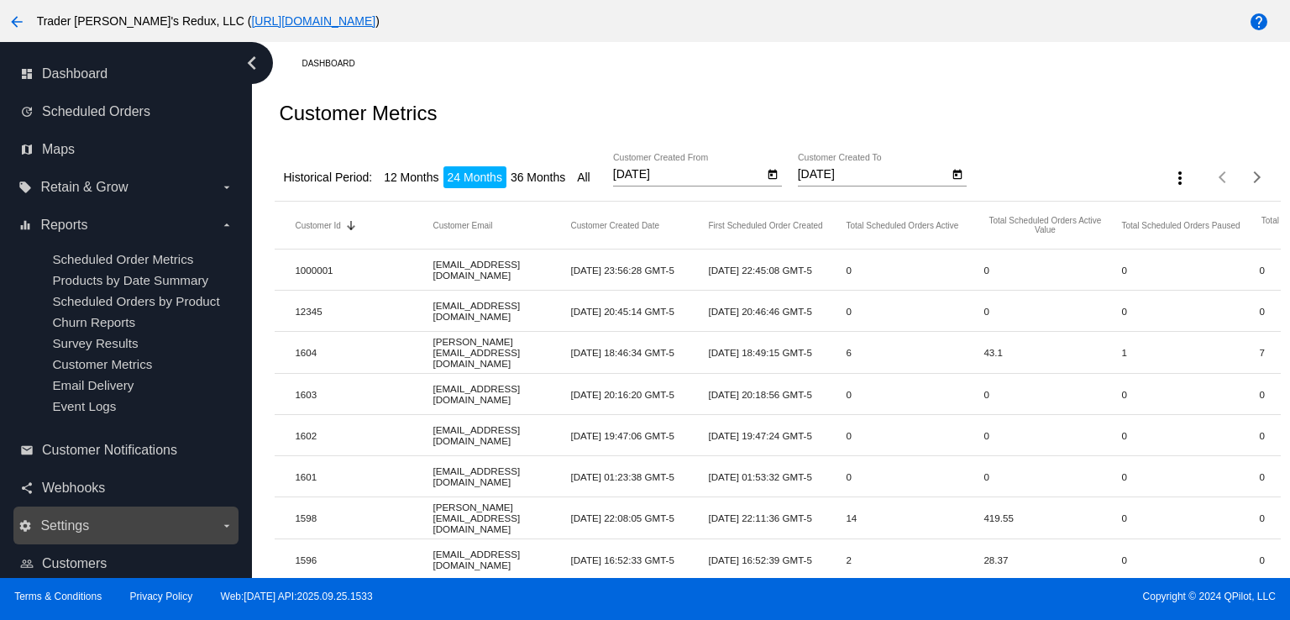
click at [77, 522] on span "Settings" at bounding box center [64, 525] width 49 height 15
click at [0, 0] on input "settings Settings arrow_drop_down" at bounding box center [0, 0] width 0 height 0
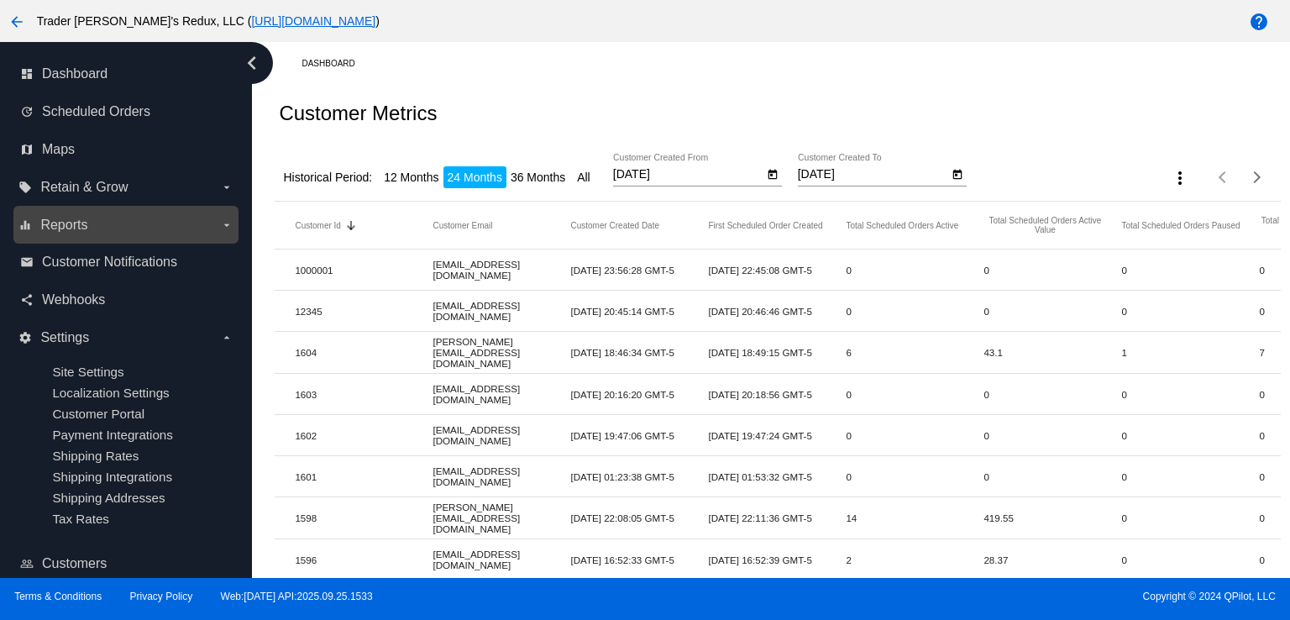
click at [51, 240] on div "equalizer Reports arrow_drop_down" at bounding box center [125, 225] width 225 height 38
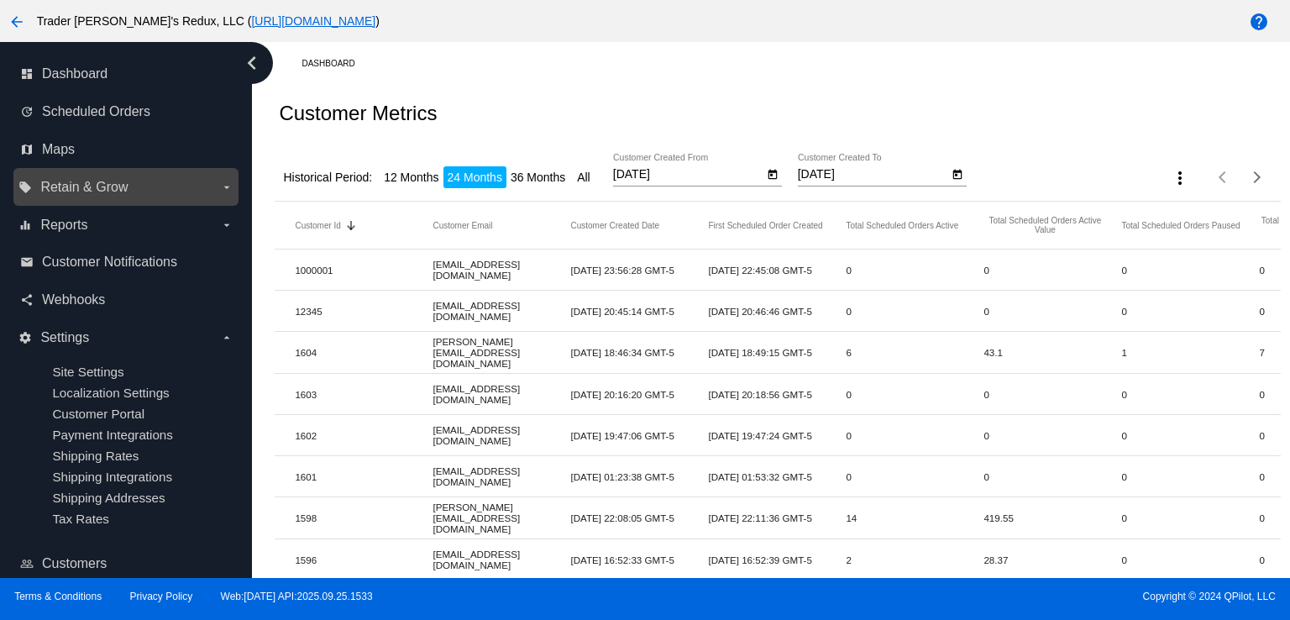
click at [131, 192] on label "local_offer Retain & Grow arrow_drop_down" at bounding box center [125, 187] width 214 height 27
click at [0, 0] on input "local_offer Retain & Grow arrow_drop_down" at bounding box center [0, 0] width 0 height 0
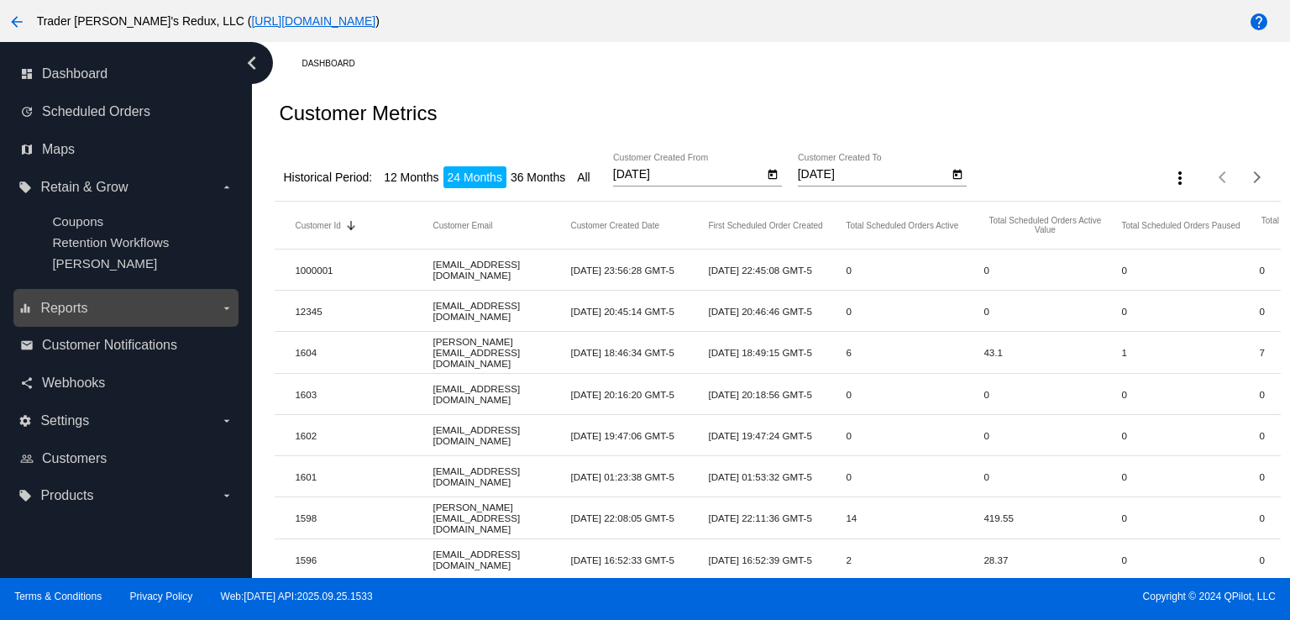
click at [92, 307] on label "equalizer Reports arrow_drop_down" at bounding box center [125, 308] width 214 height 27
click at [0, 0] on input "equalizer Reports arrow_drop_down" at bounding box center [0, 0] width 0 height 0
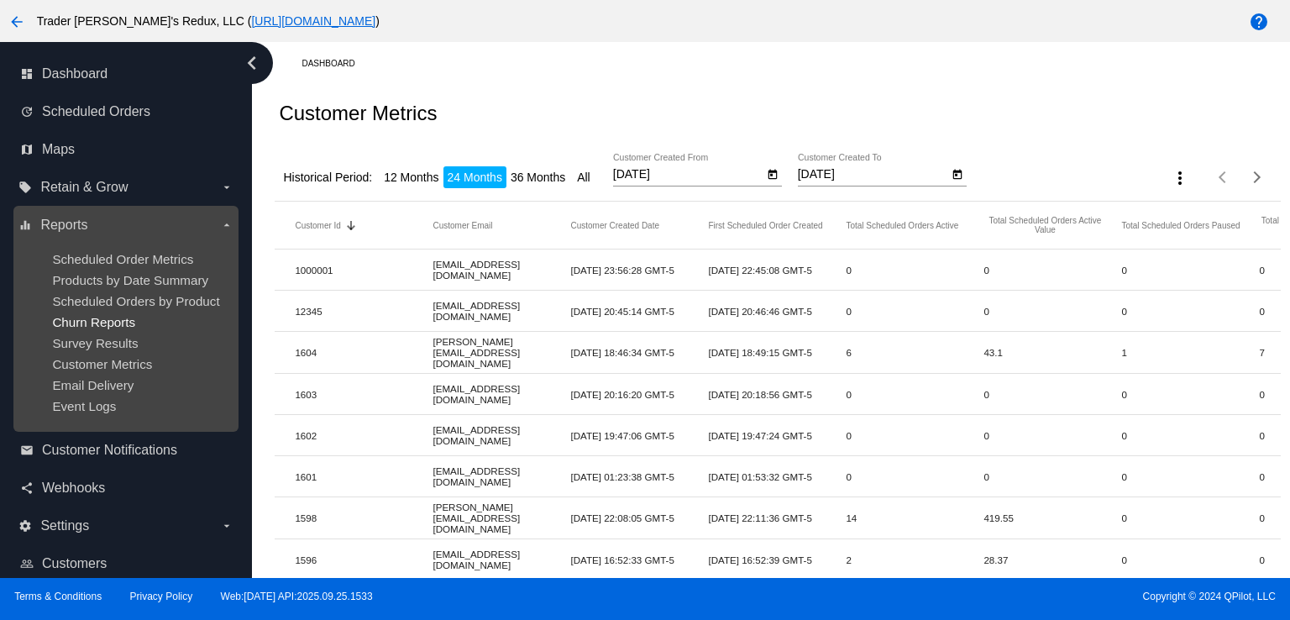
click at [81, 322] on span "Churn Reports" at bounding box center [93, 322] width 83 height 14
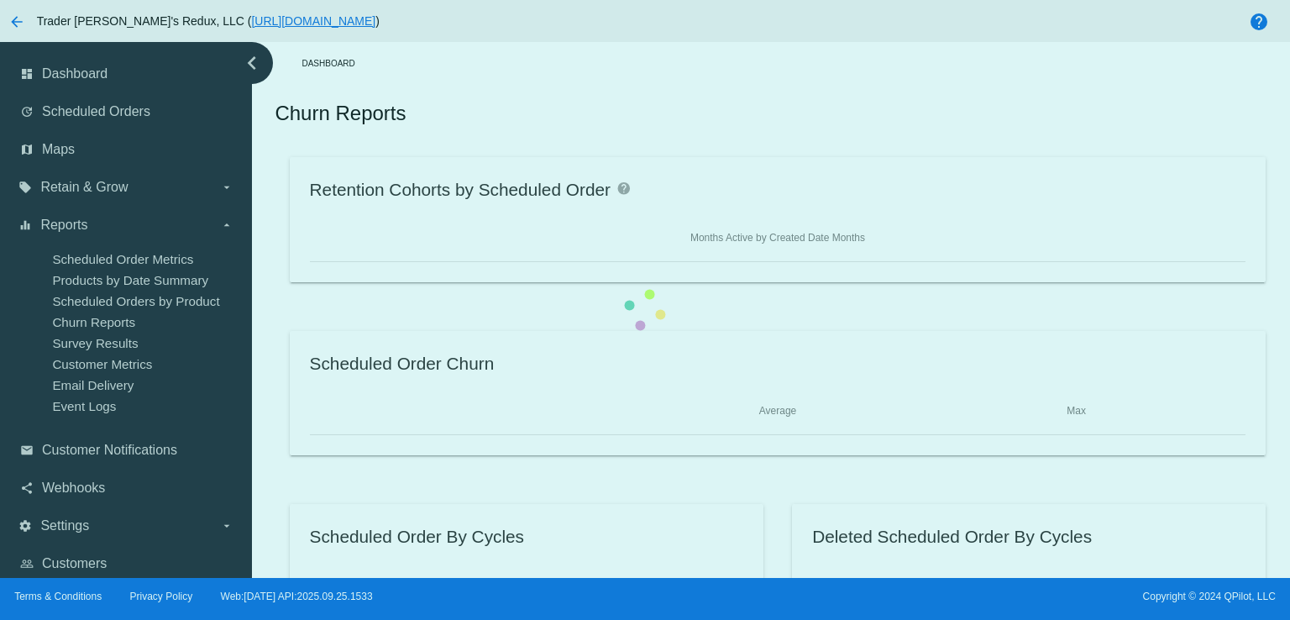
click at [275, 285] on div "Retention Cohorts by Scheduled Order help Months Active by Created Date Months …" at bounding box center [777, 392] width 1005 height 471
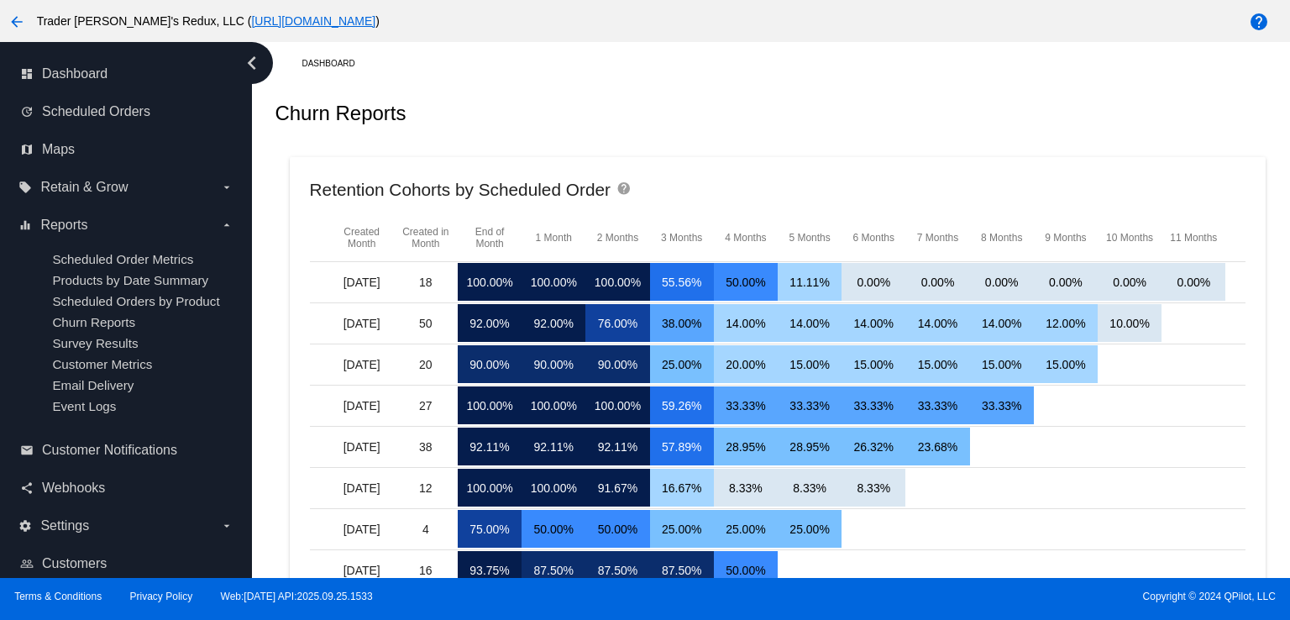
drag, startPoint x: 664, startPoint y: 176, endPoint x: 449, endPoint y: 193, distance: 215.8
click at [656, 180] on mat-card "Retention Cohorts by Scheduled Order help Created Month Created in Month End of…" at bounding box center [778, 466] width 977 height 619
click at [137, 105] on span "Scheduled Orders" at bounding box center [96, 111] width 108 height 15
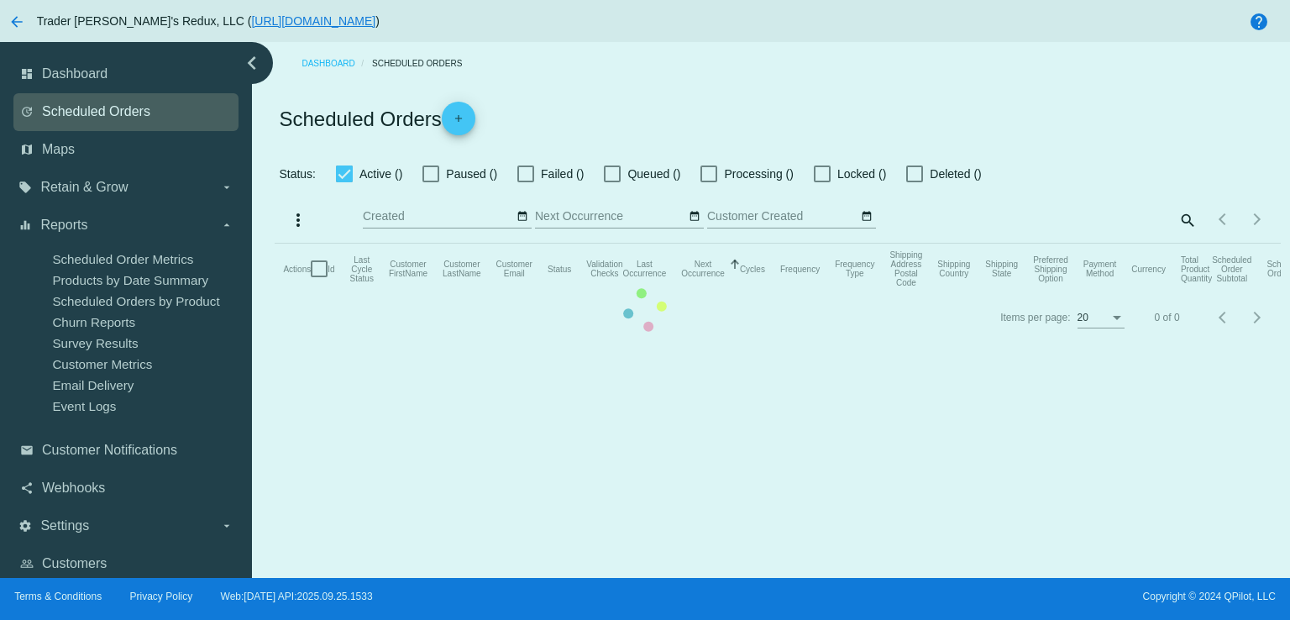
checkbox input "false"
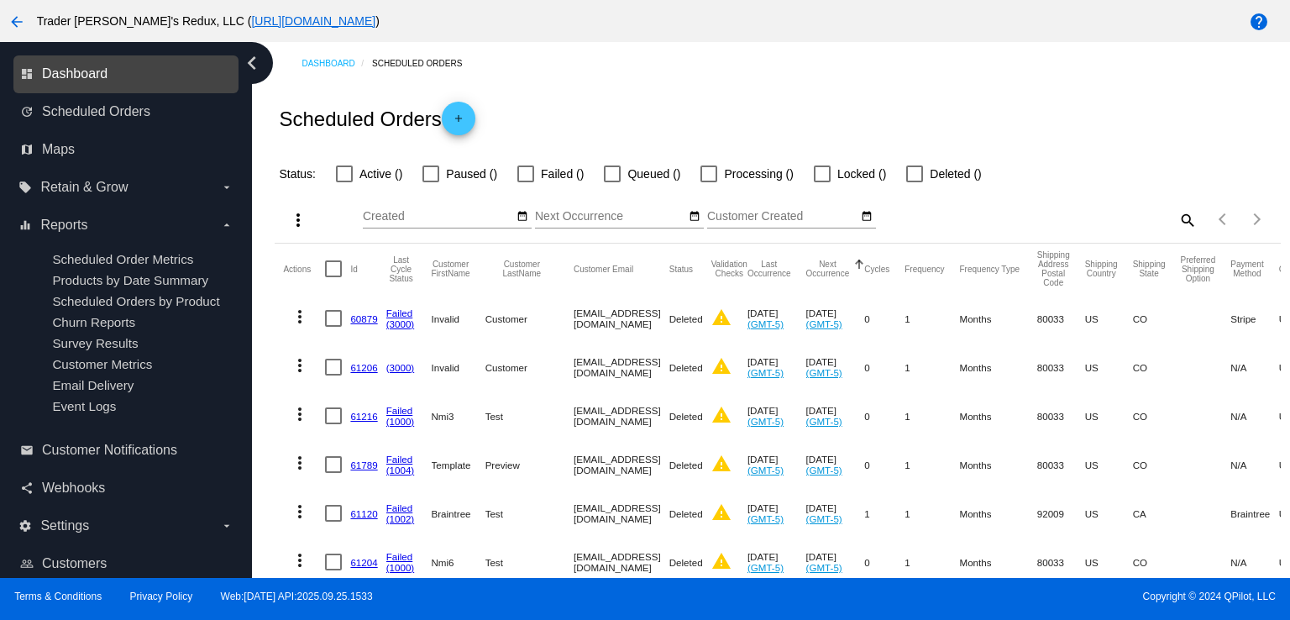
click at [61, 76] on span "Dashboard" at bounding box center [75, 73] width 66 height 15
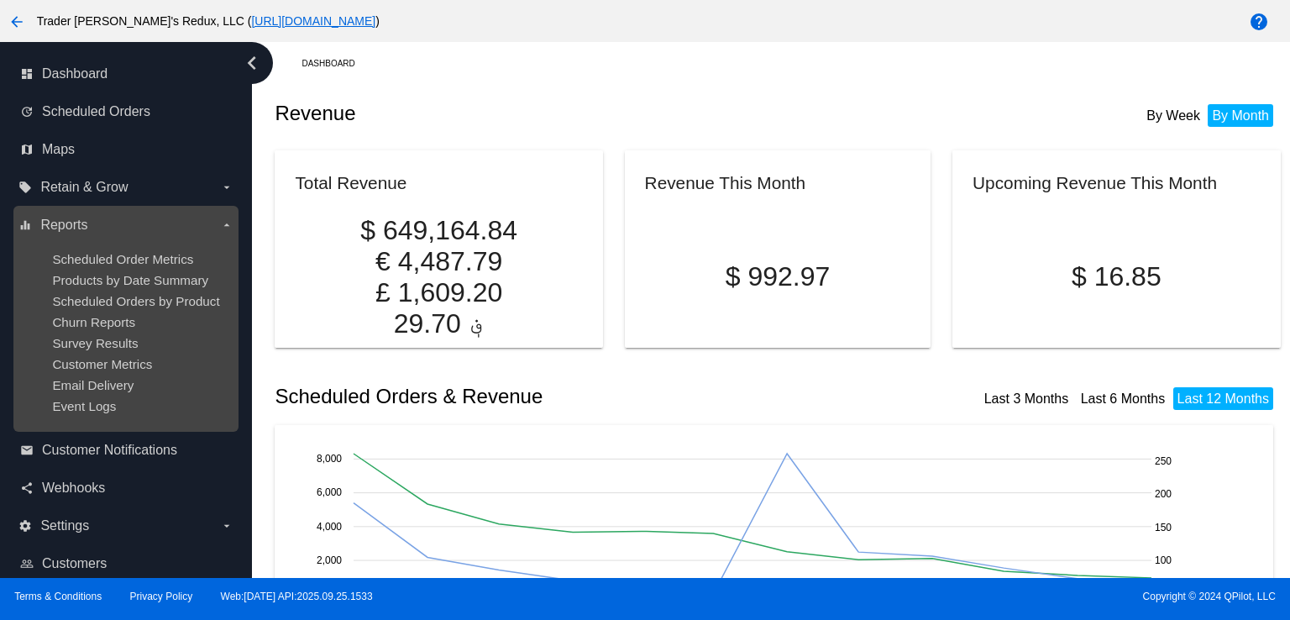
drag, startPoint x: 102, startPoint y: 293, endPoint x: 376, endPoint y: 13, distance: 392.6
click at [102, 291] on ul "Scheduled Order Metrics Products by Date Summary Scheduled Orders by Product Ch…" at bounding box center [125, 333] width 214 height 188
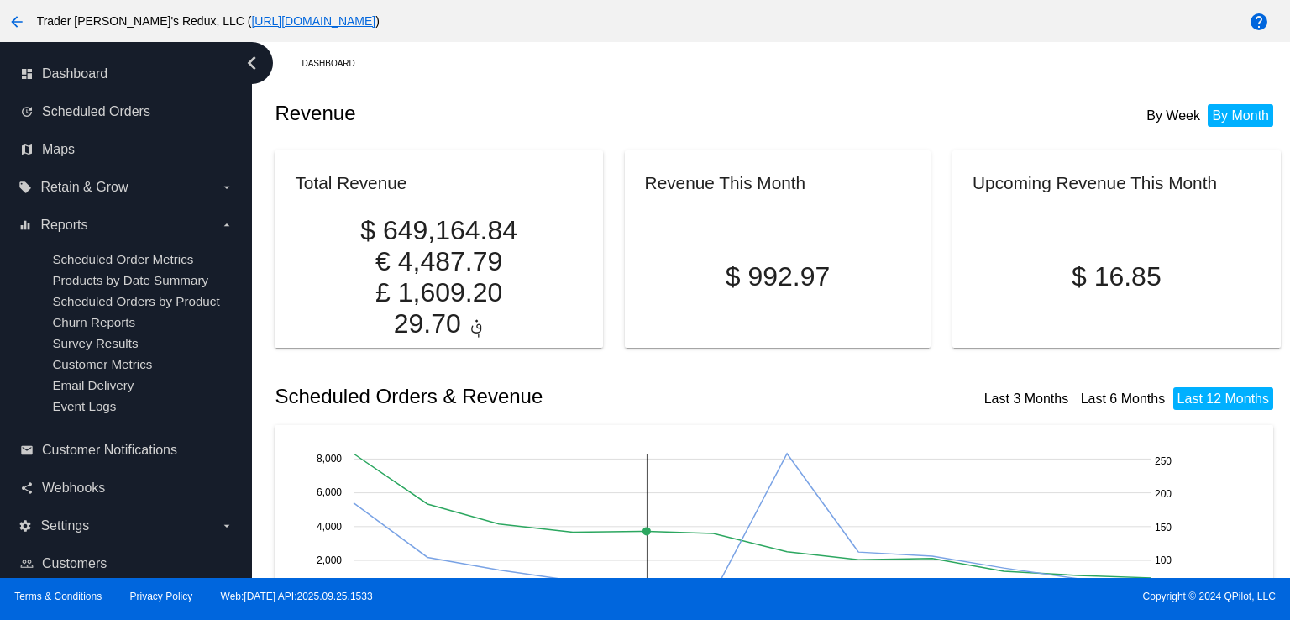
drag, startPoint x: 664, startPoint y: 465, endPoint x: 674, endPoint y: 428, distance: 38.5
click at [665, 454] on rect at bounding box center [753, 524] width 798 height 140
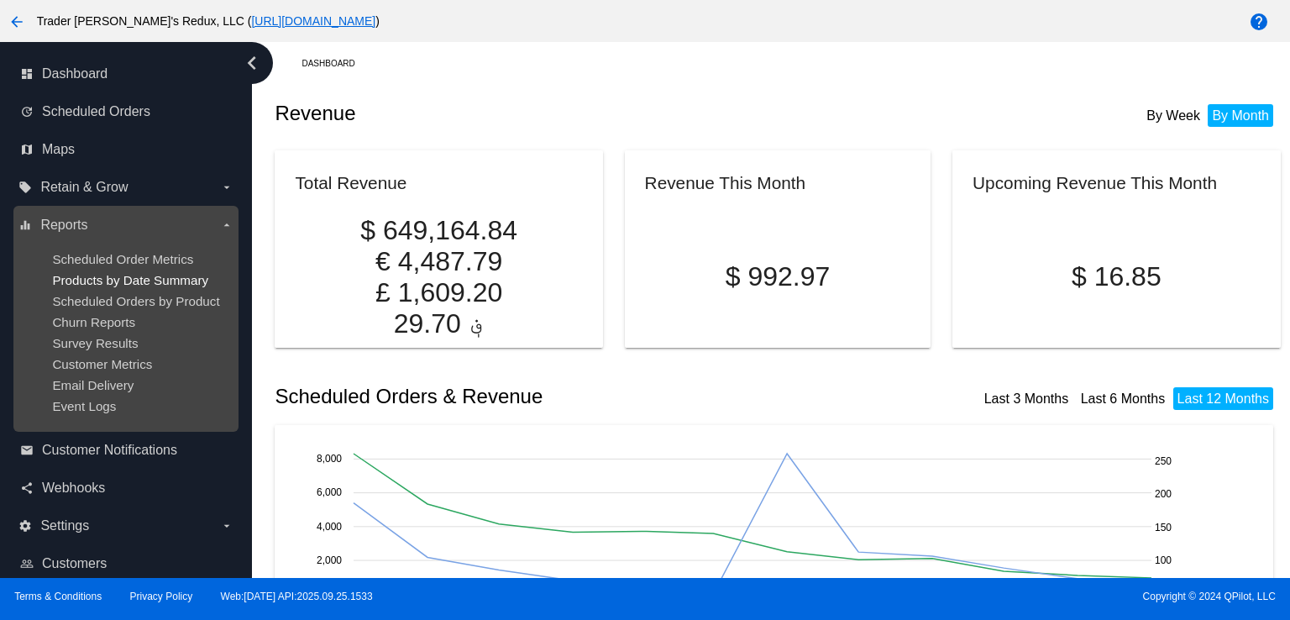
click at [167, 280] on span "Products by Date Summary" at bounding box center [130, 280] width 156 height 14
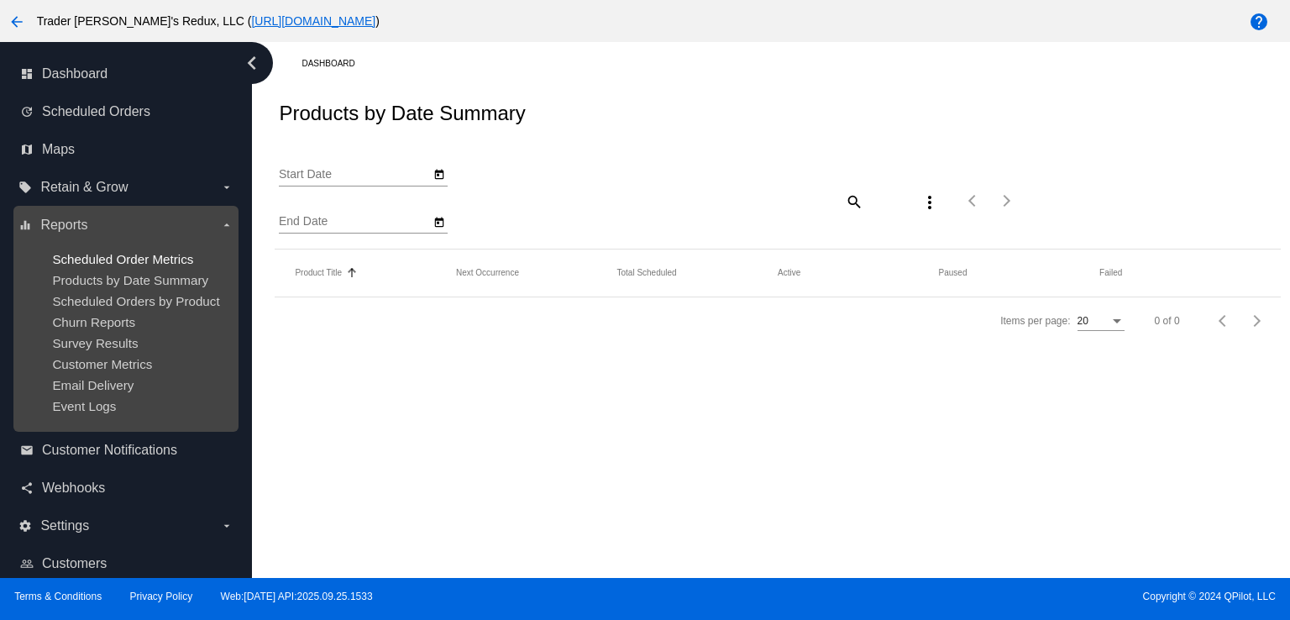
click at [168, 260] on span "Scheduled Order Metrics" at bounding box center [122, 259] width 141 height 14
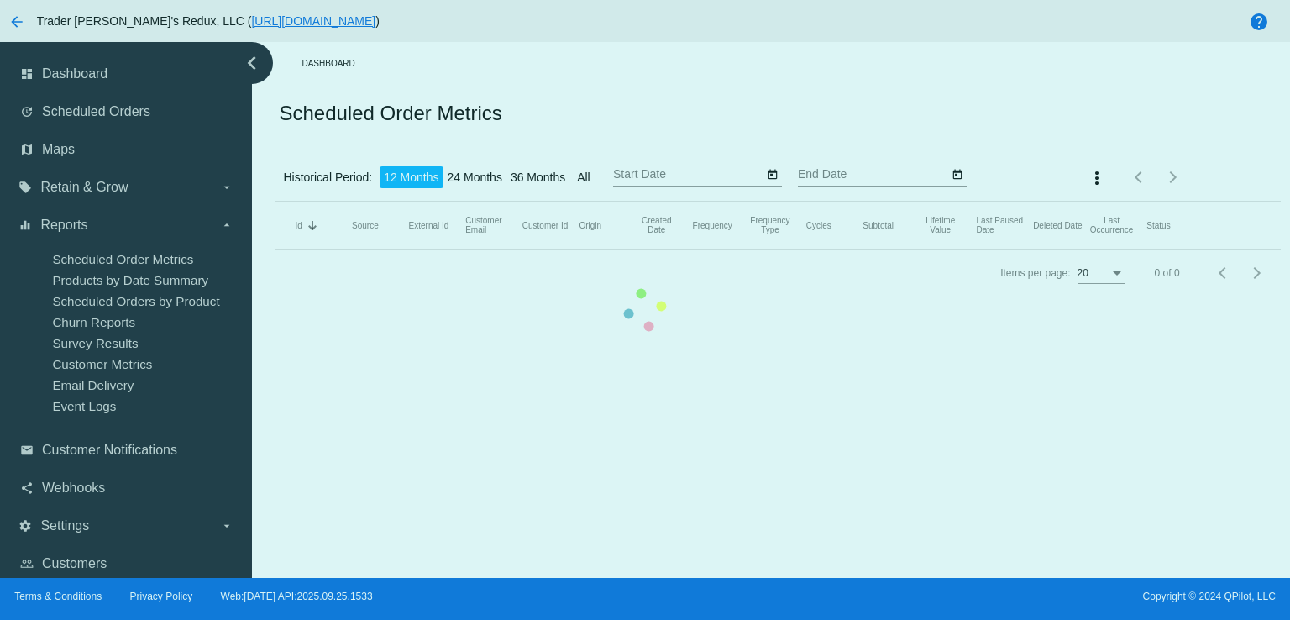
type input "[DATE]"
drag, startPoint x: 803, startPoint y: 363, endPoint x: 909, endPoint y: 307, distance: 119.5
click at [863, 249] on mat-table "Id Sorted by Id descending Source External Id Customer Email Customer Id Origin…" at bounding box center [777, 226] width 1005 height 48
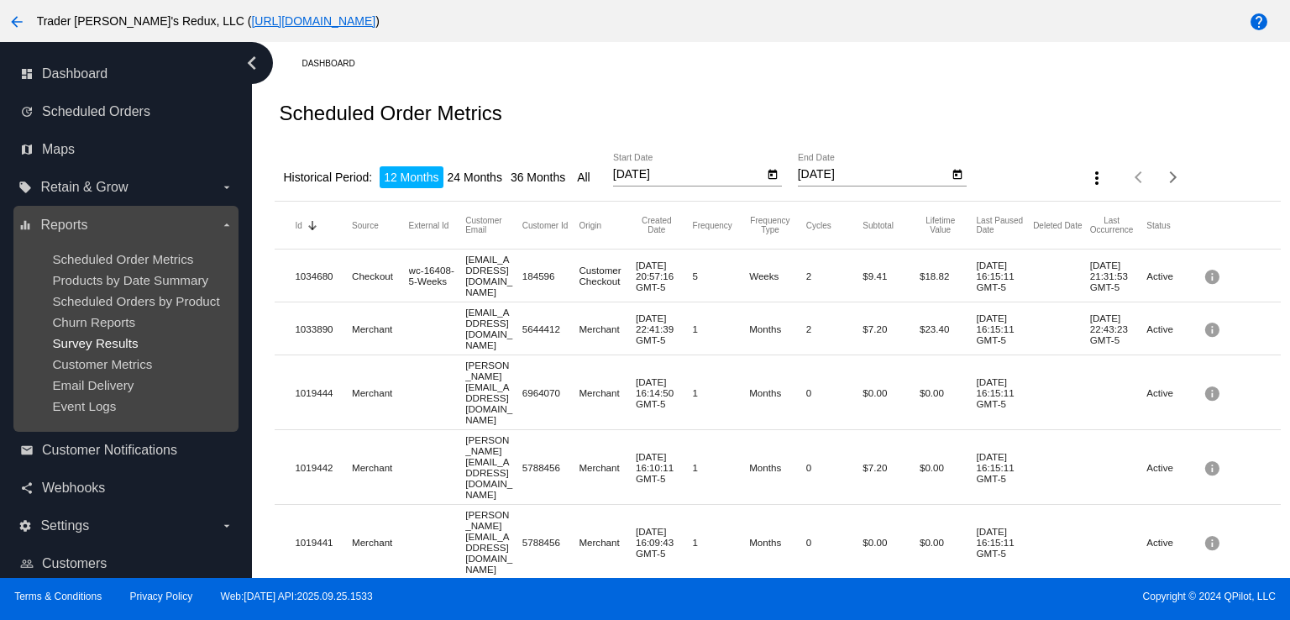
drag, startPoint x: 90, startPoint y: 336, endPoint x: 101, endPoint y: 344, distance: 13.8
click at [94, 342] on ul "Scheduled Order Metrics Products by Date Summary Scheduled Orders by Product Ch…" at bounding box center [125, 333] width 214 height 188
click at [102, 338] on span "Survey Results" at bounding box center [95, 343] width 86 height 14
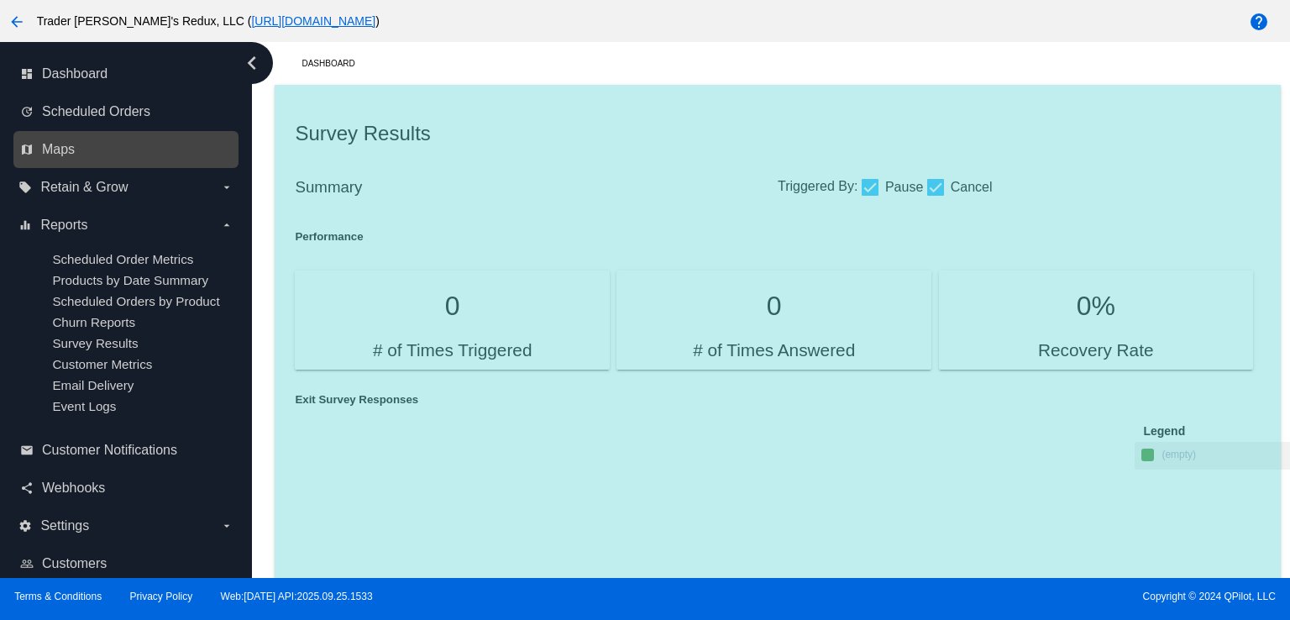
click at [119, 148] on link "map Maps" at bounding box center [126, 149] width 213 height 27
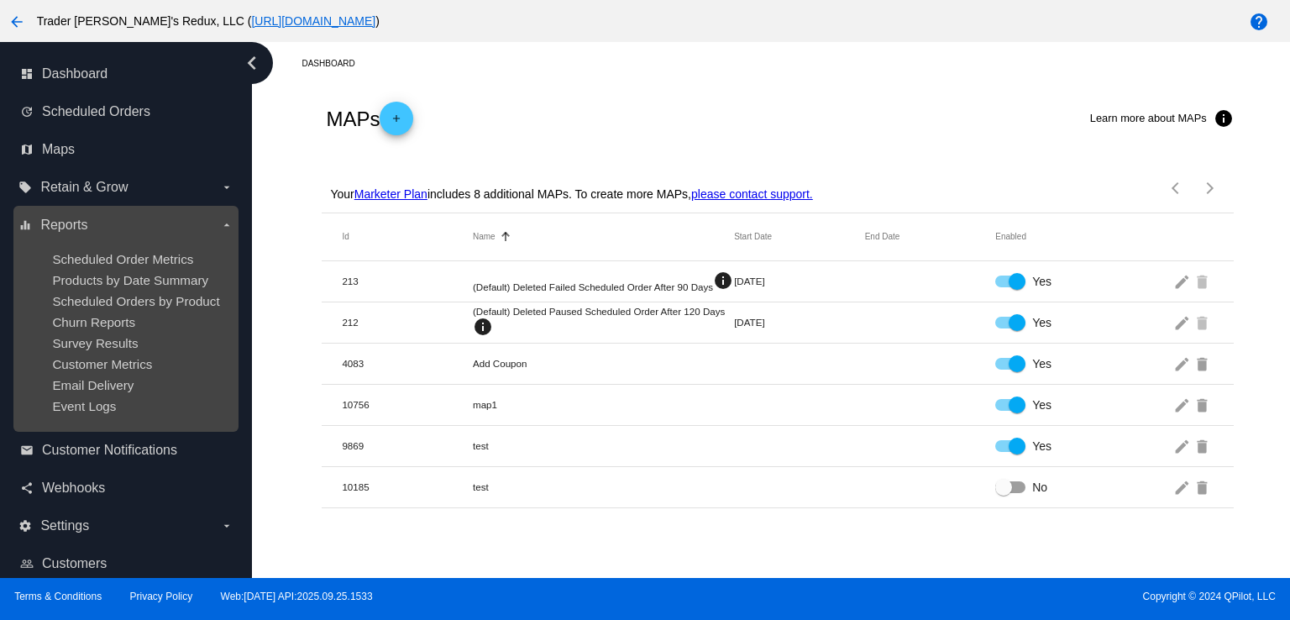
click at [104, 374] on ul "Scheduled Order Metrics Products by Date Summary Scheduled Orders by Product Ch…" at bounding box center [125, 333] width 214 height 188
click at [148, 270] on ul "Scheduled Order Metrics Products by Date Summary Scheduled Orders by Product Ch…" at bounding box center [125, 333] width 214 height 188
click at [183, 262] on span "Scheduled Order Metrics" at bounding box center [122, 259] width 141 height 14
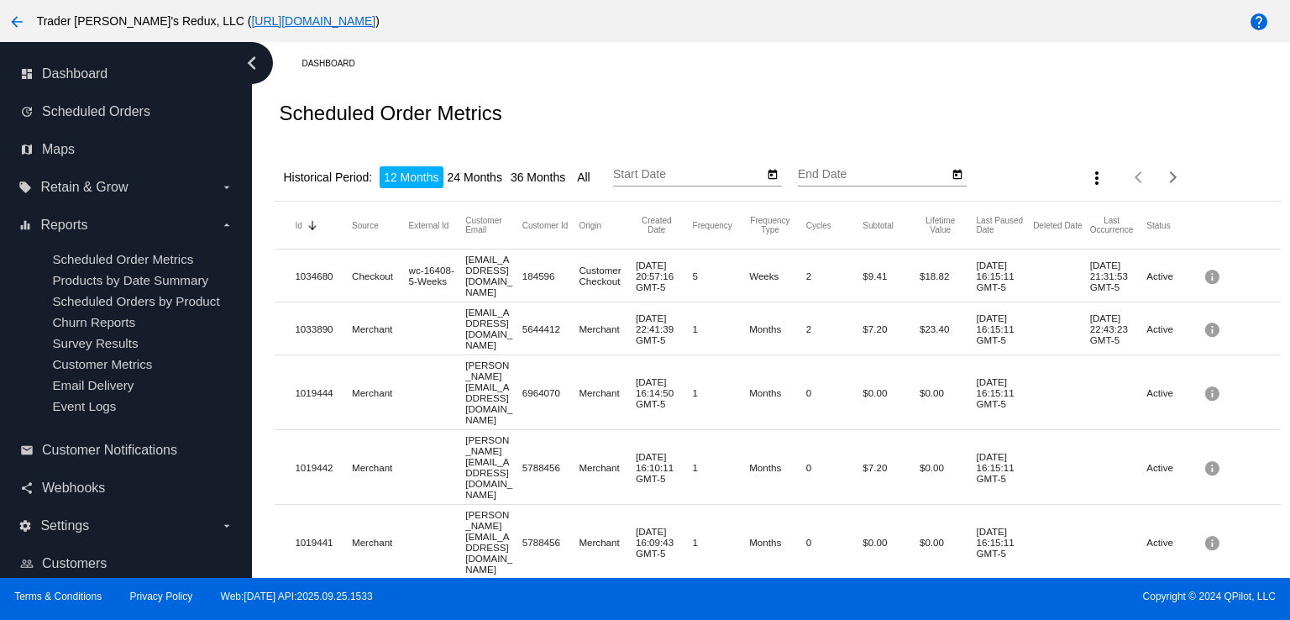
click at [812, 145] on div "Historical Period: 12 Months 24 Months 36 Months All Start Date End Date more_v…" at bounding box center [777, 172] width 1005 height 60
type input "[DATE]"
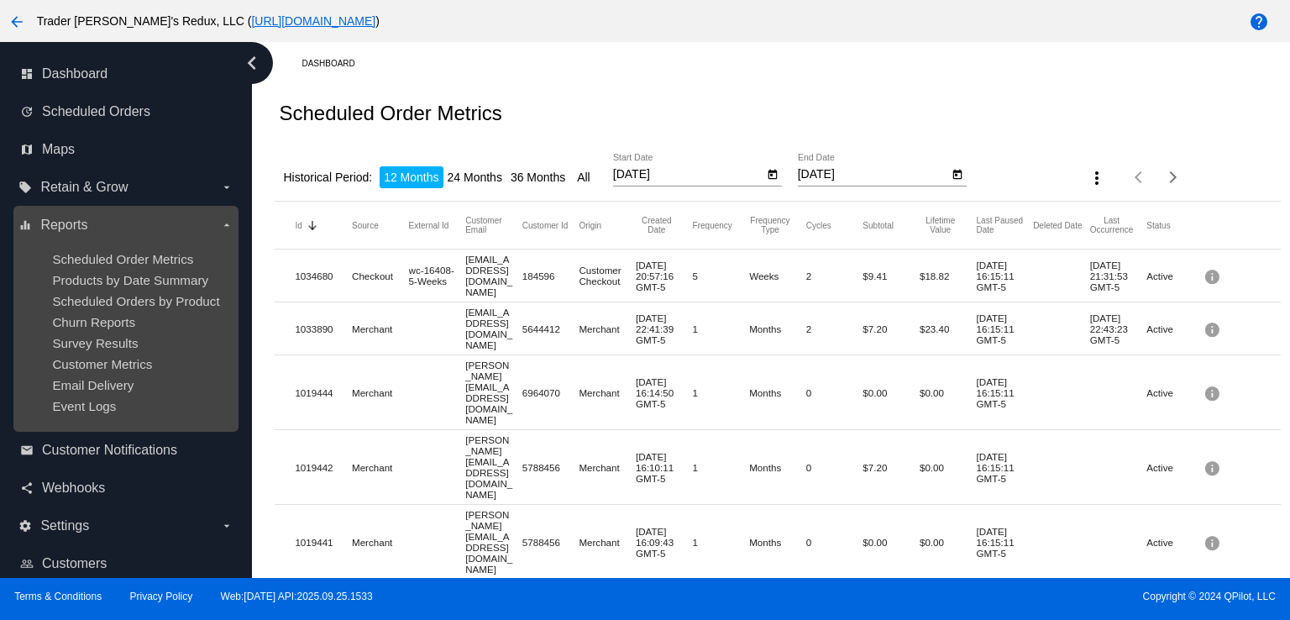
click at [100, 266] on ul "Scheduled Order Metrics Products by Date Summary Scheduled Orders by Product Ch…" at bounding box center [125, 333] width 214 height 188
click at [115, 342] on span "Survey Results" at bounding box center [95, 343] width 86 height 14
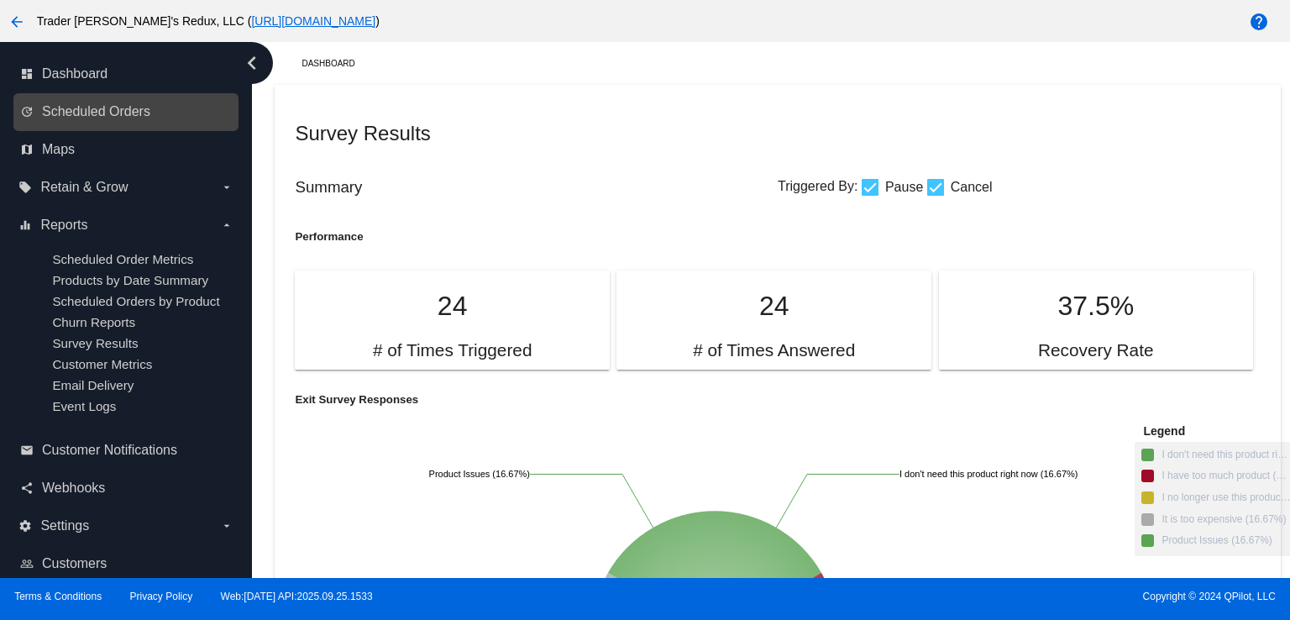
click at [123, 99] on link "update Scheduled Orders" at bounding box center [126, 111] width 213 height 27
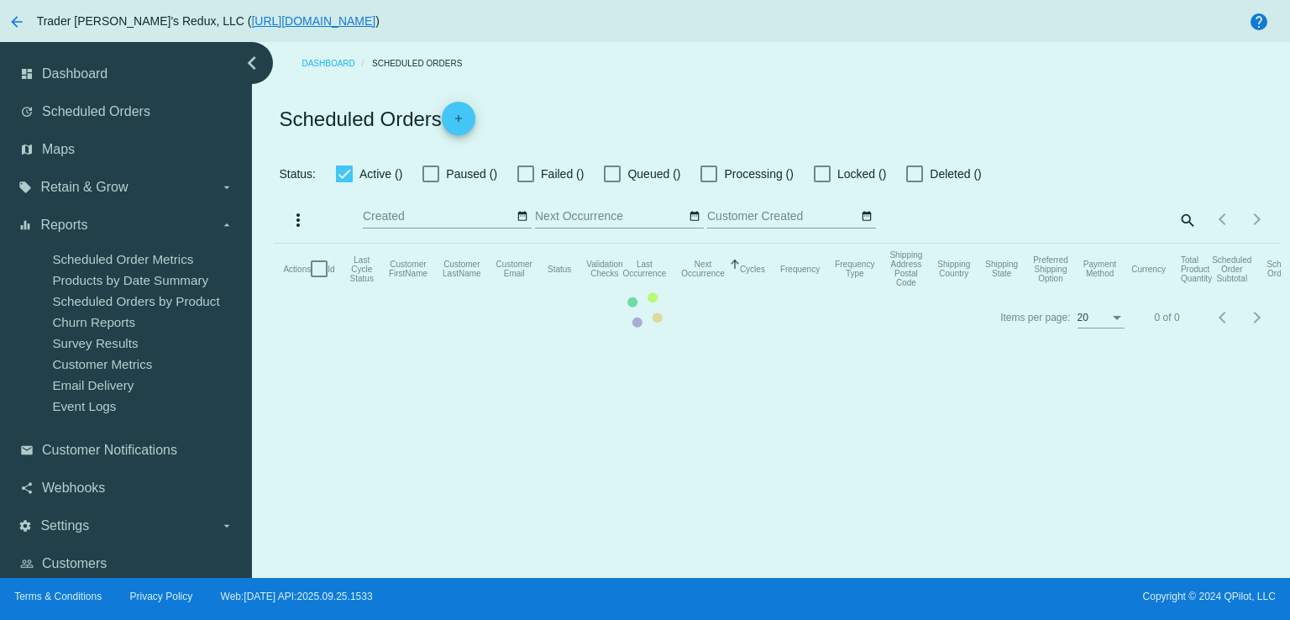
checkbox input "false"
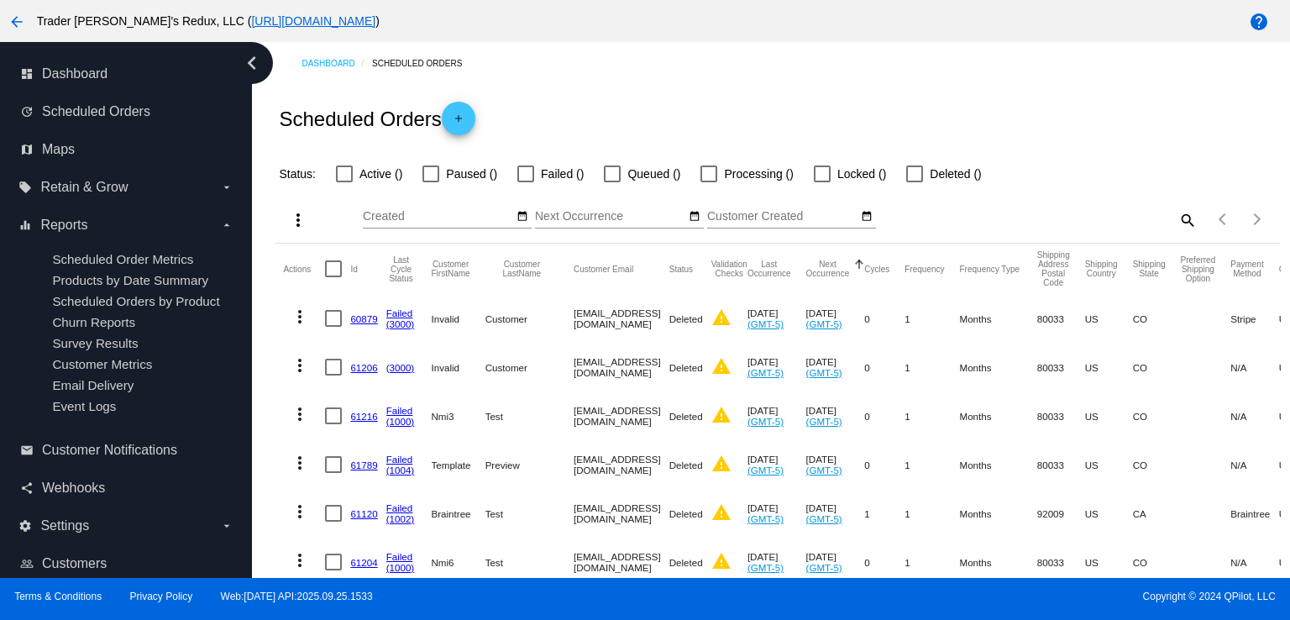
click at [865, 329] on mat-cell "[DATE] (GMT-5)" at bounding box center [835, 318] width 59 height 49
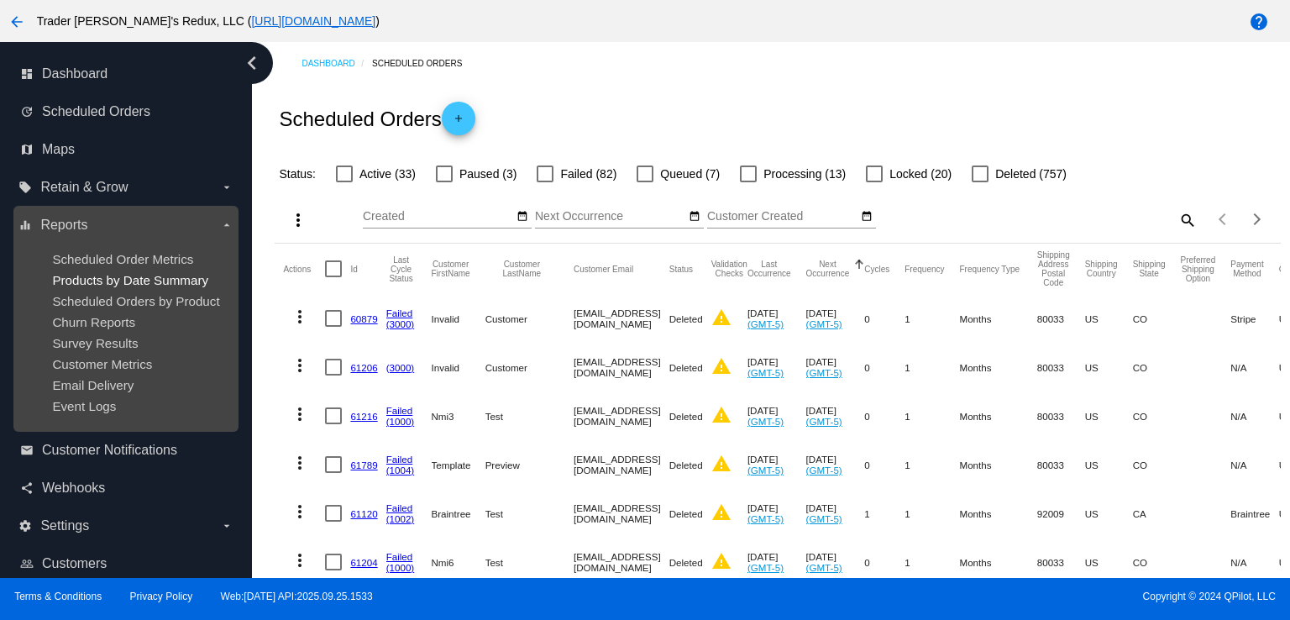
click at [149, 277] on span "Products by Date Summary" at bounding box center [130, 280] width 156 height 14
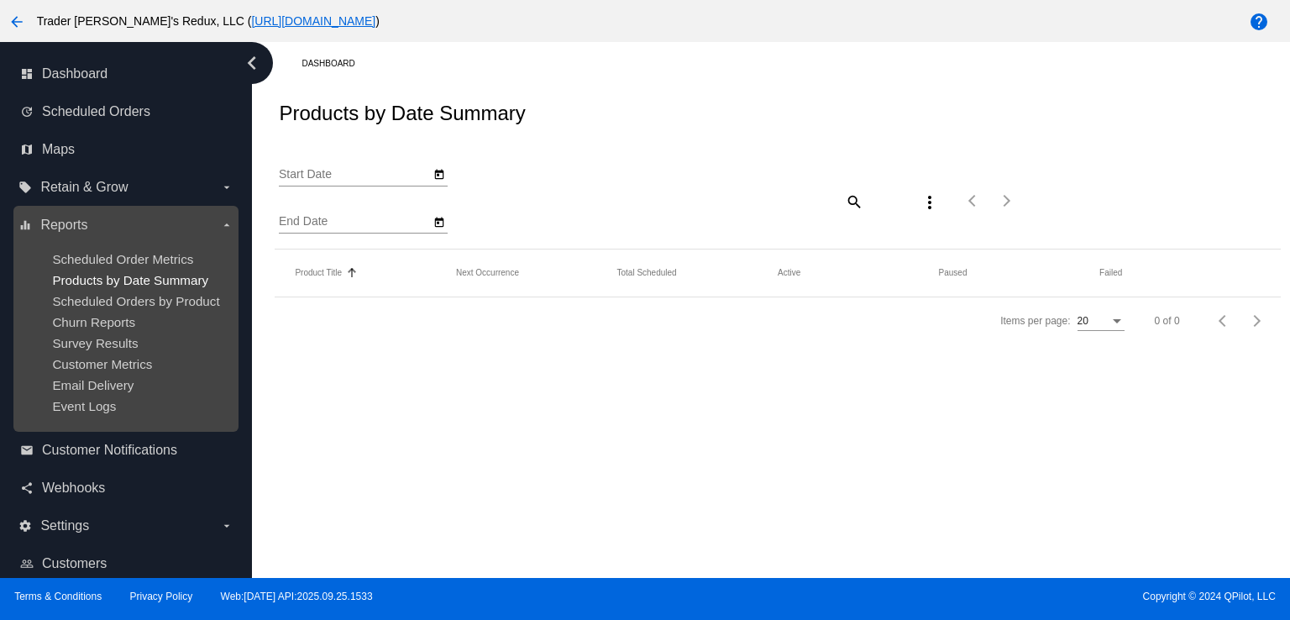
type input "[DATE]"
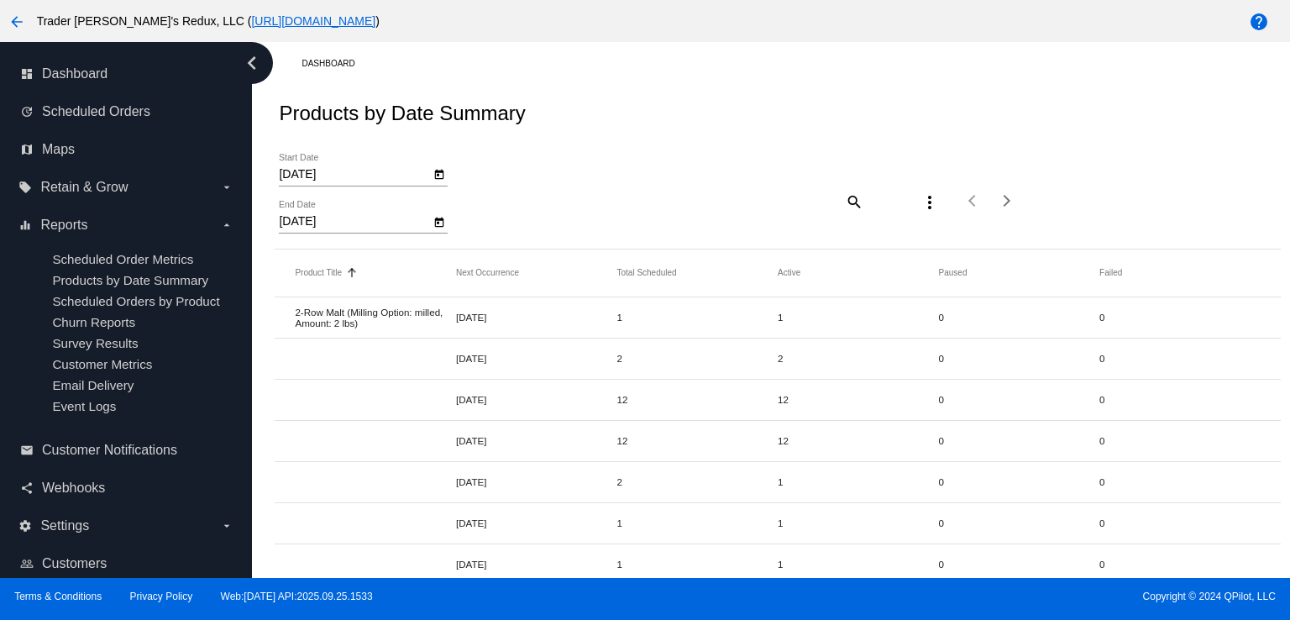
click at [465, 143] on div "[DATE] Start Date [DATE] End Date search more_vert Items per page: 20 1 - 20 of…" at bounding box center [777, 195] width 1005 height 107
click at [105, 108] on span "Scheduled Orders" at bounding box center [96, 111] width 108 height 15
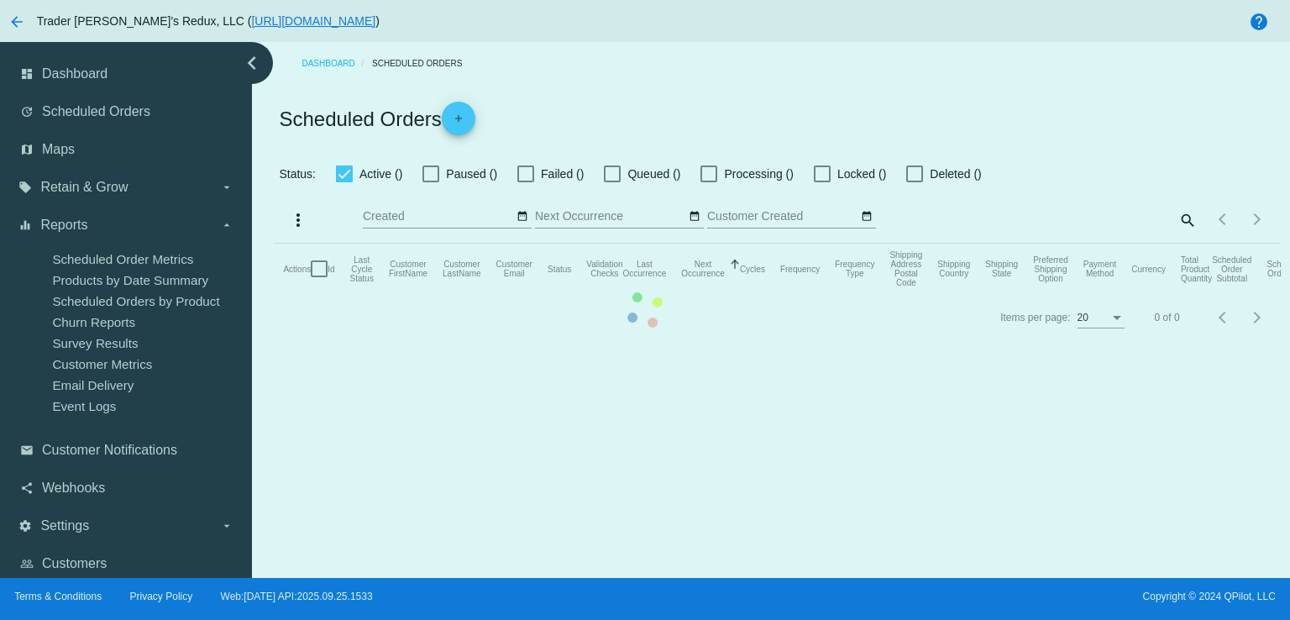
checkbox input "false"
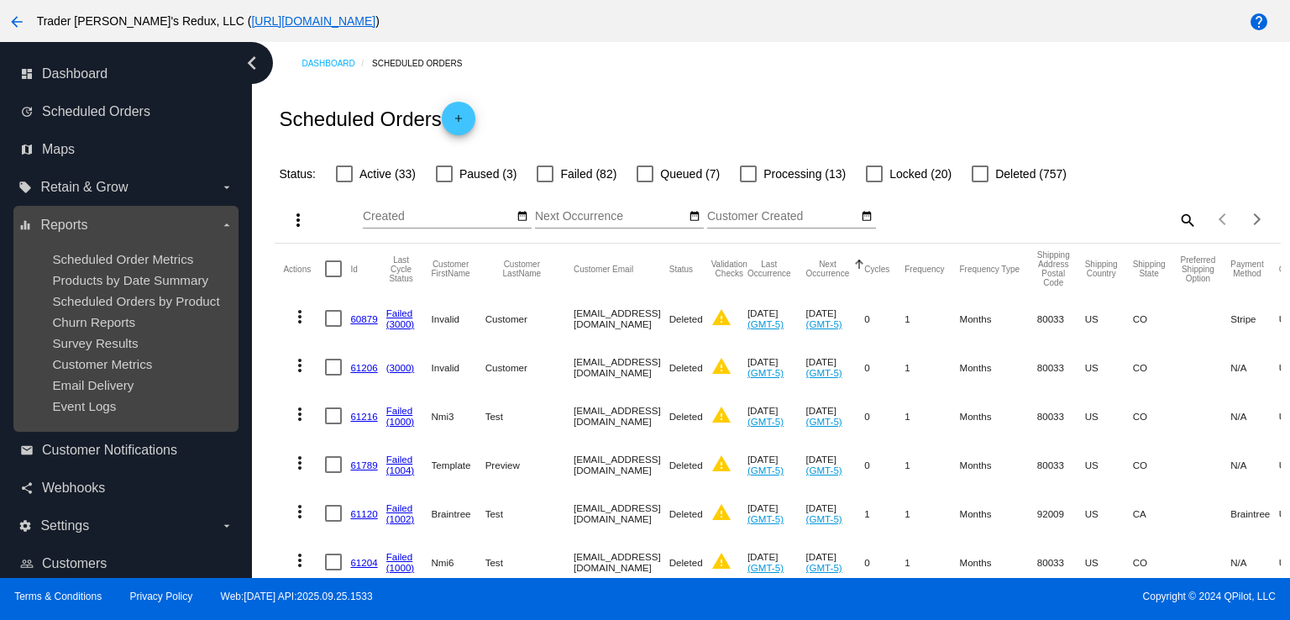
click at [123, 266] on div "Scheduled Order Metrics" at bounding box center [139, 259] width 174 height 14
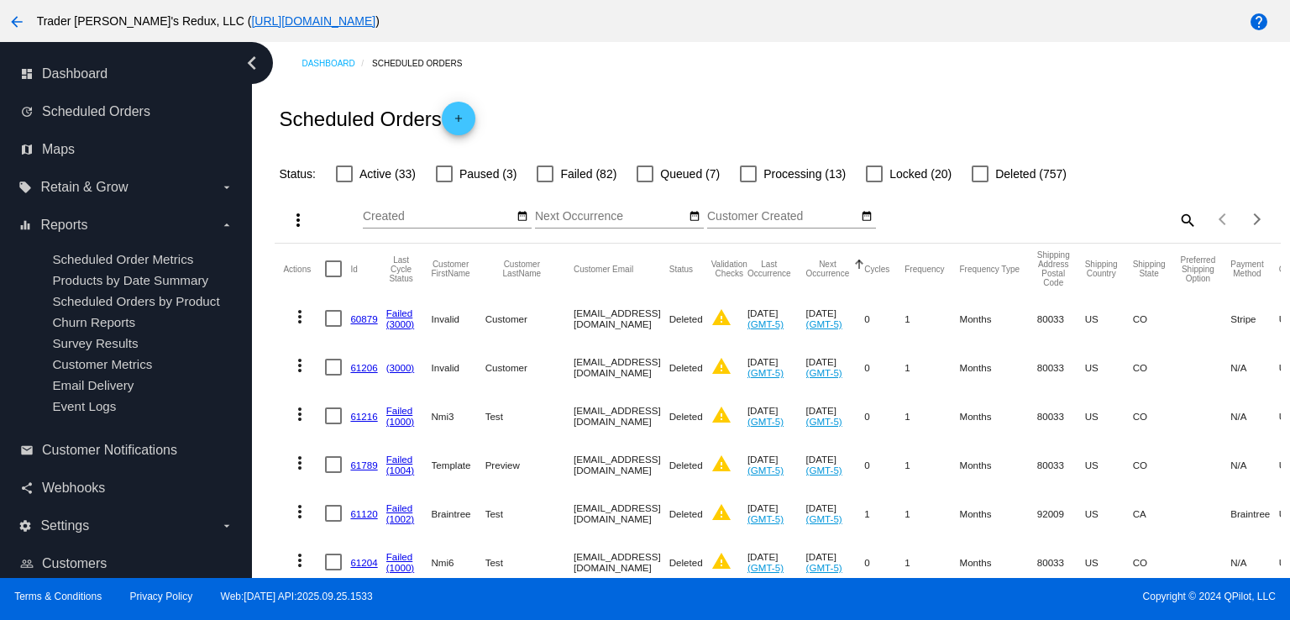
drag, startPoint x: 632, startPoint y: 153, endPoint x: 265, endPoint y: 251, distance: 380.0
click at [632, 157] on div "Status: Active (33) Paused (3) Failed (82) Queued (7) Processing (13) Locked (2…" at bounding box center [777, 168] width 1005 height 32
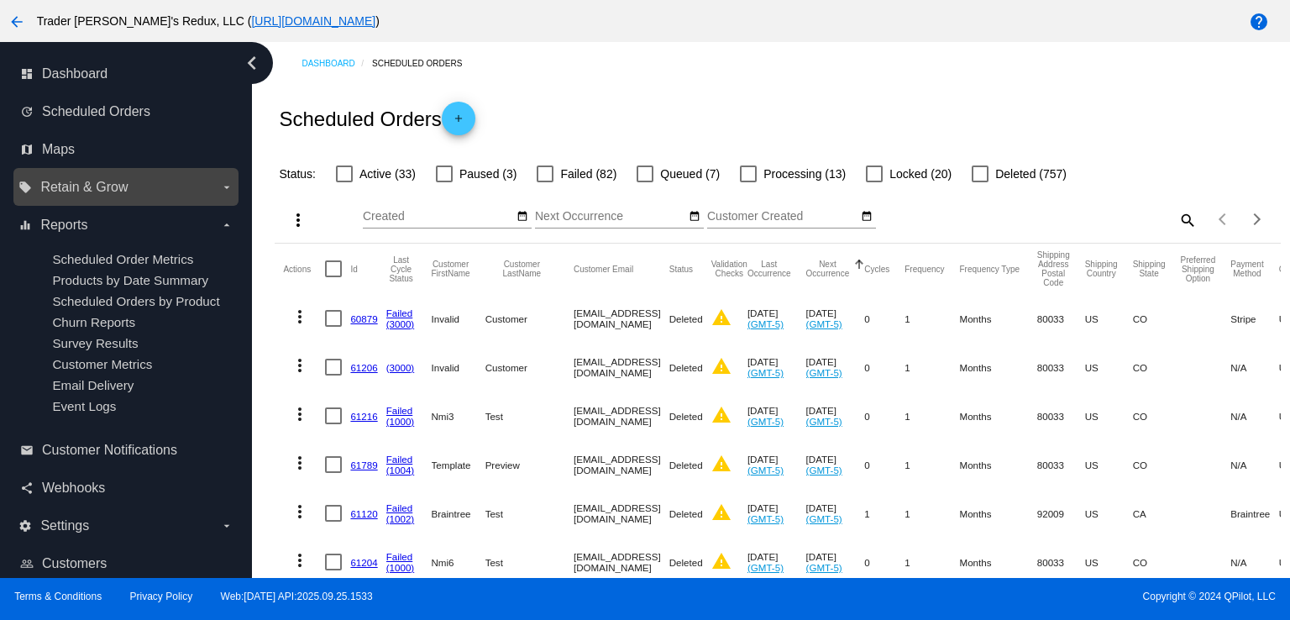
click at [118, 192] on span "Retain & Grow" at bounding box center [83, 187] width 87 height 15
click at [0, 0] on input "local_offer Retain & Grow arrow_drop_down" at bounding box center [0, 0] width 0 height 0
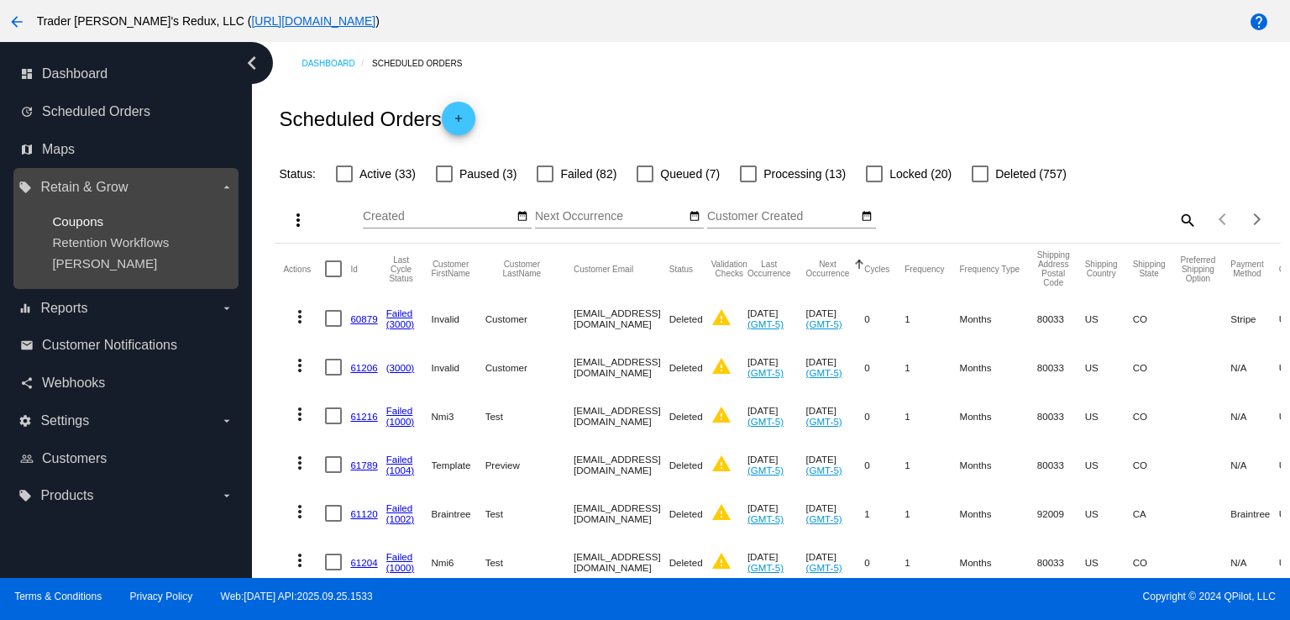
click at [81, 216] on span "Coupons" at bounding box center [77, 221] width 51 height 14
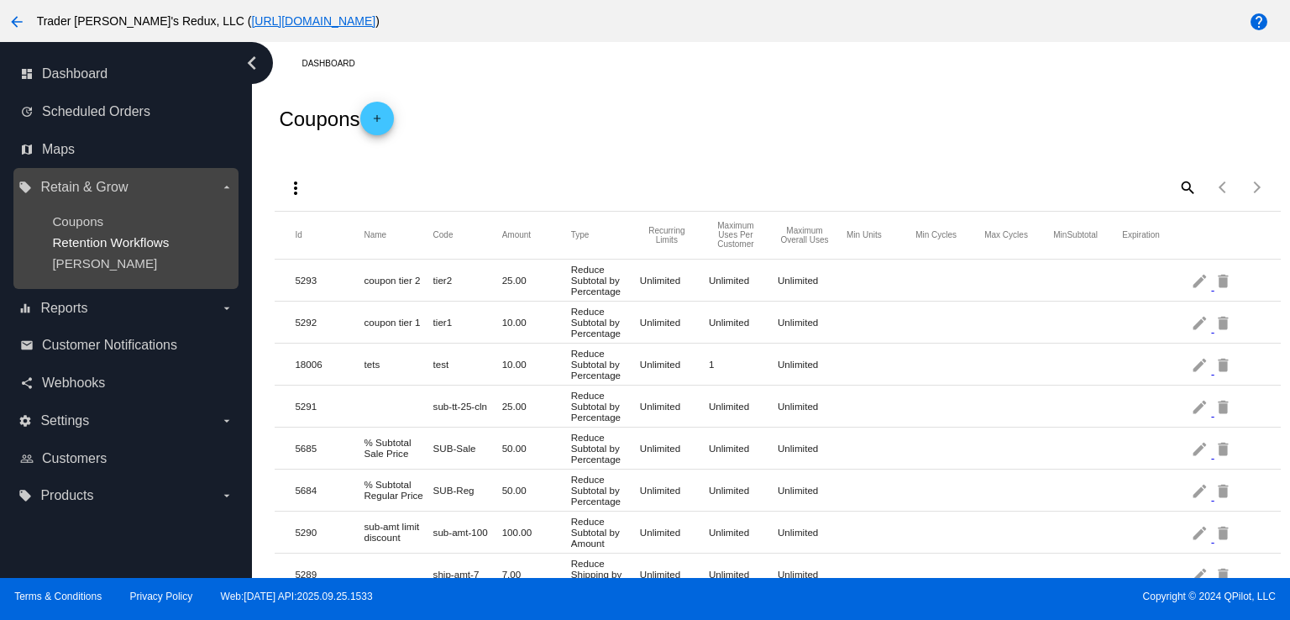
click at [126, 240] on span "Retention Workflows" at bounding box center [110, 242] width 117 height 14
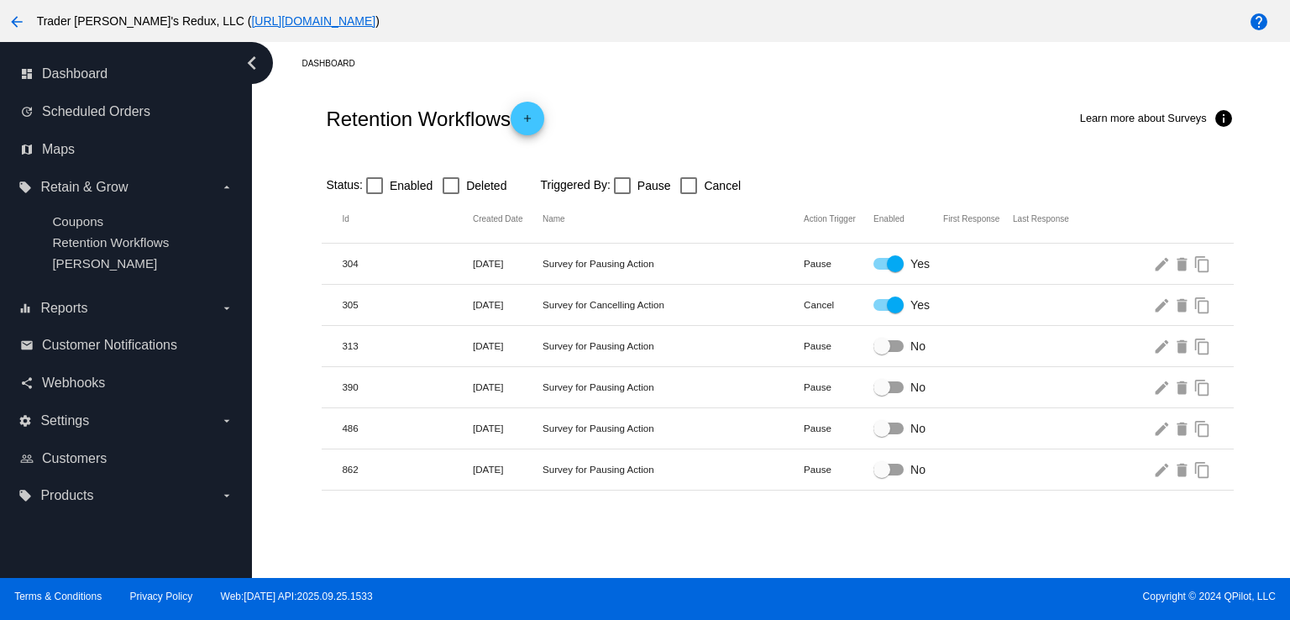
drag, startPoint x: 742, startPoint y: 79, endPoint x: 574, endPoint y: 135, distance: 177.2
click at [713, 95] on div "Dashboard Retention Workflows add Learn more about Surveys info Status: Enabled…" at bounding box center [777, 266] width 1025 height 449
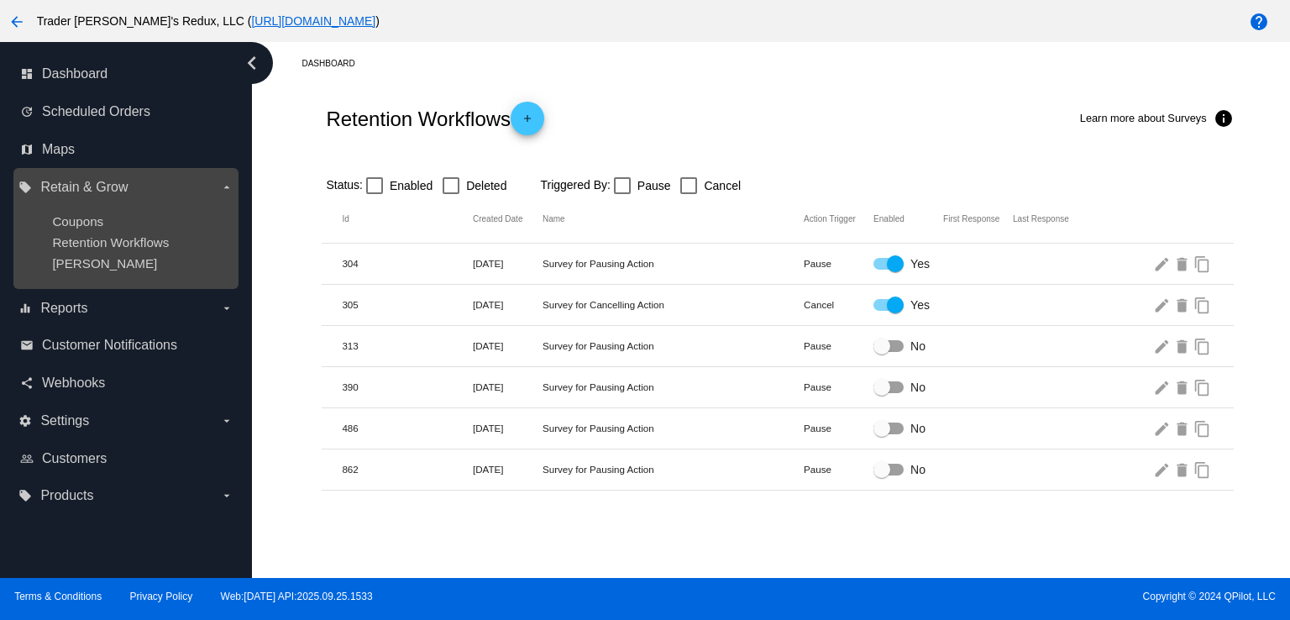
click at [81, 181] on span "Retain & Grow" at bounding box center [83, 187] width 87 height 15
click at [0, 0] on input "local_offer Retain & Grow arrow_drop_down" at bounding box center [0, 0] width 0 height 0
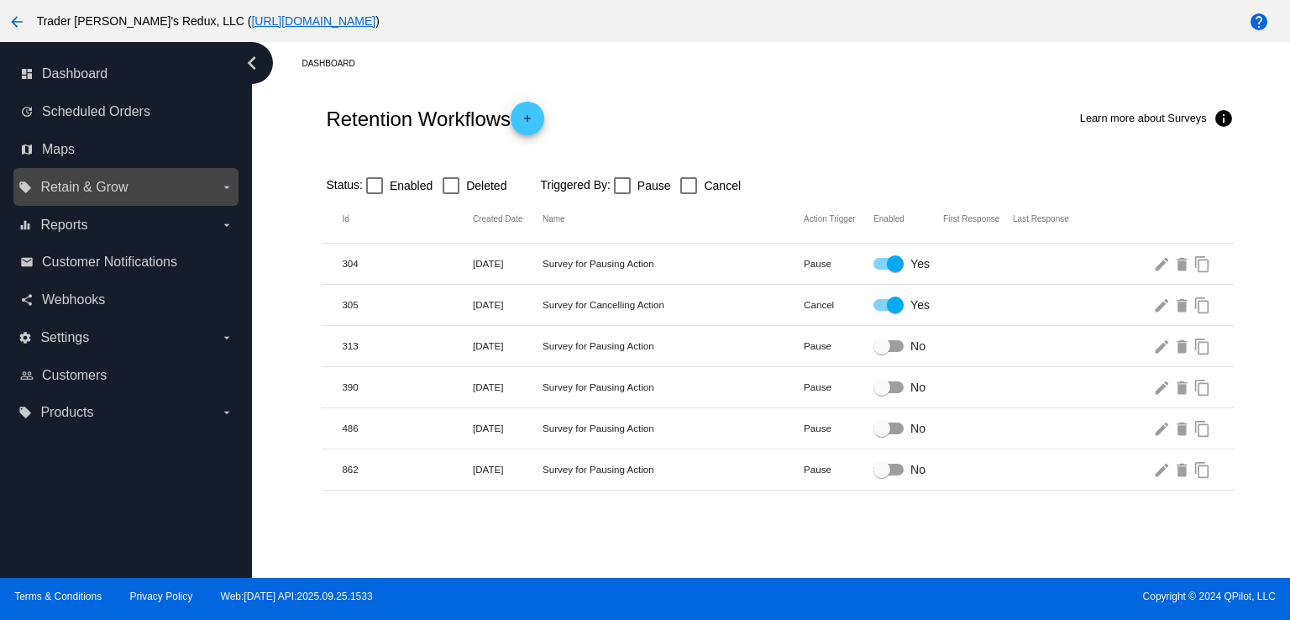
drag, startPoint x: 80, startPoint y: 186, endPoint x: 85, endPoint y: 197, distance: 12.8
click at [80, 187] on span "Retain & Grow" at bounding box center [83, 187] width 87 height 15
click at [0, 0] on input "local_offer Retain & Grow arrow_drop_down" at bounding box center [0, 0] width 0 height 0
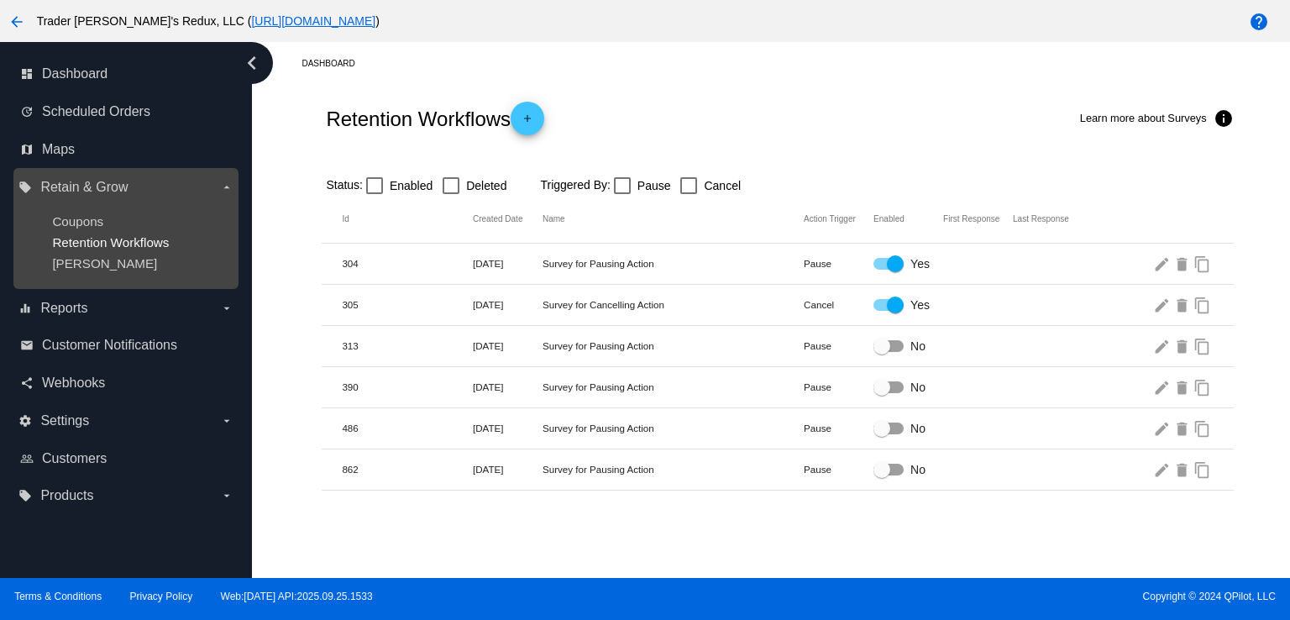
click at [80, 242] on span "Retention Workflows" at bounding box center [110, 242] width 117 height 14
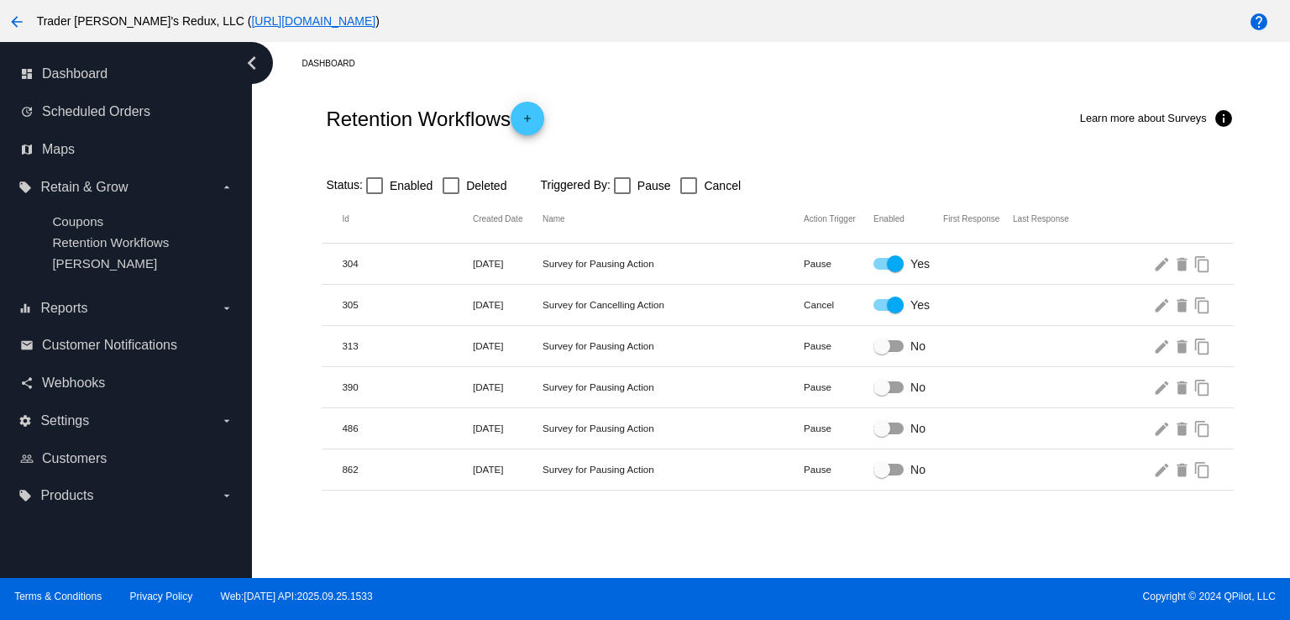
click at [813, 81] on div "Dashboard Retention Workflows add Learn more about Surveys info Status: Enabled…" at bounding box center [777, 266] width 1025 height 449
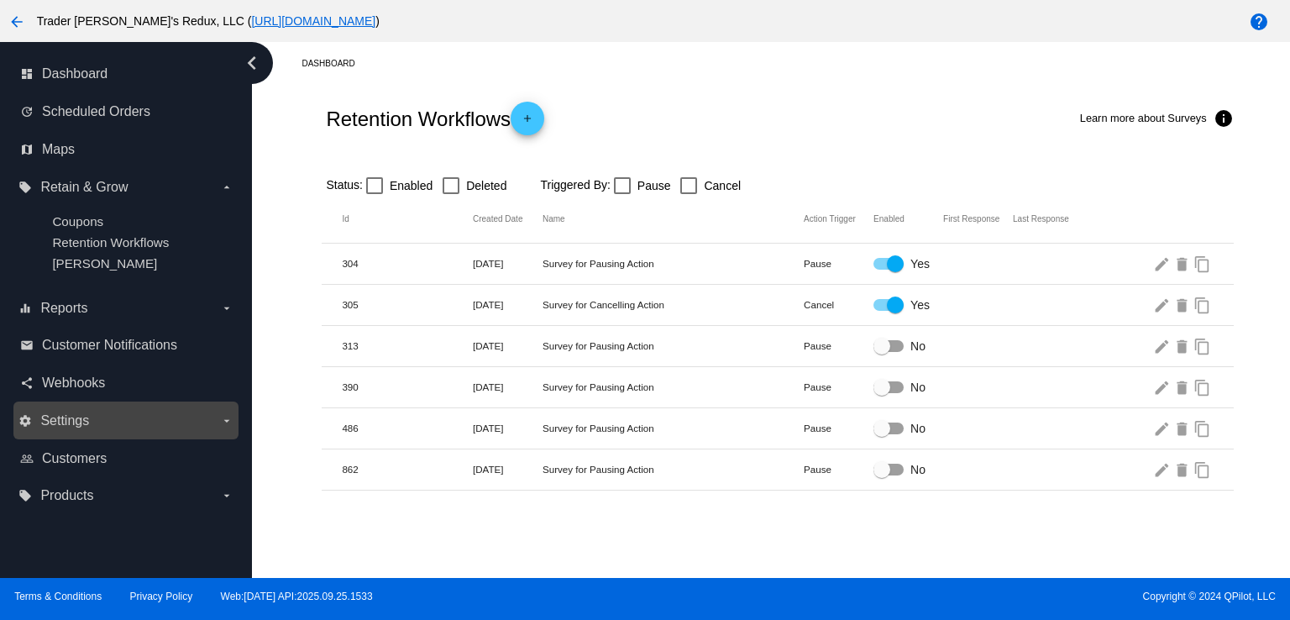
click at [73, 403] on div "settings Settings arrow_drop_down" at bounding box center [125, 421] width 225 height 38
click at [74, 432] on label "settings Settings arrow_drop_down" at bounding box center [125, 420] width 214 height 27
click at [0, 0] on input "settings Settings arrow_drop_down" at bounding box center [0, 0] width 0 height 0
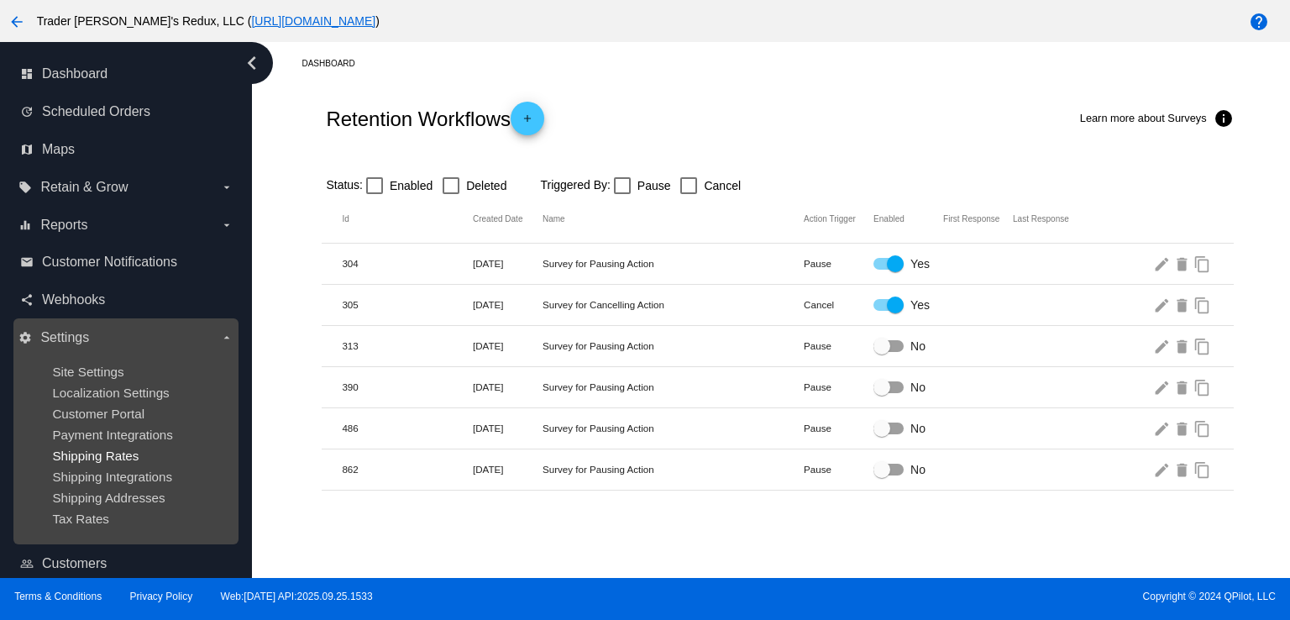
click at [87, 452] on span "Shipping Rates" at bounding box center [95, 456] width 87 height 14
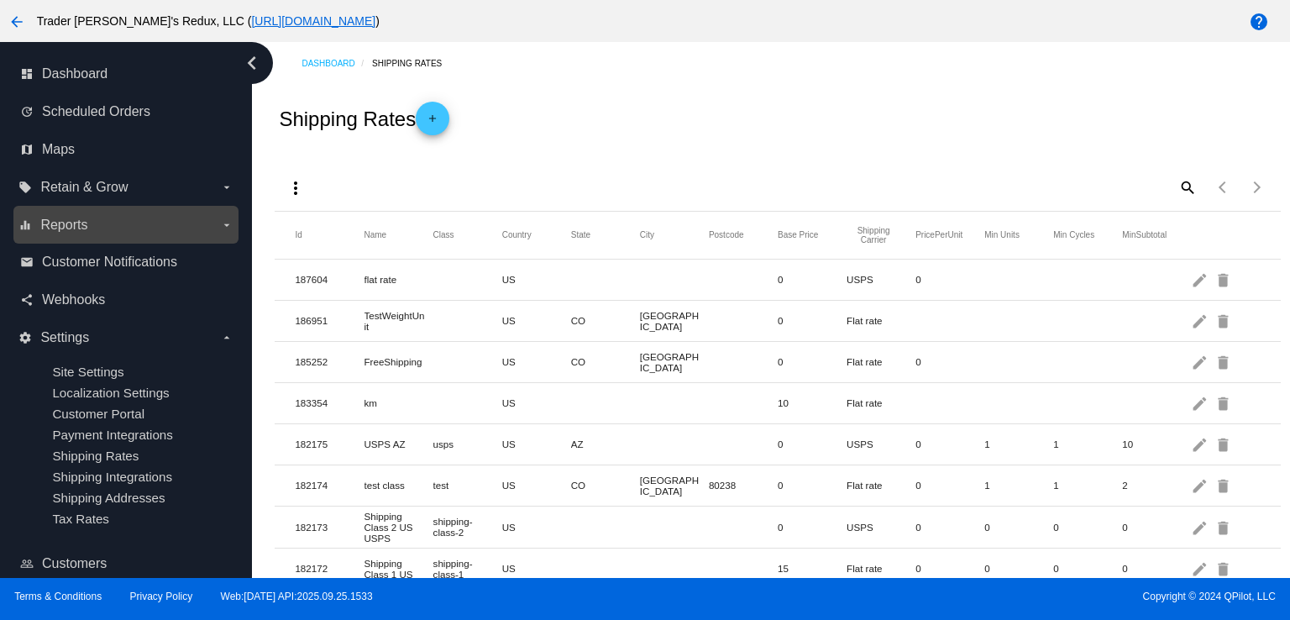
click at [44, 236] on label "equalizer Reports arrow_drop_down" at bounding box center [125, 225] width 214 height 27
click at [0, 0] on input "equalizer Reports arrow_drop_down" at bounding box center [0, 0] width 0 height 0
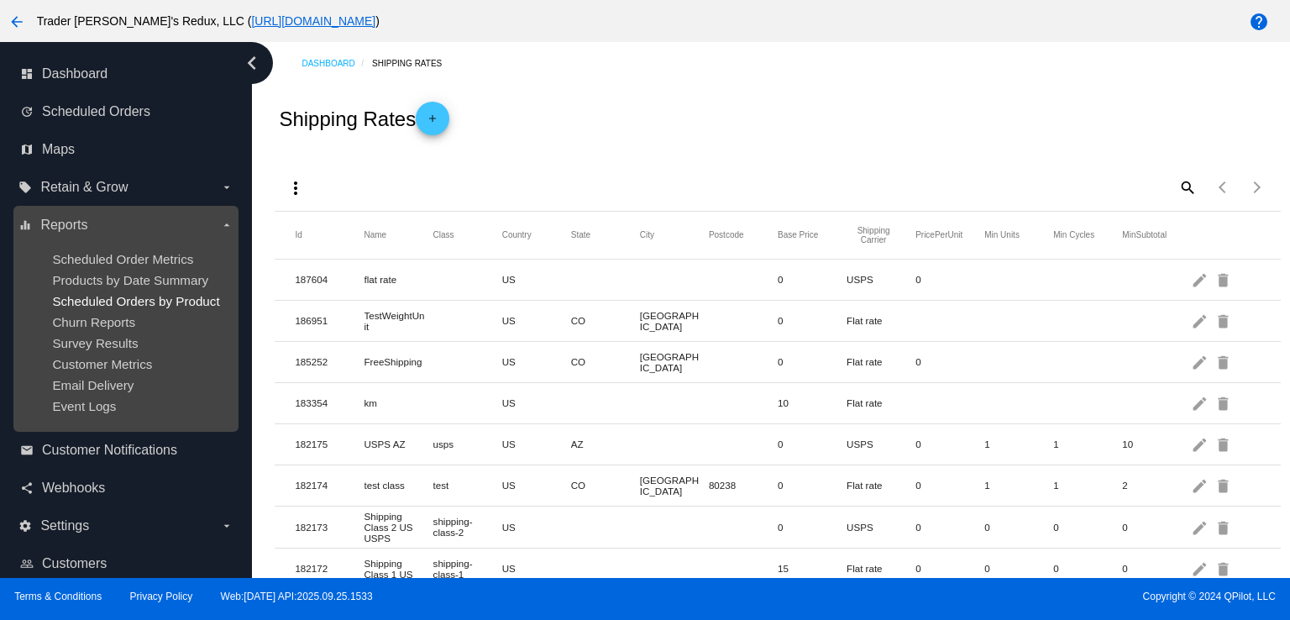
click at [123, 297] on span "Scheduled Orders by Product" at bounding box center [135, 301] width 167 height 14
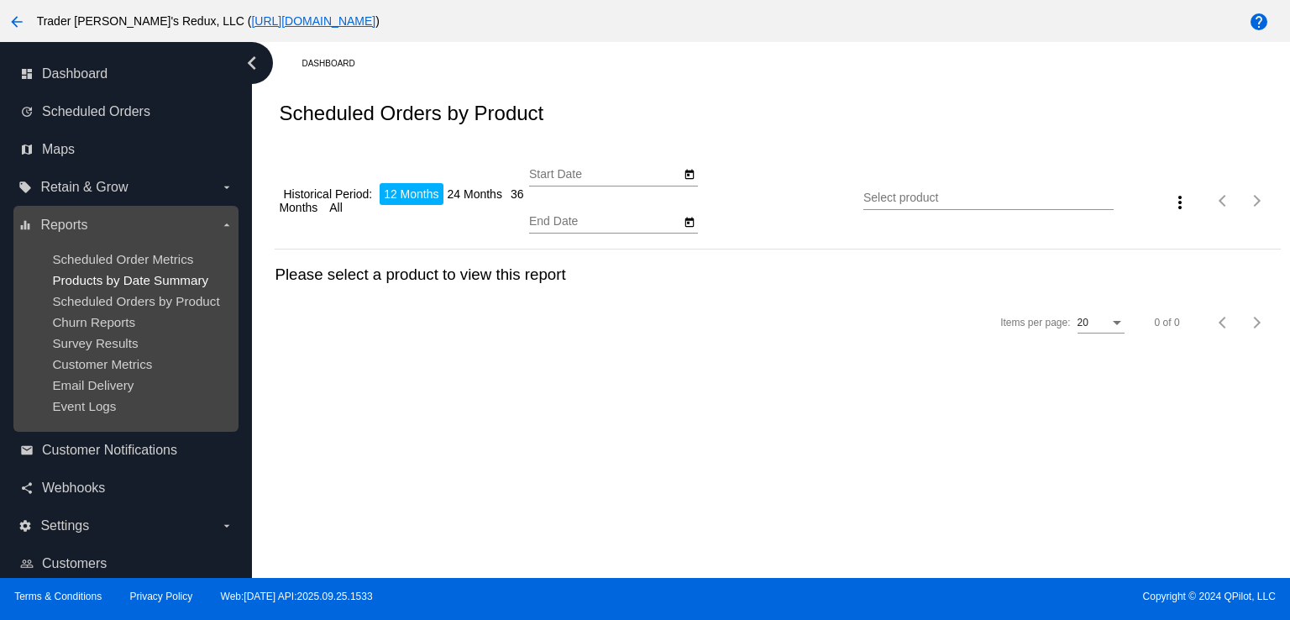
click at [134, 273] on span "Products by Date Summary" at bounding box center [130, 280] width 156 height 14
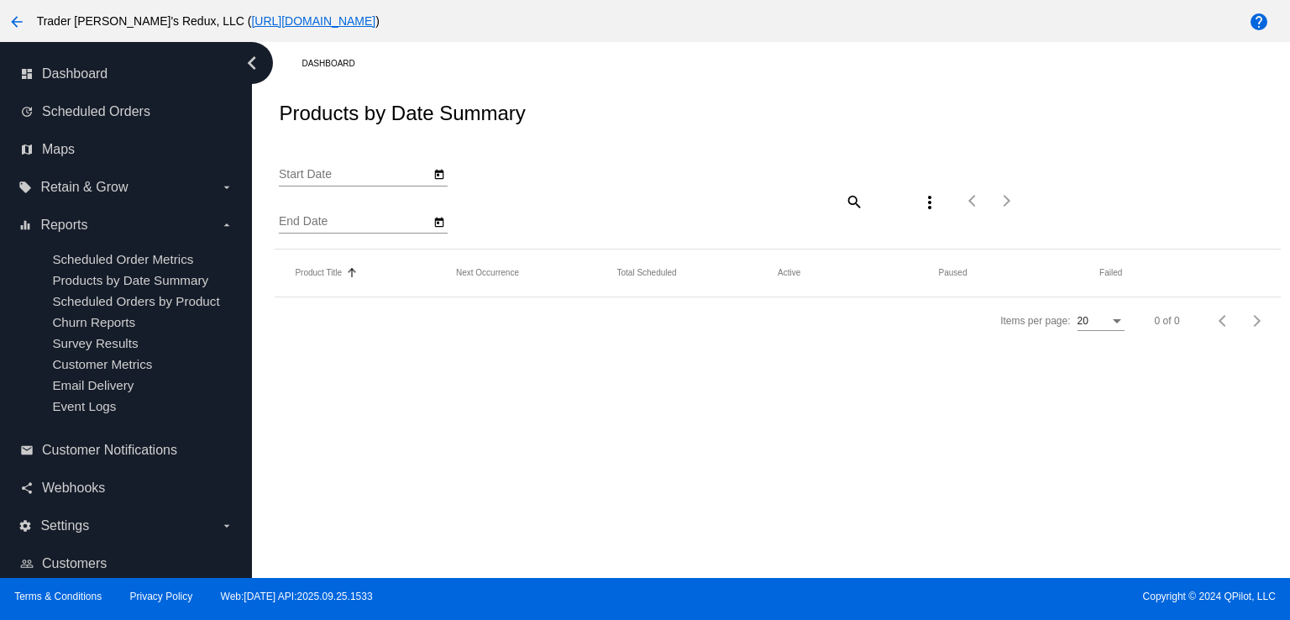
type input "[DATE]"
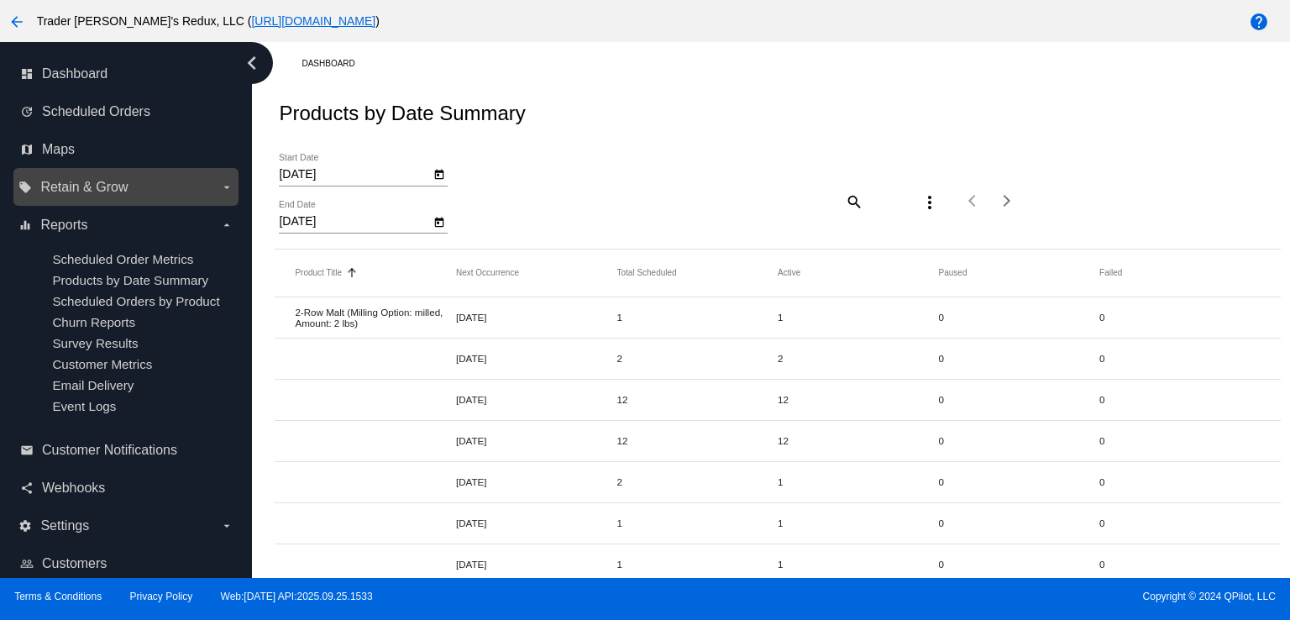
click at [90, 205] on div "local_offer Retain & Grow arrow_drop_down" at bounding box center [125, 187] width 225 height 38
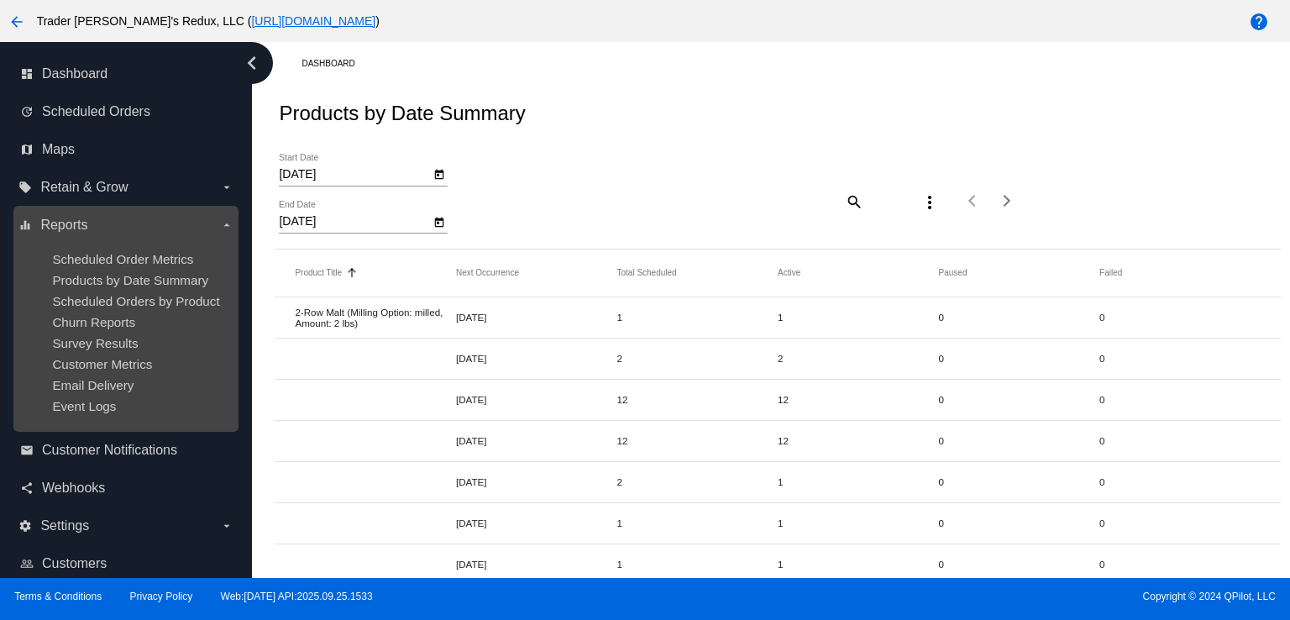
click at [106, 268] on ul "Scheduled Order Metrics Products by Date Summary Scheduled Orders by Product Ch…" at bounding box center [125, 333] width 214 height 188
click at [104, 255] on span "Scheduled Order Metrics" at bounding box center [122, 259] width 141 height 14
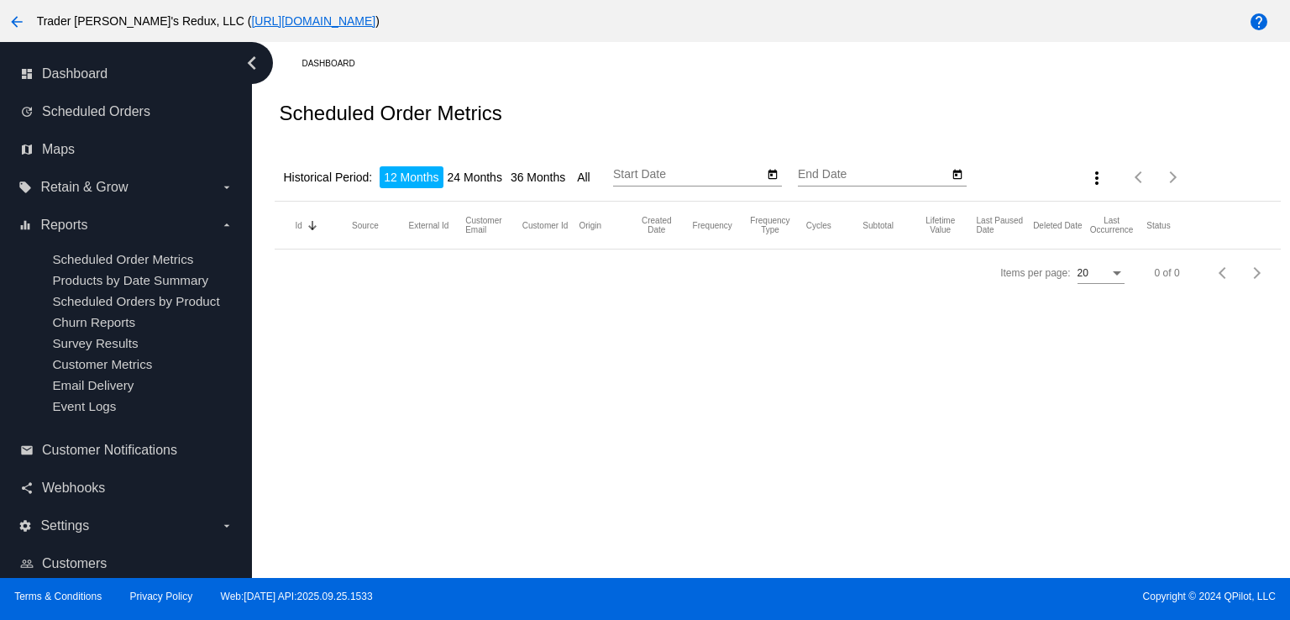
type input "[DATE]"
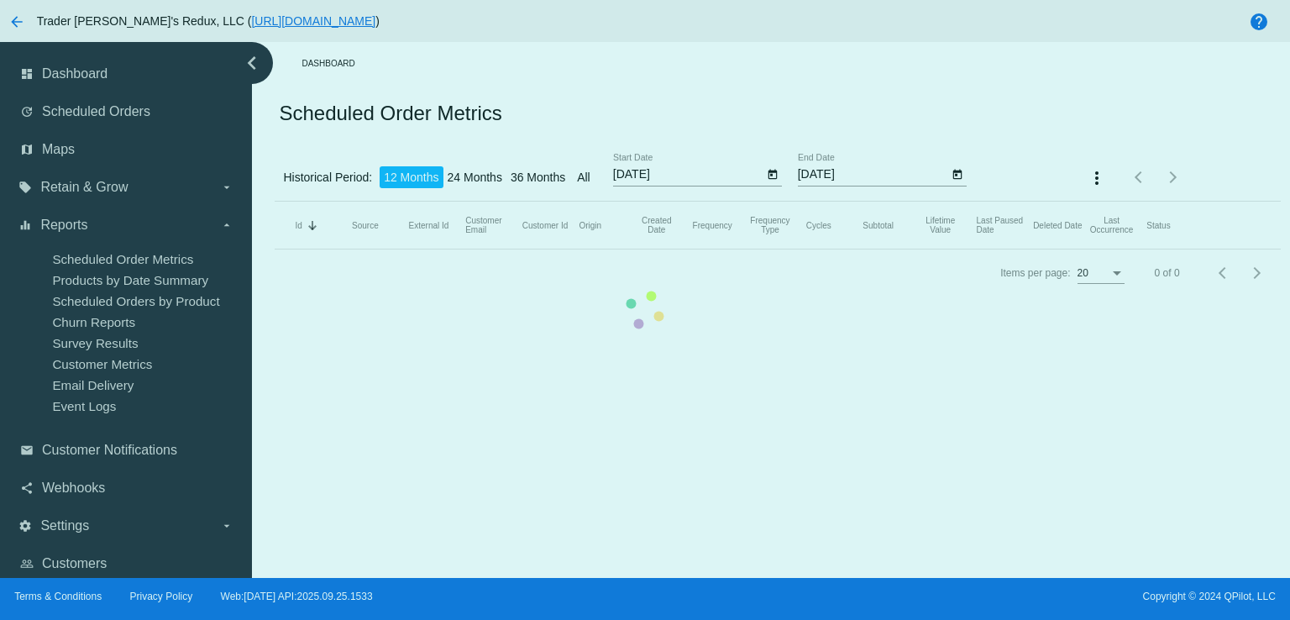
drag, startPoint x: 325, startPoint y: 154, endPoint x: 337, endPoint y: 172, distance: 21.9
click at [327, 156] on app-dashboard-scheduled-orders-subscriber-metrics-report "Scheduled Order Metrics Historical Period: 12 Months 24 Months 36 Months All [D…" at bounding box center [777, 191] width 1005 height 212
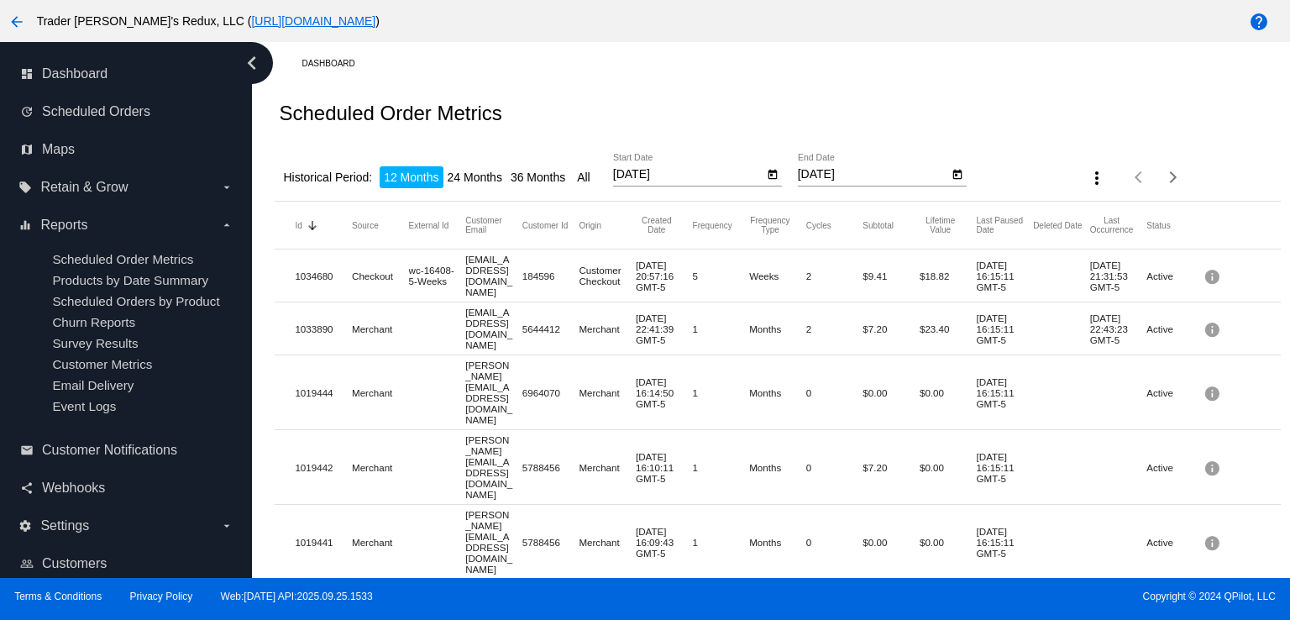
click at [339, 173] on li "Historical Period:" at bounding box center [327, 177] width 97 height 22
click at [349, 182] on li "Historical Period:" at bounding box center [327, 177] width 97 height 22
click at [345, 179] on li "Historical Period:" at bounding box center [327, 177] width 97 height 22
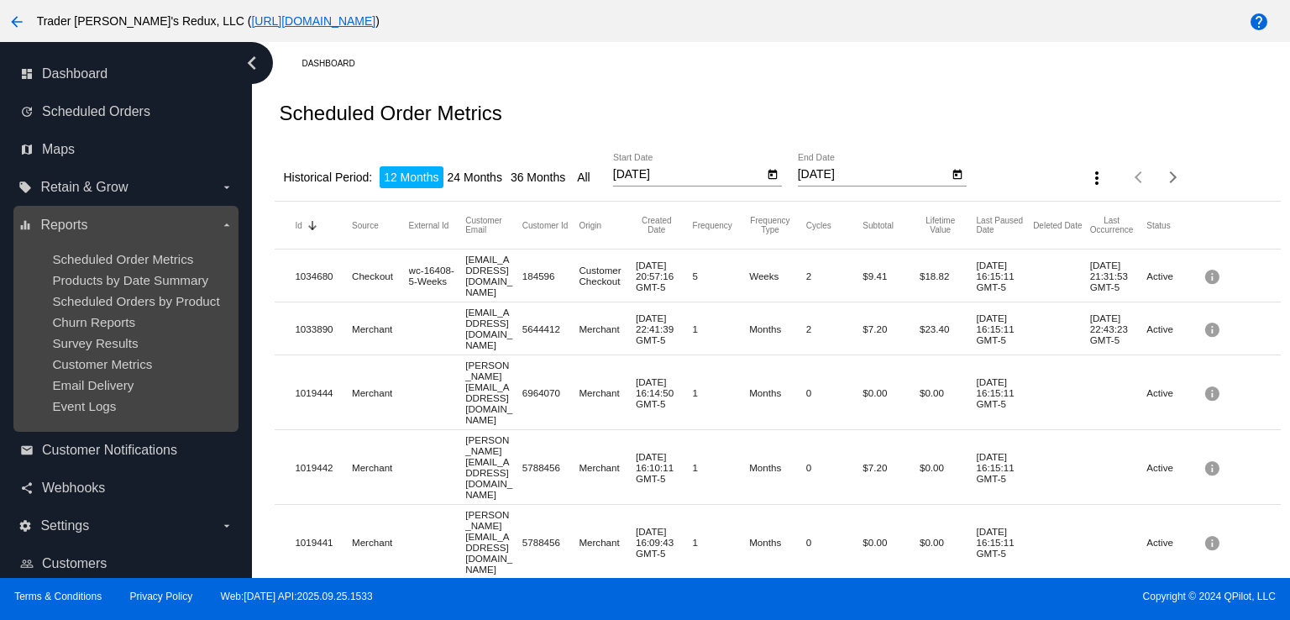
click at [80, 377] on ul "Scheduled Order Metrics Products by Date Summary Scheduled Orders by Product Ch…" at bounding box center [125, 333] width 214 height 188
click at [81, 379] on ul "Scheduled Order Metrics Products by Date Summary Scheduled Orders by Product Ch…" at bounding box center [125, 333] width 214 height 188
click at [85, 400] on ul "Scheduled Order Metrics Products by Date Summary Scheduled Orders by Product Ch…" at bounding box center [125, 333] width 214 height 188
click at [87, 413] on span "Event Logs" at bounding box center [84, 406] width 64 height 14
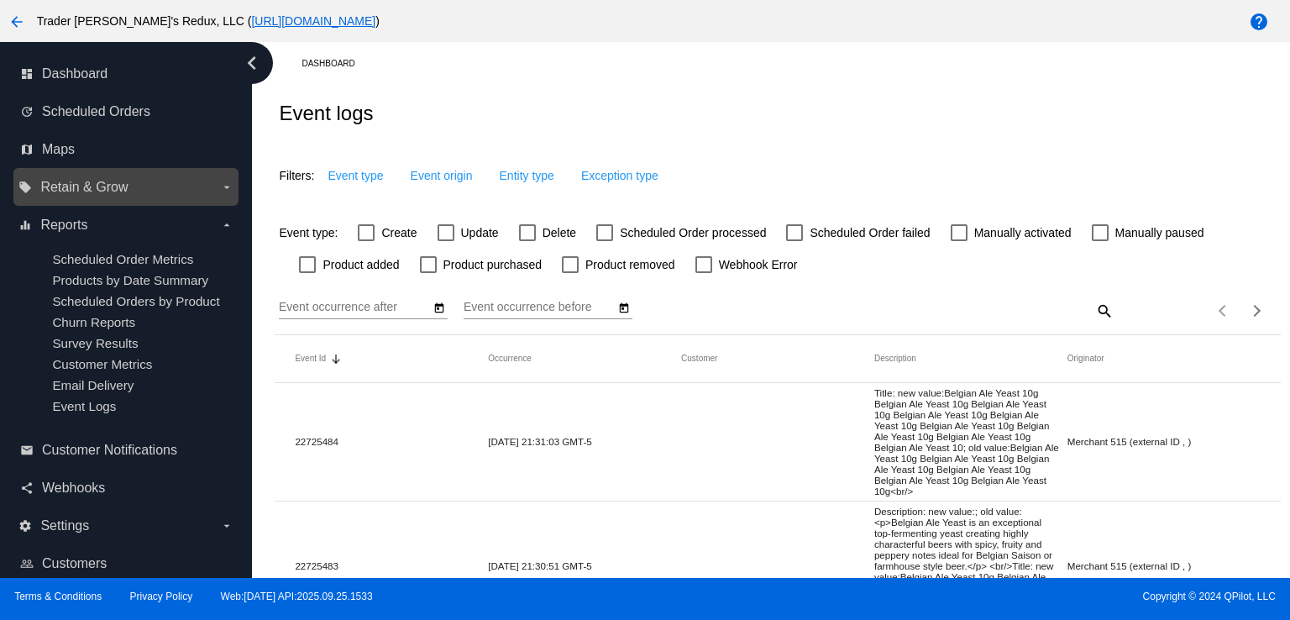
click at [87, 191] on span "Retain & Grow" at bounding box center [83, 187] width 87 height 15
click at [0, 0] on input "local_offer Retain & Grow arrow_drop_down" at bounding box center [0, 0] width 0 height 0
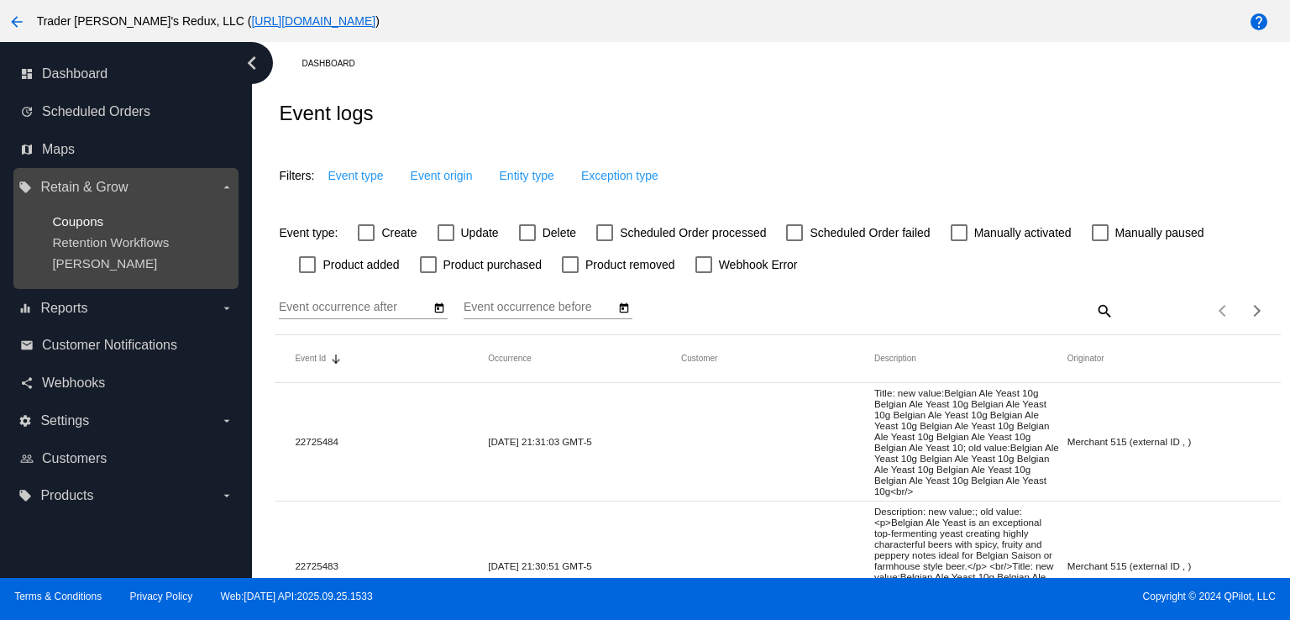
click at [100, 222] on span "Coupons" at bounding box center [77, 221] width 51 height 14
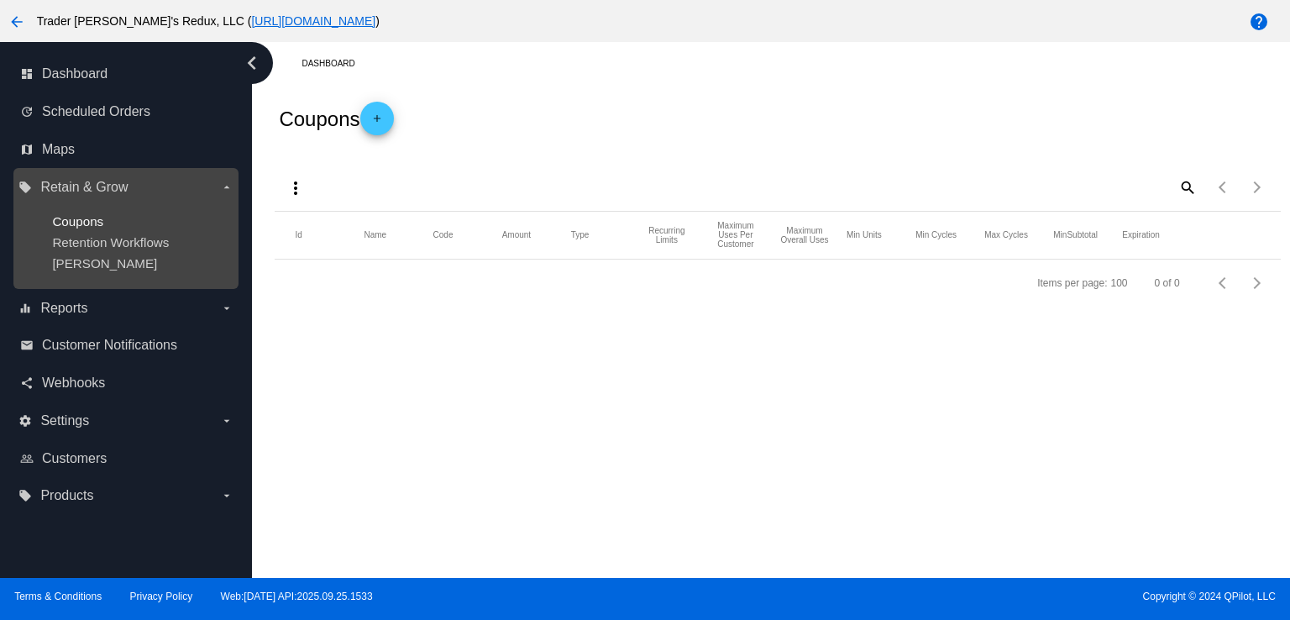
click at [100, 222] on div "dashboard Dashboard update Scheduled Orders map Maps local_offer Retain & Grow …" at bounding box center [645, 310] width 1290 height 536
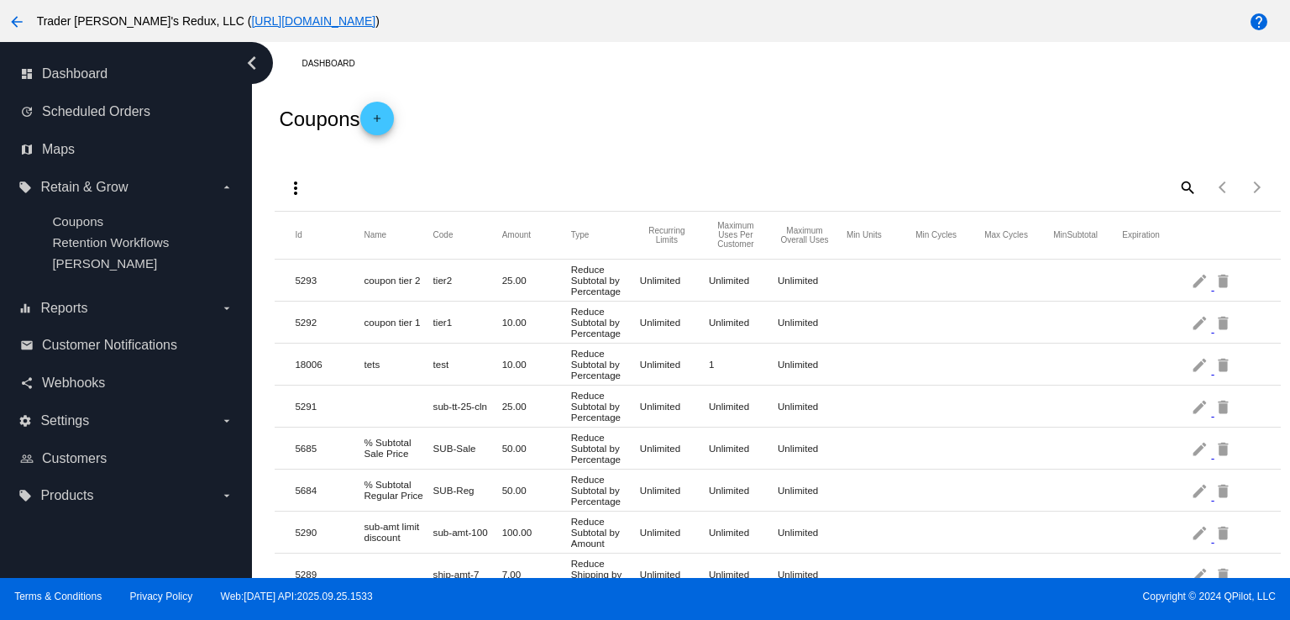
click at [769, 182] on div "more_vert search Items per page: 100 1 - 41 of 41" at bounding box center [777, 181] width 1005 height 59
click at [922, 337] on mat-row "5292 coupon tier 1 tier1 10.00 Reduce Subtotal by Percentage Unlimited Unlimite…" at bounding box center [777, 323] width 1005 height 42
click at [111, 393] on link "share Webhooks" at bounding box center [126, 383] width 213 height 27
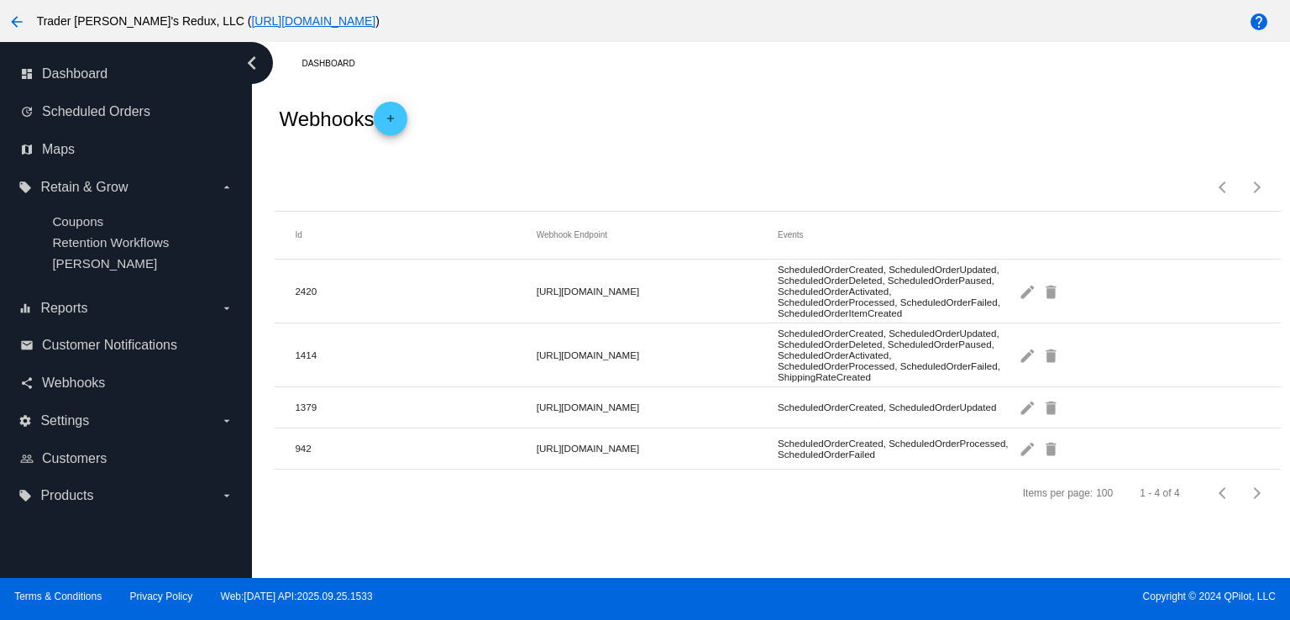
click at [675, 171] on div "Items per page: 100 1 - 4 of 4" at bounding box center [777, 181] width 1005 height 59
drag, startPoint x: 762, startPoint y: 187, endPoint x: 774, endPoint y: 172, distance: 19.2
click at [765, 186] on div "Items per page: 100 1 - 4 of 4" at bounding box center [777, 181] width 1005 height 59
